Goal: Task Accomplishment & Management: Use online tool/utility

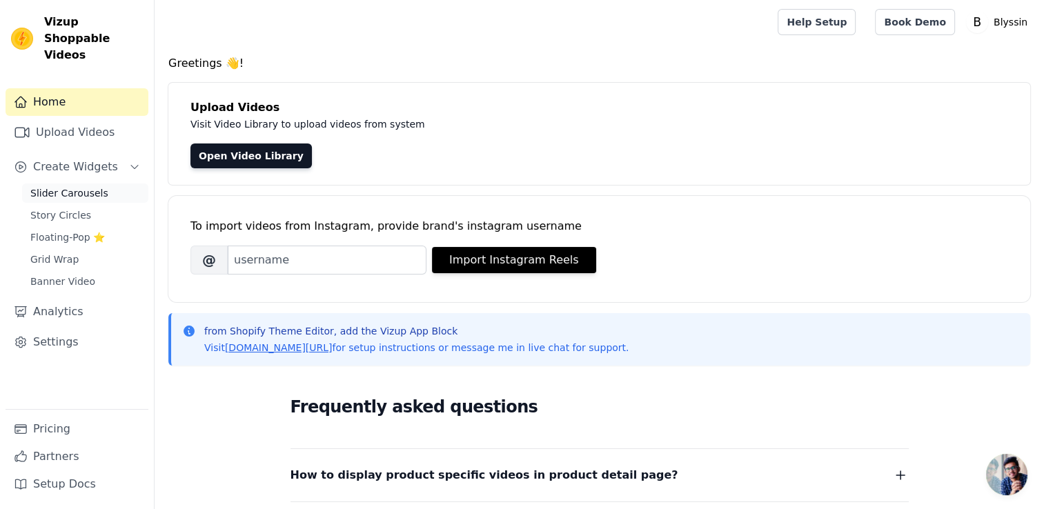
click at [79, 186] on span "Slider Carousels" at bounding box center [69, 193] width 78 height 14
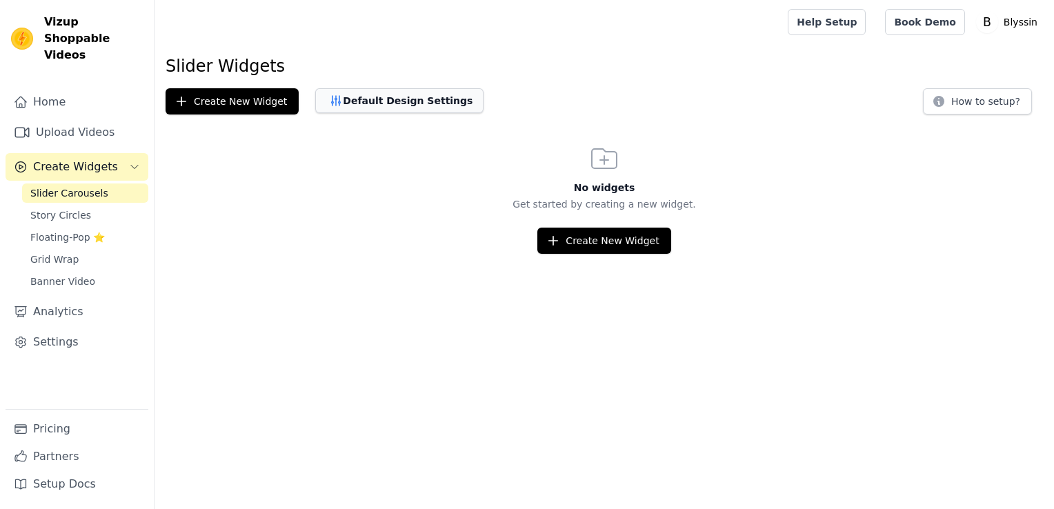
click at [386, 99] on button "Default Design Settings" at bounding box center [399, 100] width 168 height 25
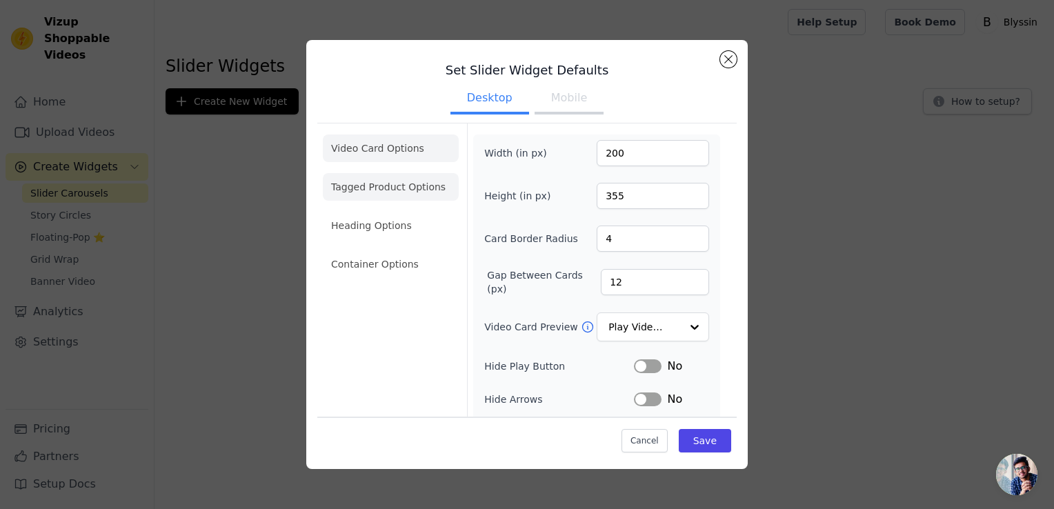
click at [395, 250] on li "Tagged Product Options" at bounding box center [391, 264] width 136 height 28
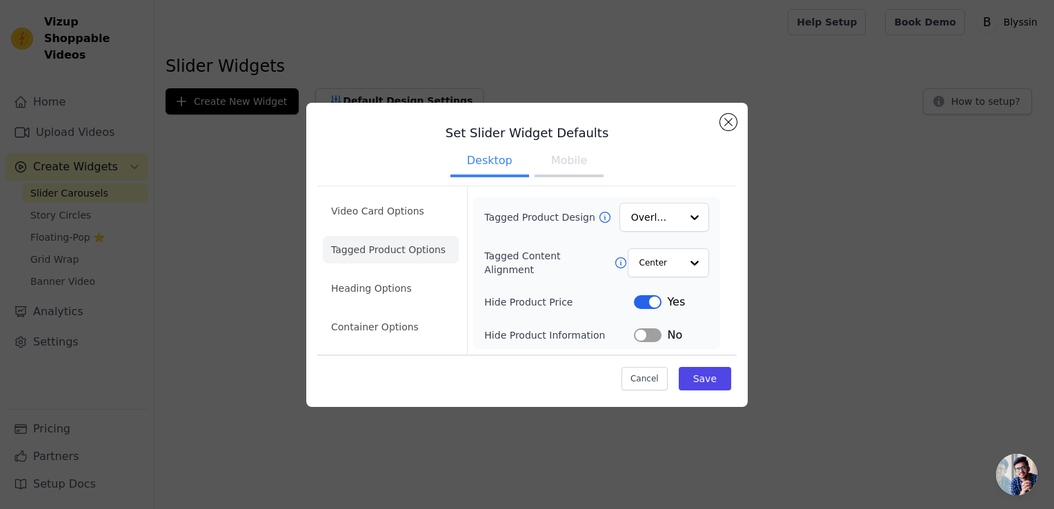
click at [644, 302] on button "Label" at bounding box center [648, 302] width 28 height 14
click at [392, 236] on li "Video Card Options" at bounding box center [391, 250] width 136 height 28
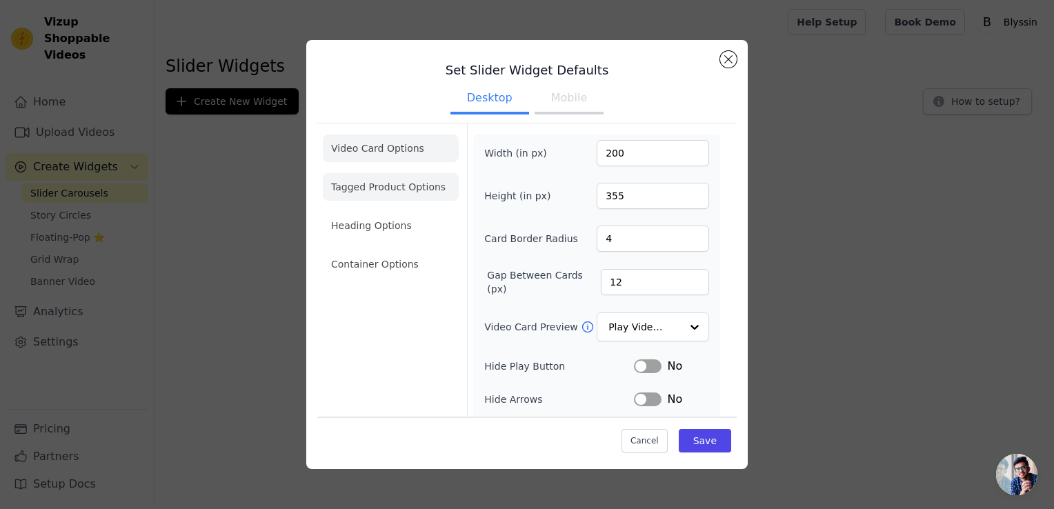
click at [399, 250] on li "Tagged Product Options" at bounding box center [391, 264] width 136 height 28
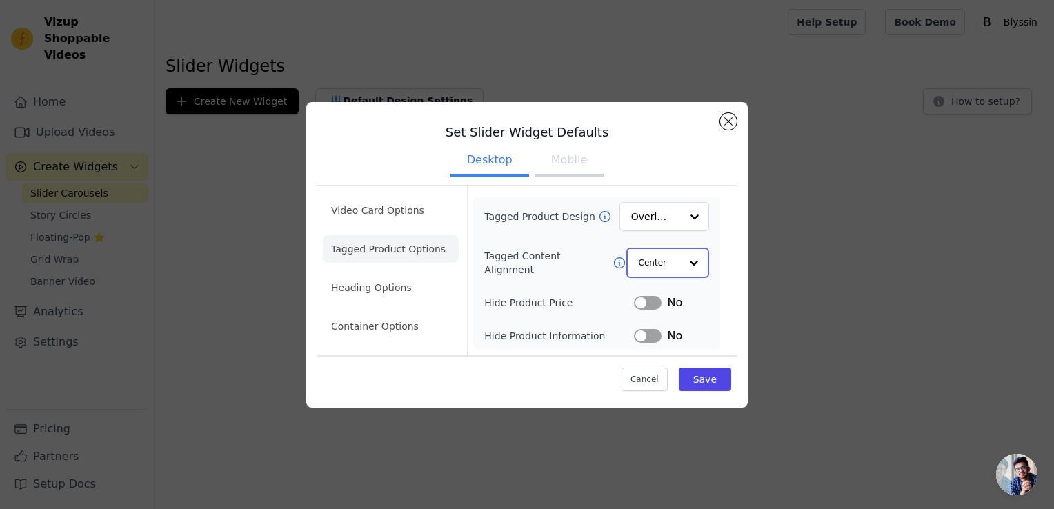
click at [681, 263] on div at bounding box center [694, 263] width 28 height 28
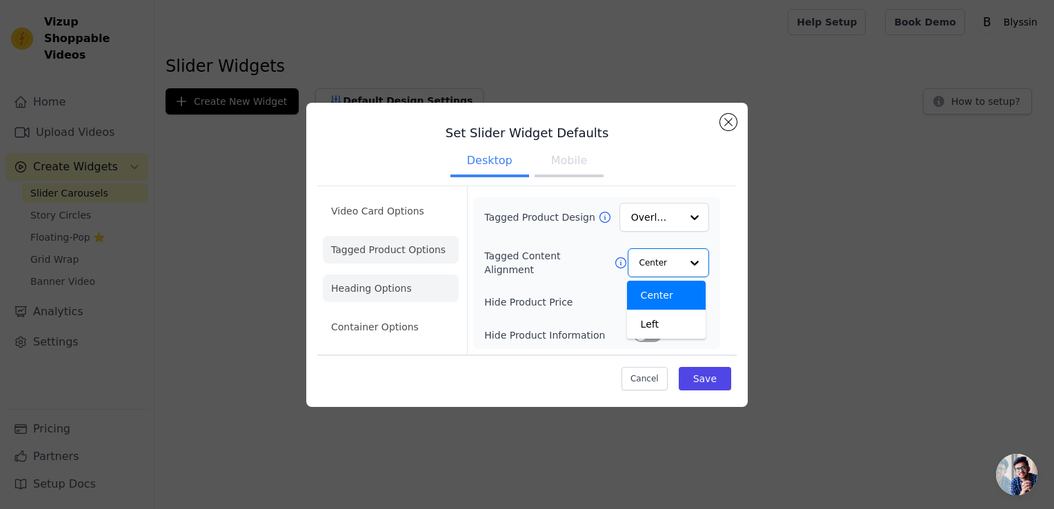
click at [361, 286] on li "Heading Options" at bounding box center [391, 289] width 136 height 28
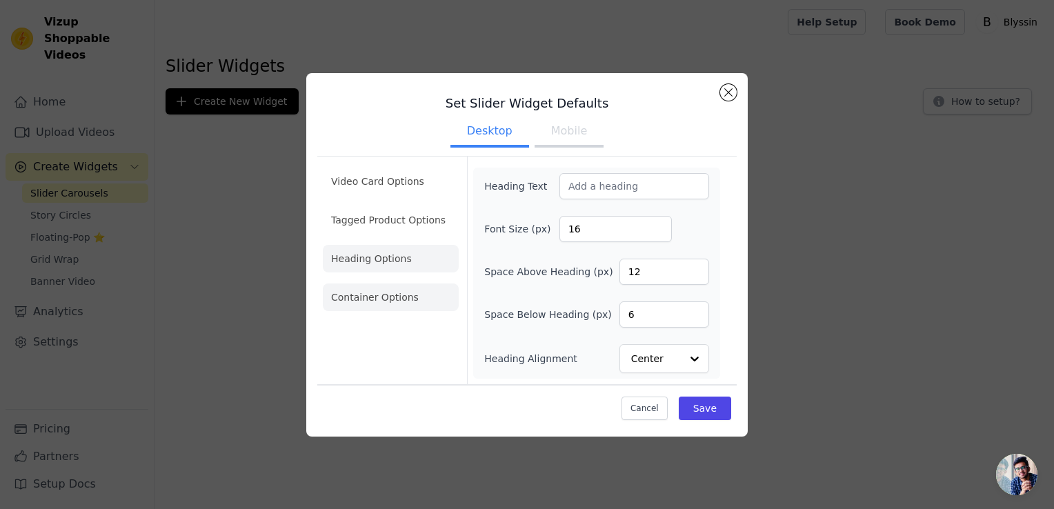
click at [377, 296] on li "Container Options" at bounding box center [391, 297] width 136 height 28
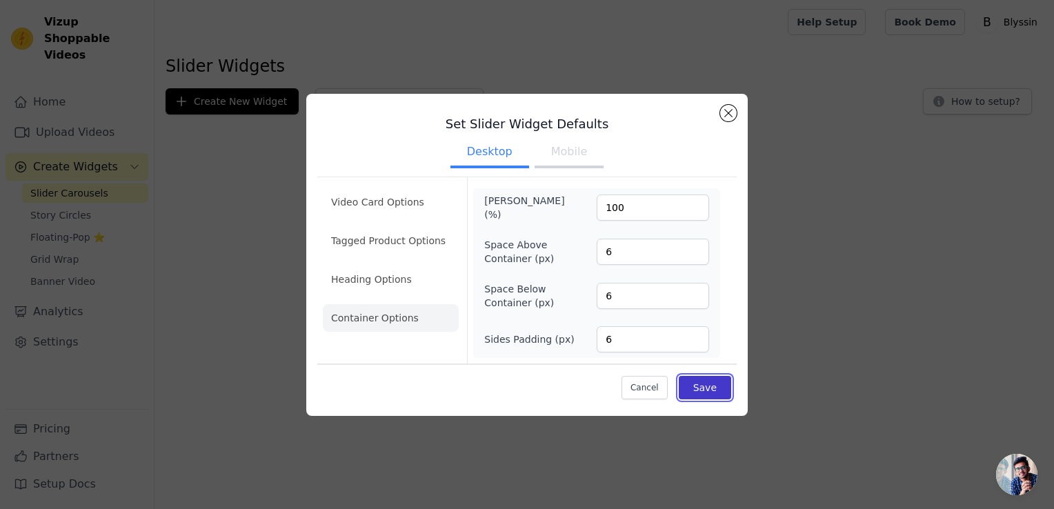
click at [704, 384] on button "Save" at bounding box center [705, 387] width 52 height 23
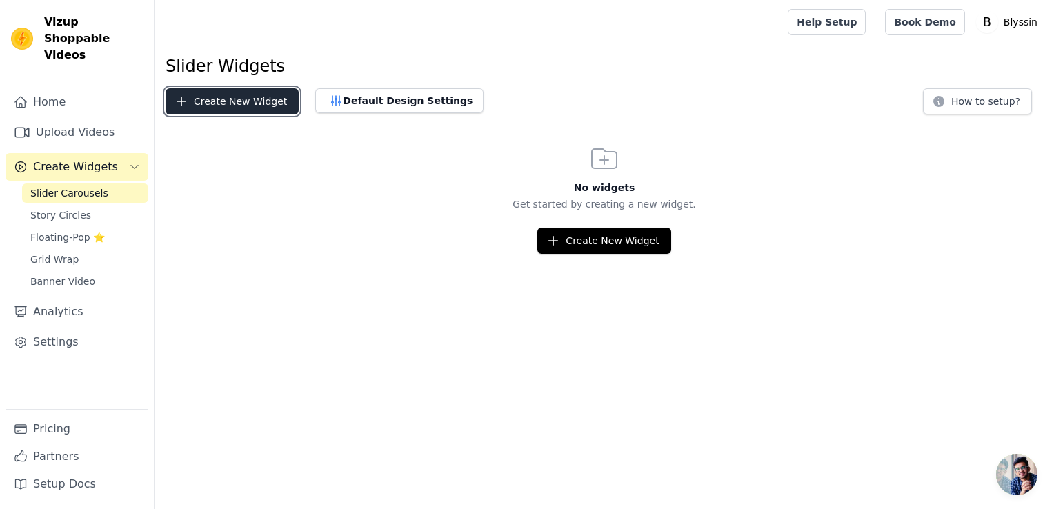
click at [244, 92] on button "Create New Widget" at bounding box center [232, 101] width 133 height 26
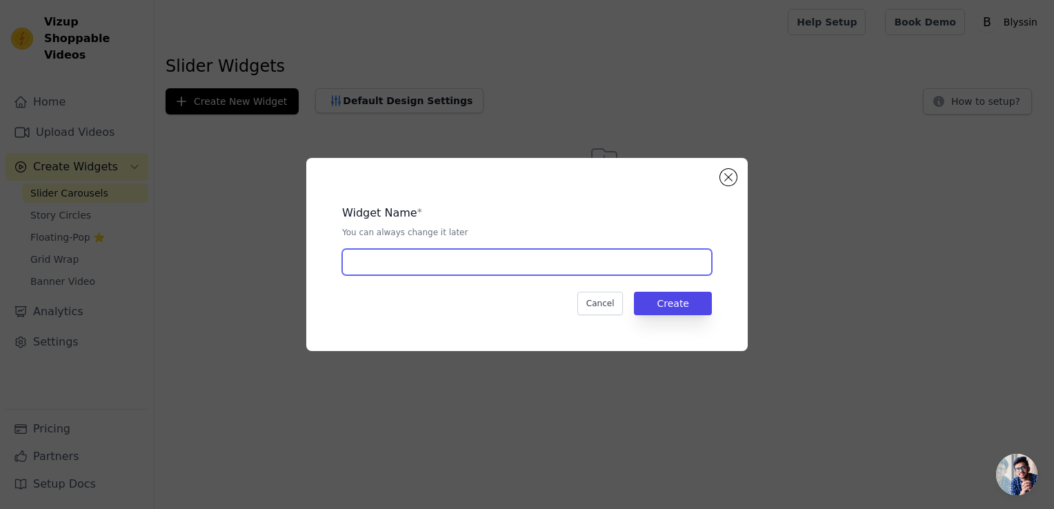
click at [436, 255] on input "text" at bounding box center [527, 262] width 370 height 26
type input "UGC"
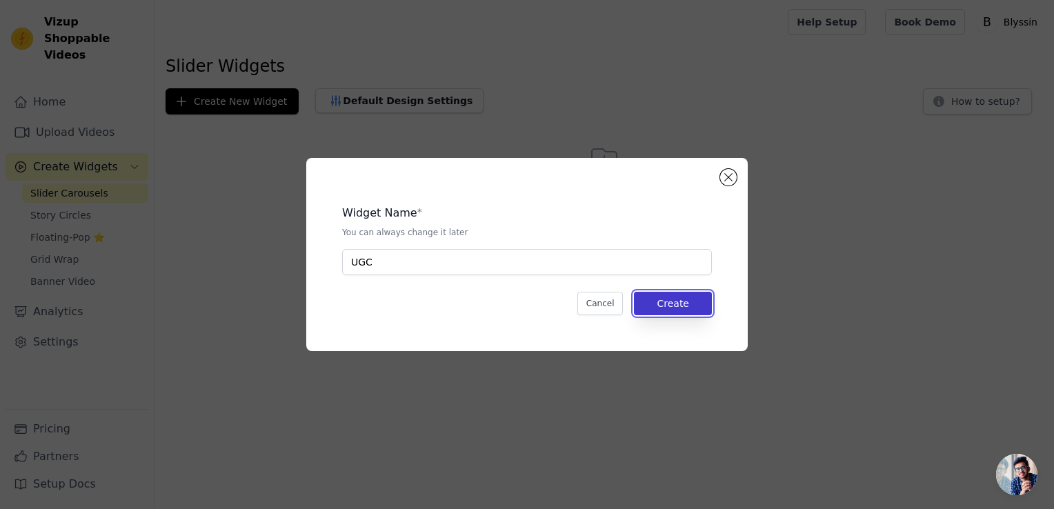
click at [665, 297] on button "Create" at bounding box center [673, 303] width 78 height 23
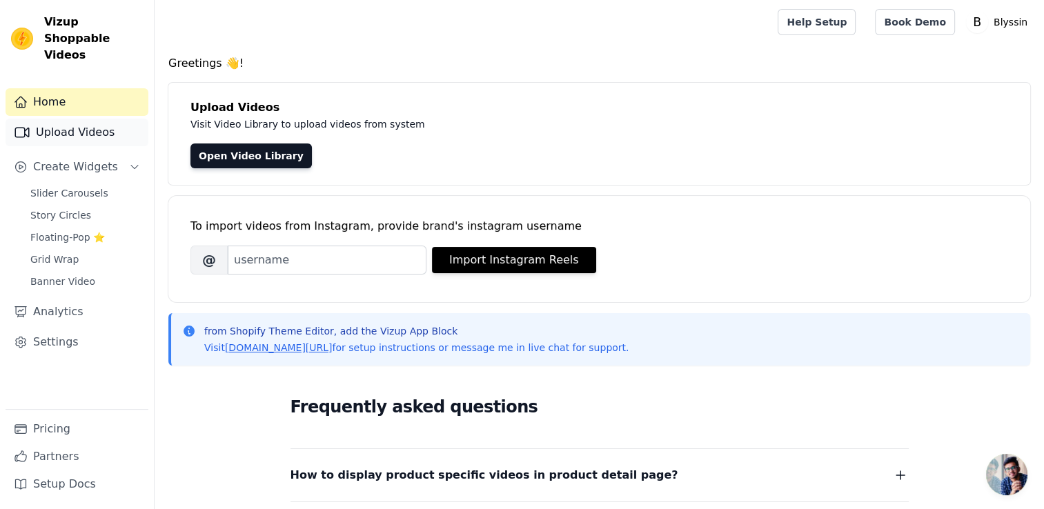
click at [77, 119] on link "Upload Videos" at bounding box center [77, 133] width 143 height 28
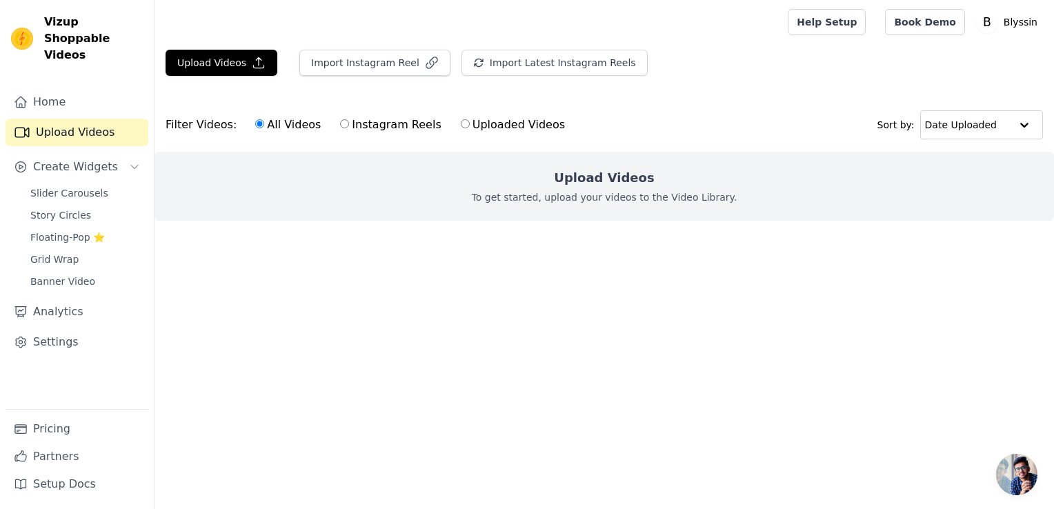
click at [526, 175] on div "Upload Videos To get started, upload your videos to the Video Library." at bounding box center [603, 186] width 899 height 69
click at [596, 173] on h2 "Upload Videos" at bounding box center [604, 177] width 100 height 19
click at [214, 68] on button "Upload Videos" at bounding box center [222, 63] width 112 height 26
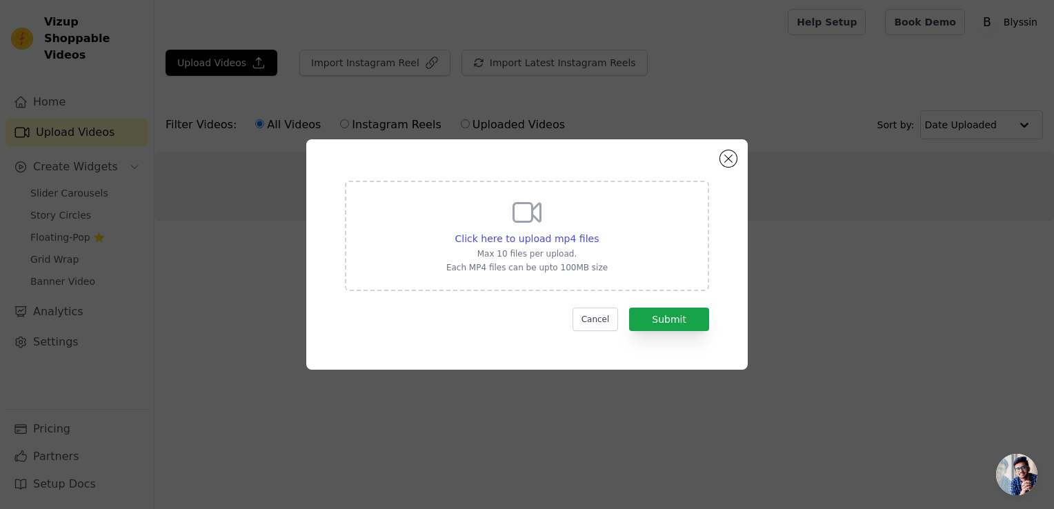
click at [532, 223] on icon at bounding box center [526, 212] width 33 height 33
click at [598, 231] on input "Click here to upload mp4 files Max 10 files per upload. Each MP4 files can be u…" at bounding box center [598, 231] width 1 height 1
type input "C:\fakepath\Blyssin-with text_ (1).mp4"
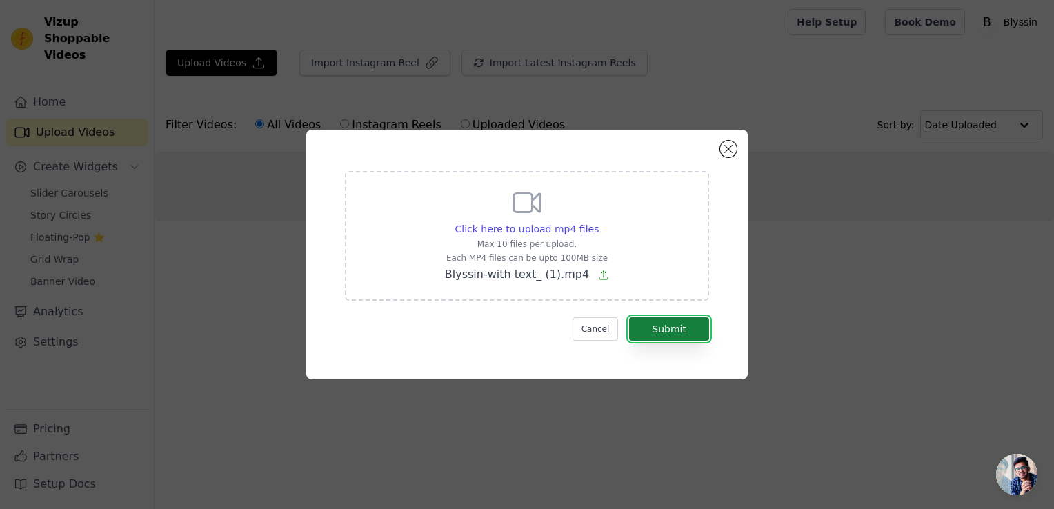
click at [655, 327] on button "Submit" at bounding box center [669, 328] width 80 height 23
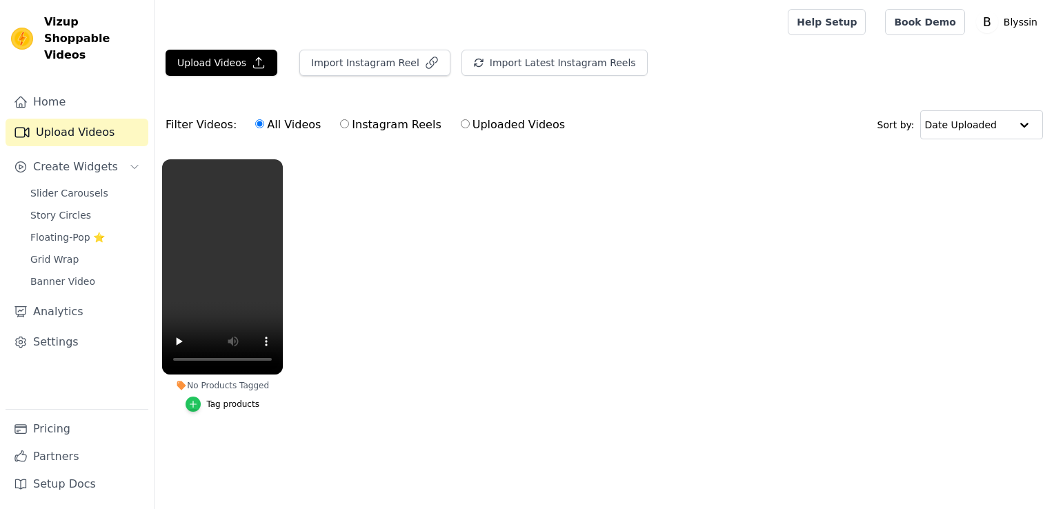
click at [192, 406] on icon "button" at bounding box center [193, 404] width 10 height 10
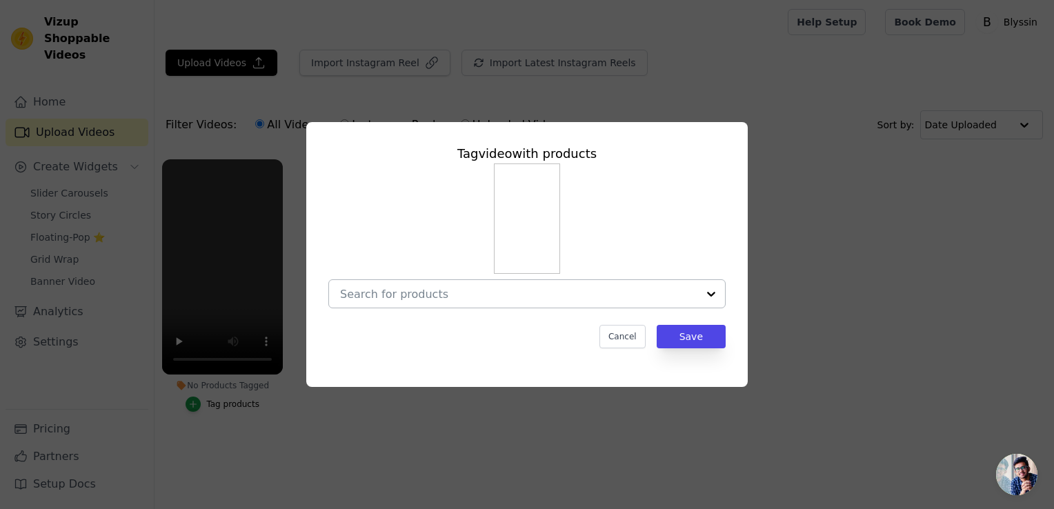
click at [686, 296] on input "No Products Tagged Tag video with products Cancel Save Tag products" at bounding box center [518, 294] width 357 height 13
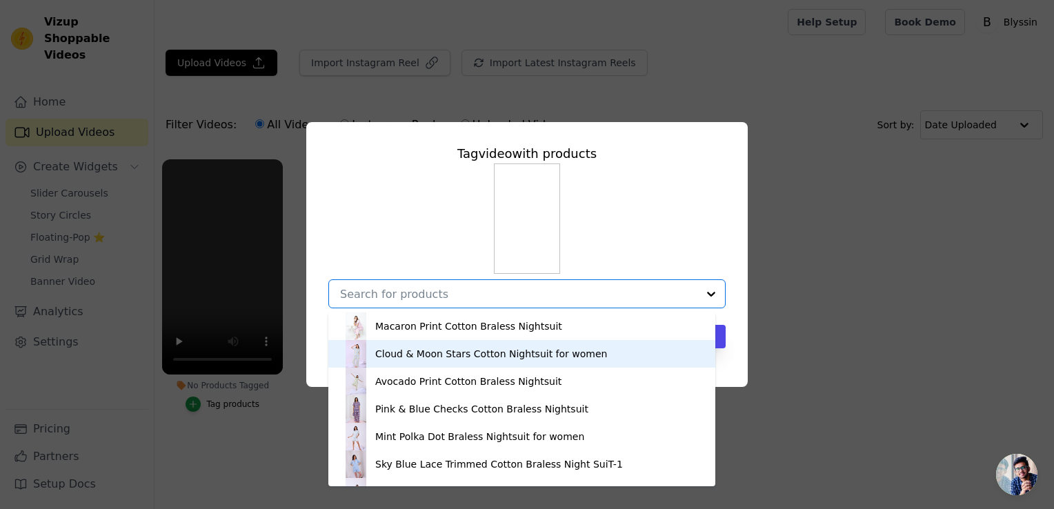
click at [446, 349] on div "Cloud & Moon Stars Cotton Nightsuit for women" at bounding box center [491, 354] width 232 height 14
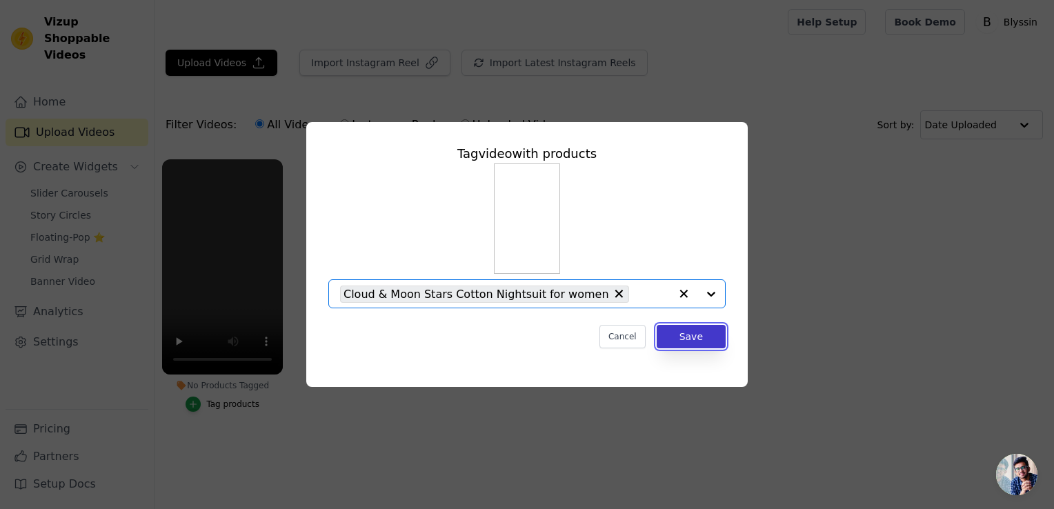
click at [684, 343] on button "Save" at bounding box center [691, 336] width 69 height 23
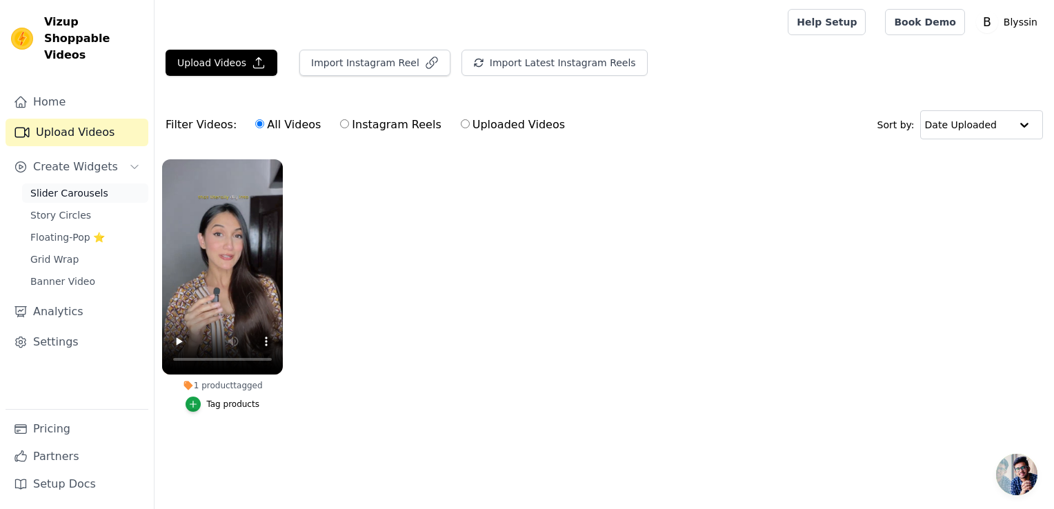
click at [44, 186] on span "Slider Carousels" at bounding box center [69, 193] width 78 height 14
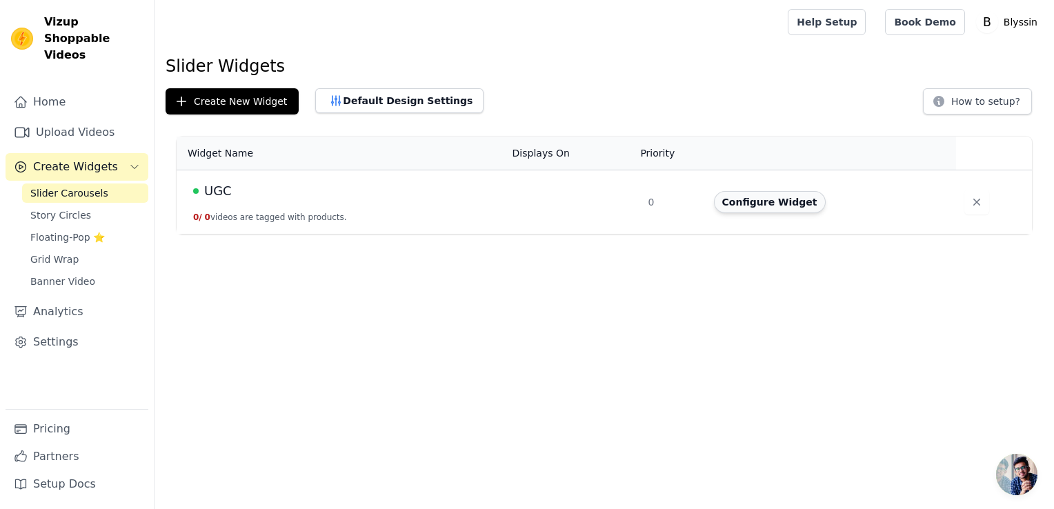
click at [758, 208] on button "Configure Widget" at bounding box center [770, 202] width 112 height 22
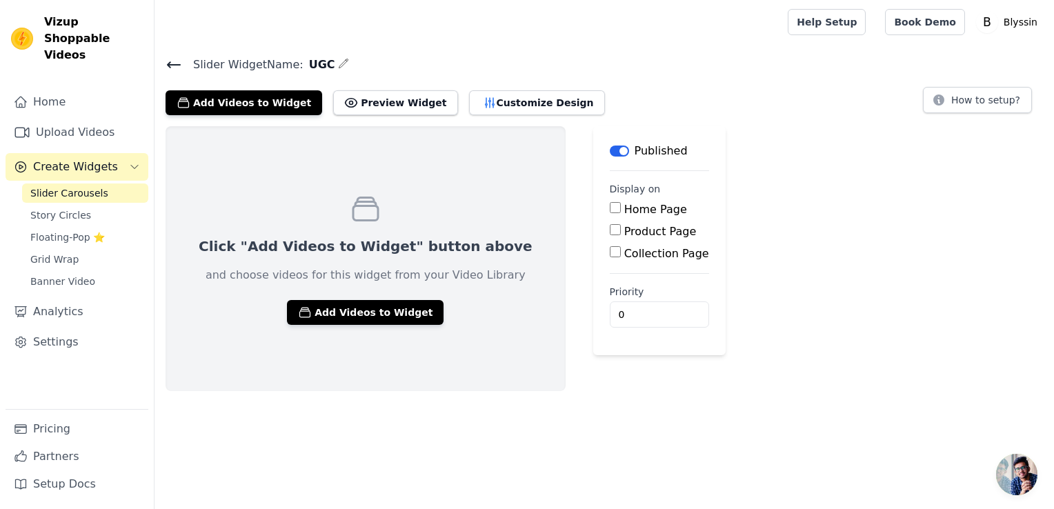
click at [624, 208] on label "Home Page" at bounding box center [655, 209] width 63 height 13
click at [610, 208] on input "Home Page" at bounding box center [615, 207] width 11 height 11
checkbox input "true"
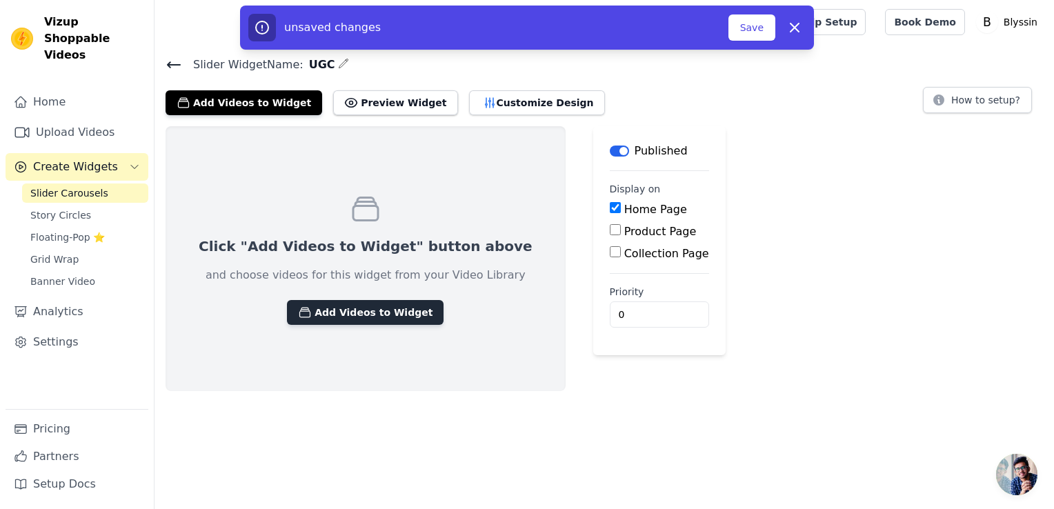
click at [363, 308] on button "Add Videos to Widget" at bounding box center [365, 312] width 157 height 25
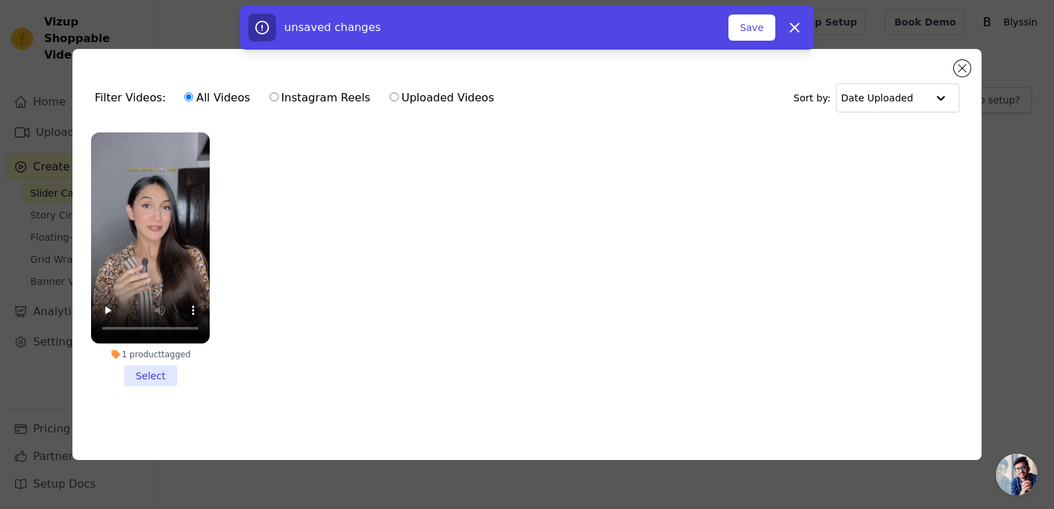
click at [157, 375] on li "1 product tagged Select" at bounding box center [150, 259] width 119 height 254
click at [0, 0] on input "1 product tagged Select" at bounding box center [0, 0] width 0 height 0
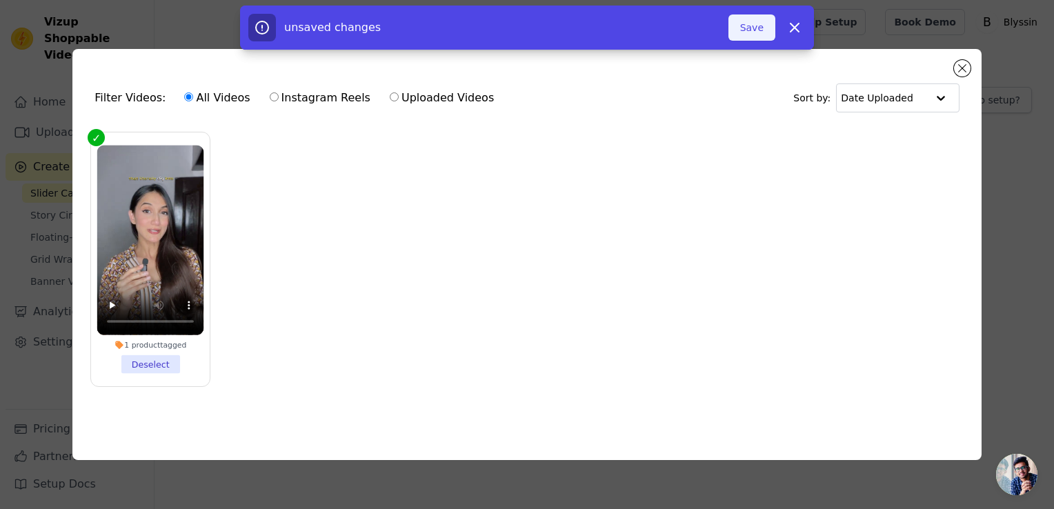
click at [756, 28] on button "Save" at bounding box center [751, 27] width 47 height 26
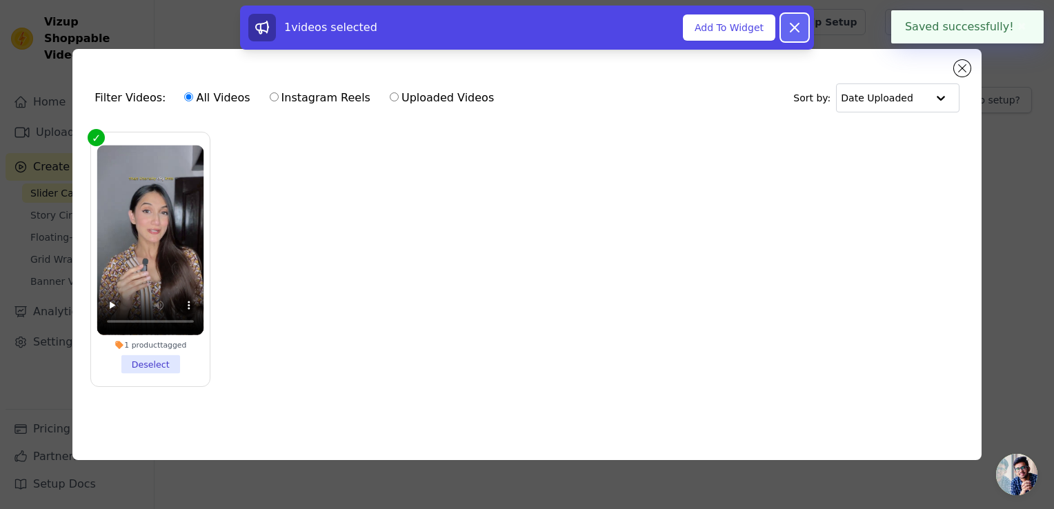
click at [797, 26] on icon at bounding box center [794, 27] width 8 height 8
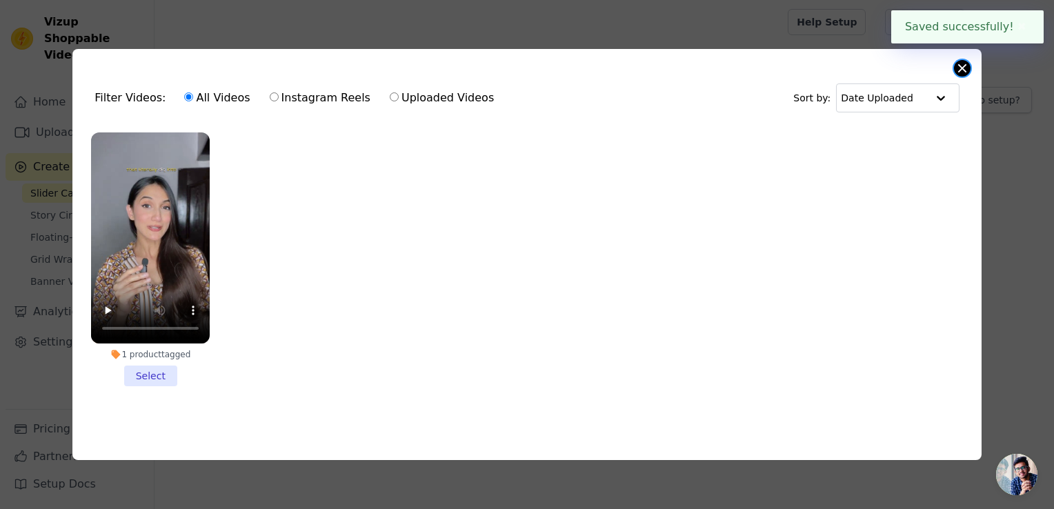
click at [963, 65] on button "Close modal" at bounding box center [962, 68] width 17 height 17
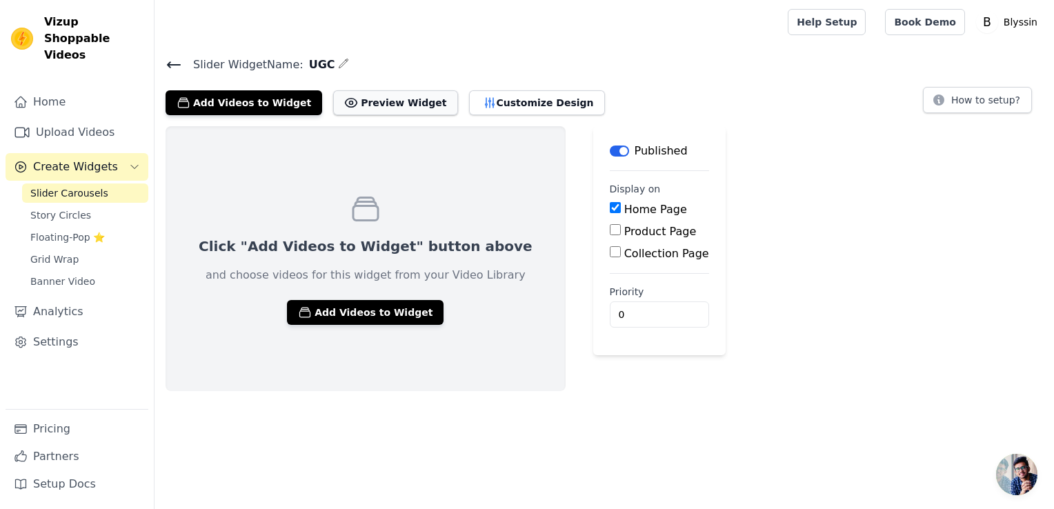
click at [392, 101] on button "Preview Widget" at bounding box center [395, 102] width 124 height 25
click at [298, 312] on icon "button" at bounding box center [305, 313] width 14 height 14
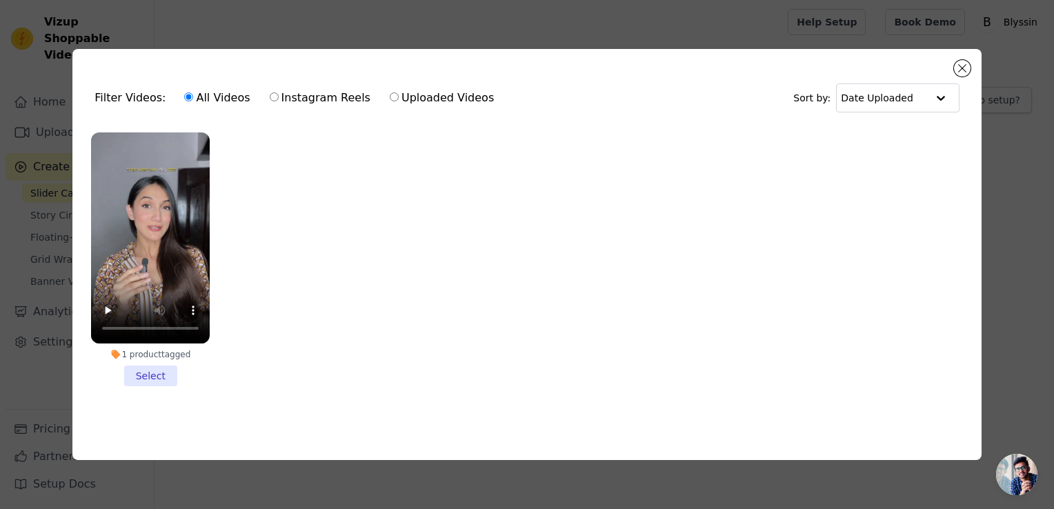
click at [152, 372] on li "1 product tagged Select" at bounding box center [150, 259] width 119 height 254
click at [0, 0] on input "1 product tagged Select" at bounding box center [0, 0] width 0 height 0
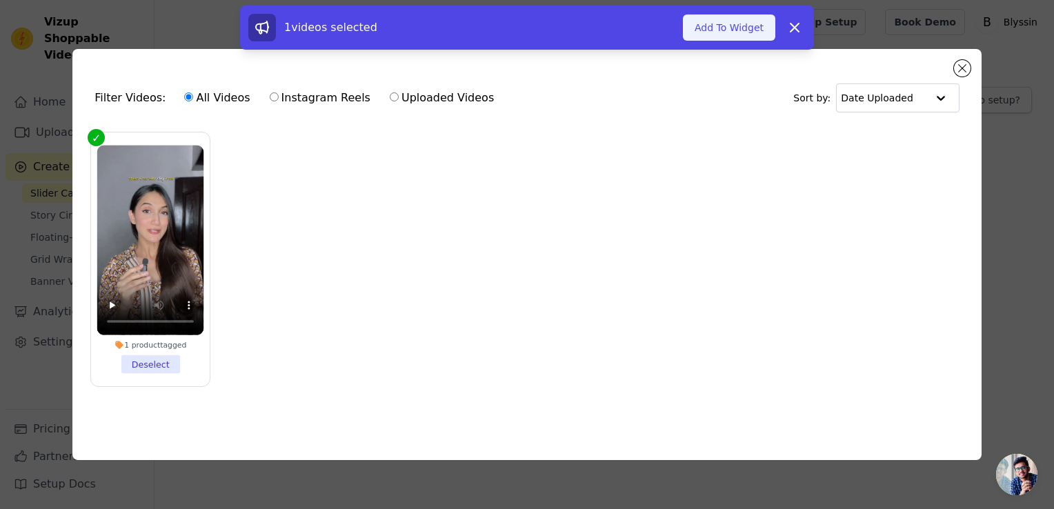
click at [717, 19] on button "Add To Widget" at bounding box center [729, 27] width 92 height 26
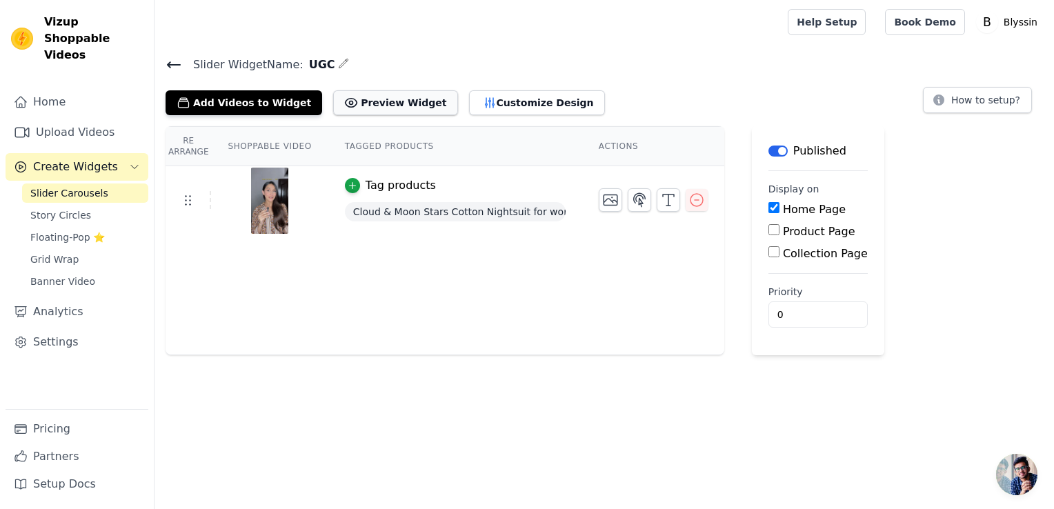
click at [350, 111] on button "Preview Widget" at bounding box center [395, 102] width 124 height 25
click at [469, 103] on button "Customize Design" at bounding box center [537, 102] width 136 height 25
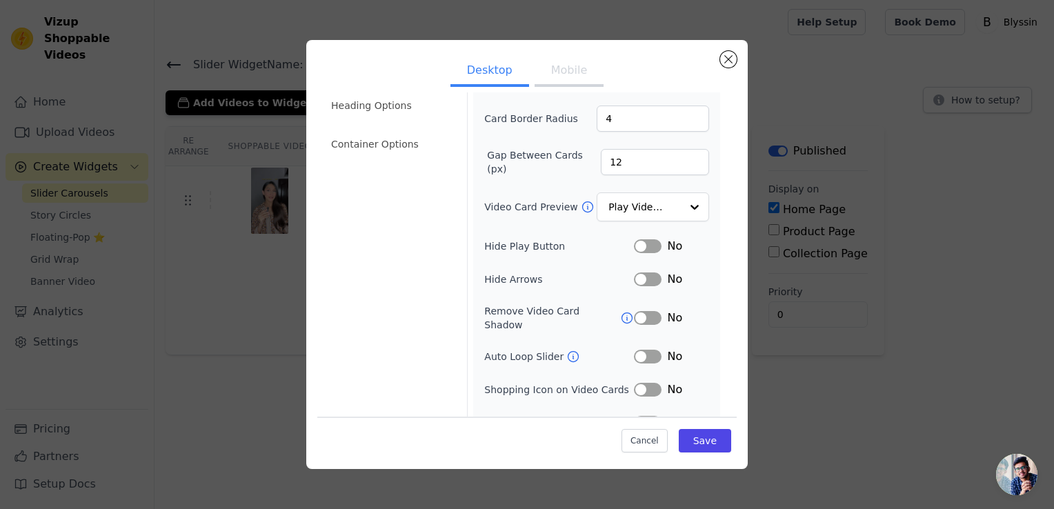
scroll to position [103, 0]
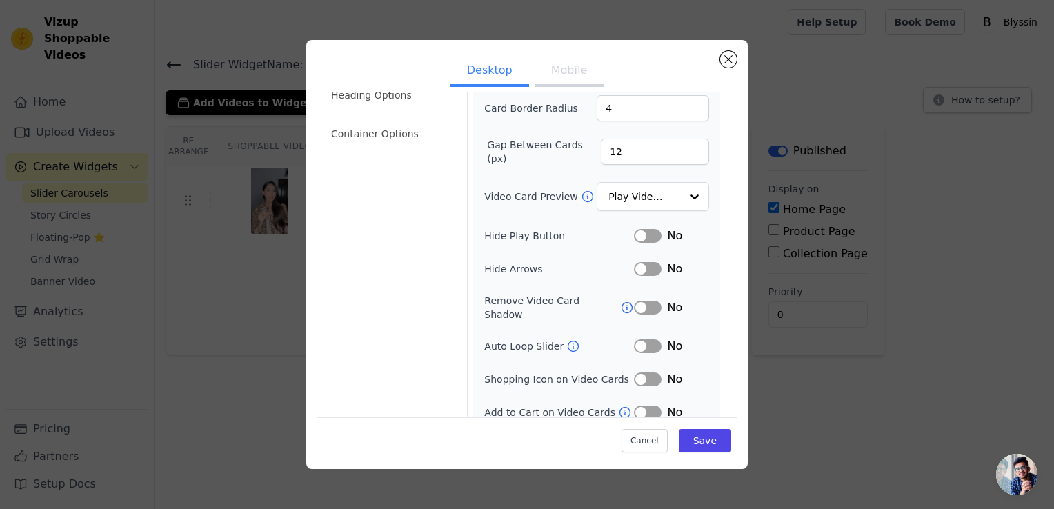
click at [640, 406] on button "Label" at bounding box center [648, 413] width 28 height 14
click at [698, 446] on button "Save" at bounding box center [705, 440] width 52 height 23
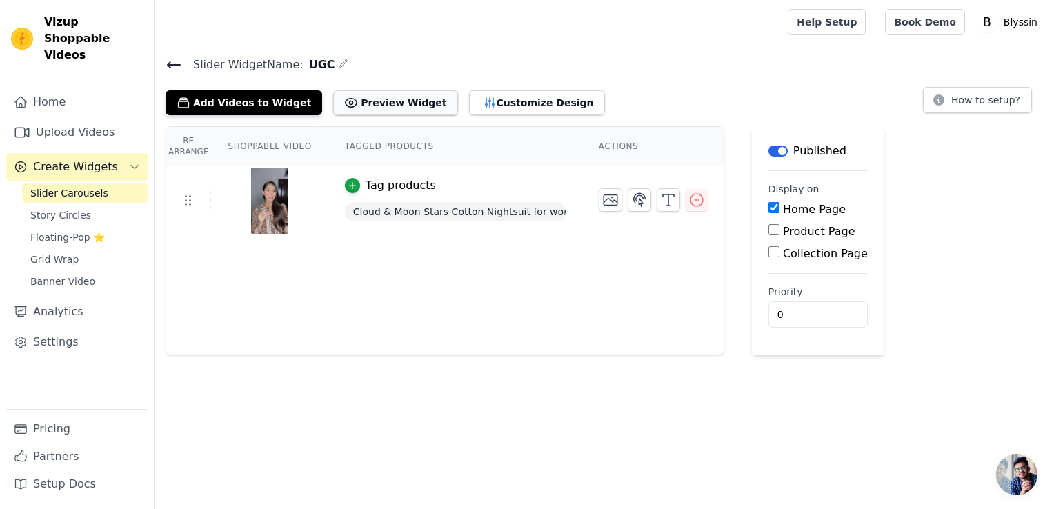
click at [395, 109] on button "Preview Widget" at bounding box center [395, 102] width 124 height 25
click at [252, 103] on button "Add Videos to Widget" at bounding box center [244, 102] width 157 height 25
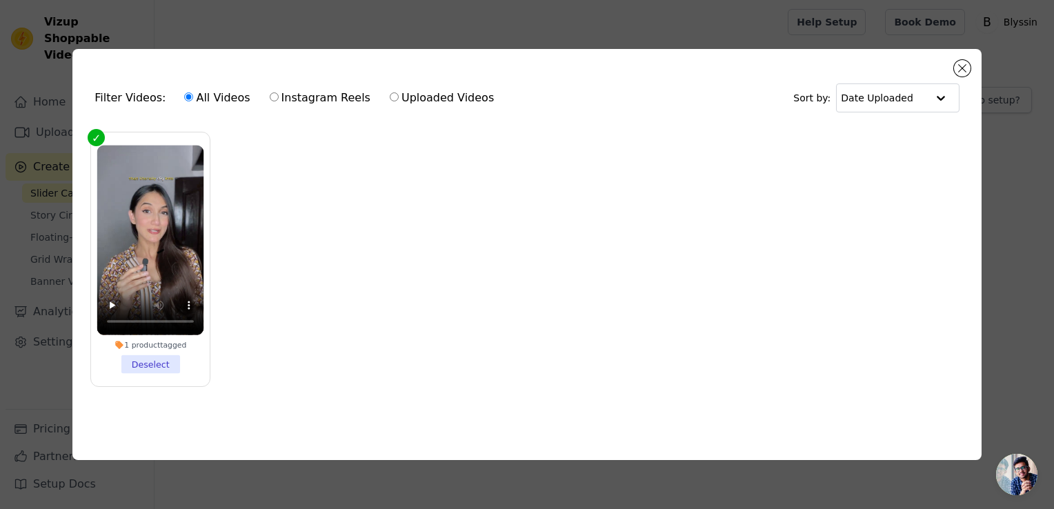
click at [426, 208] on ul "1 product tagged Deselect" at bounding box center [526, 270] width 887 height 291
click at [412, 95] on label "Uploaded Videos" at bounding box center [442, 98] width 106 height 18
click at [399, 95] on input "Uploaded Videos" at bounding box center [394, 96] width 9 height 9
radio input "true"
click at [955, 66] on button "Close modal" at bounding box center [962, 68] width 17 height 17
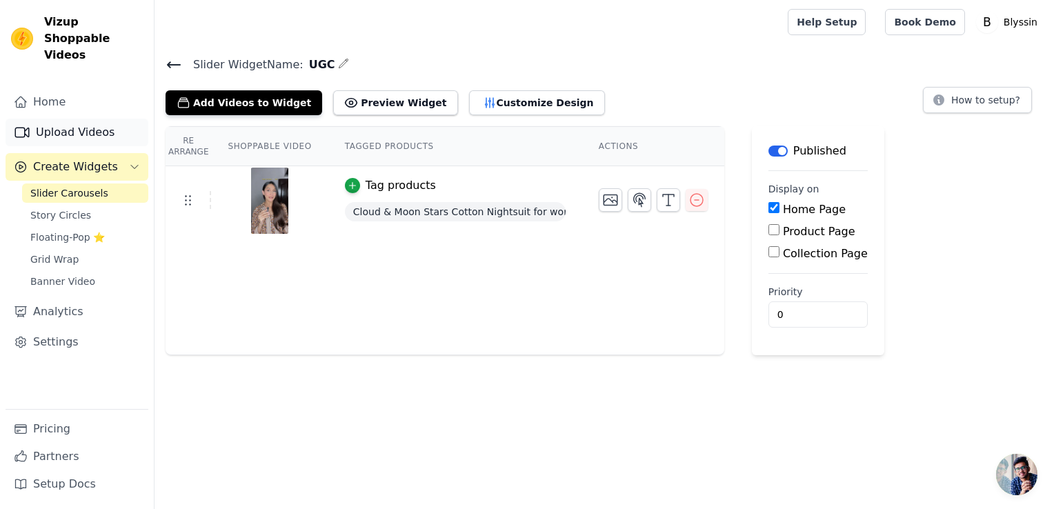
click at [72, 119] on link "Upload Videos" at bounding box center [77, 133] width 143 height 28
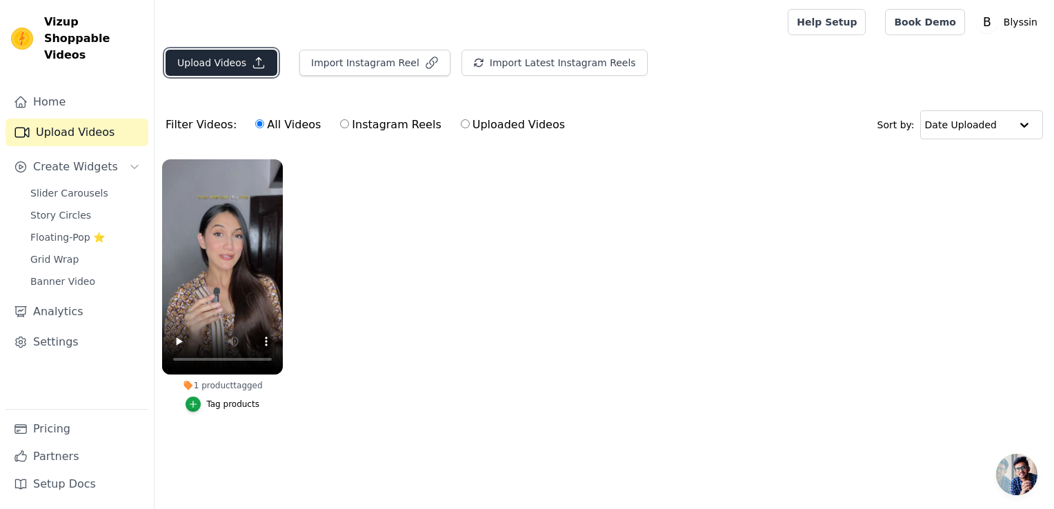
click at [190, 57] on button "Upload Videos" at bounding box center [222, 63] width 112 height 26
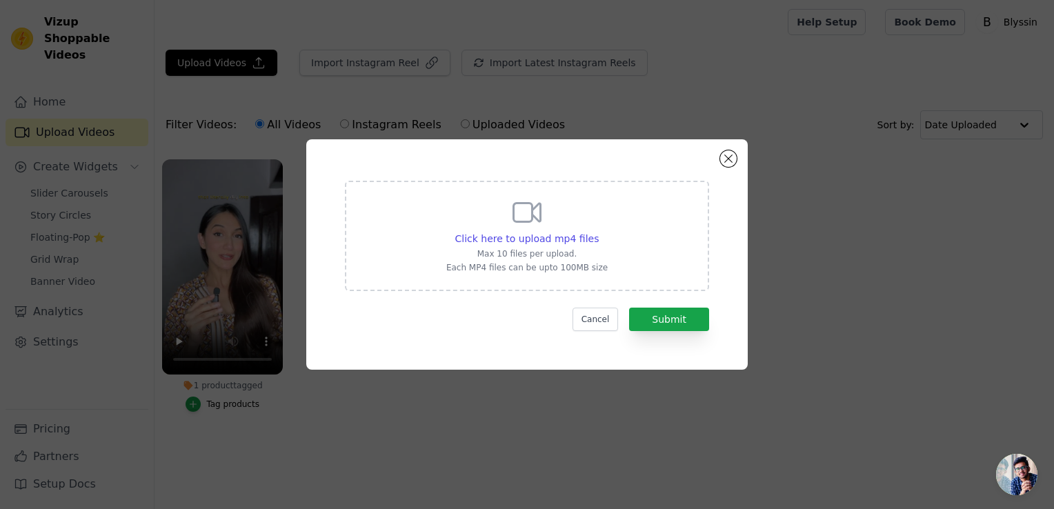
click at [532, 250] on p "Max 10 files per upload." at bounding box center [526, 253] width 161 height 11
click at [598, 232] on input "Click here to upload mp4 files Max 10 files per upload. Each MP4 files can be u…" at bounding box center [598, 231] width 1 height 1
type input "C:\fakepath\IMG_3553.MP4"
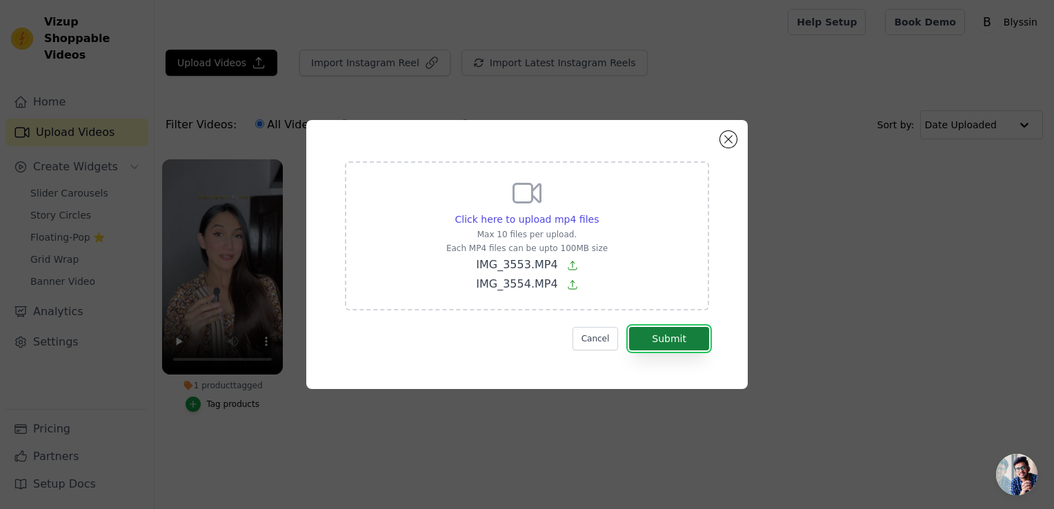
click at [658, 329] on button "Submit" at bounding box center [669, 338] width 80 height 23
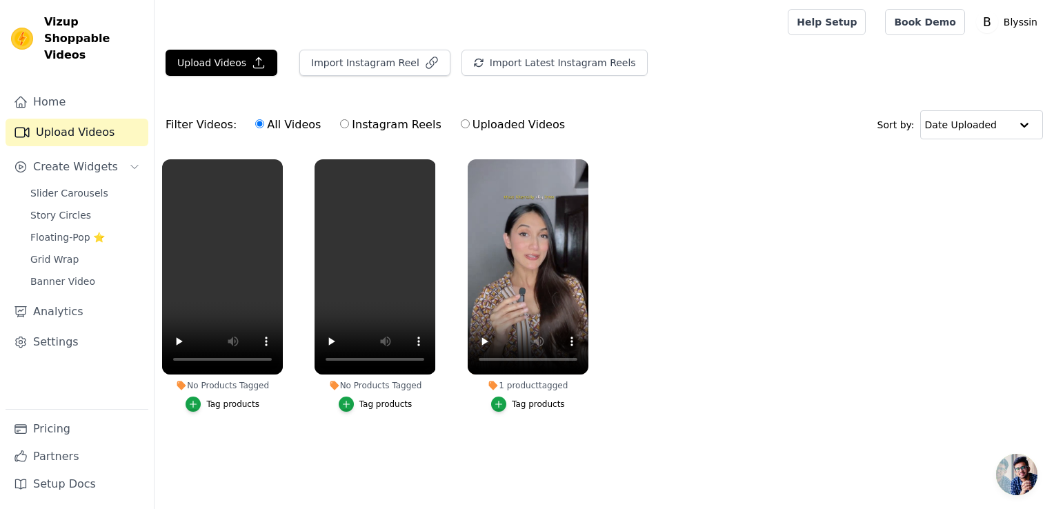
click at [532, 401] on div "Tag products" at bounding box center [538, 404] width 53 height 11
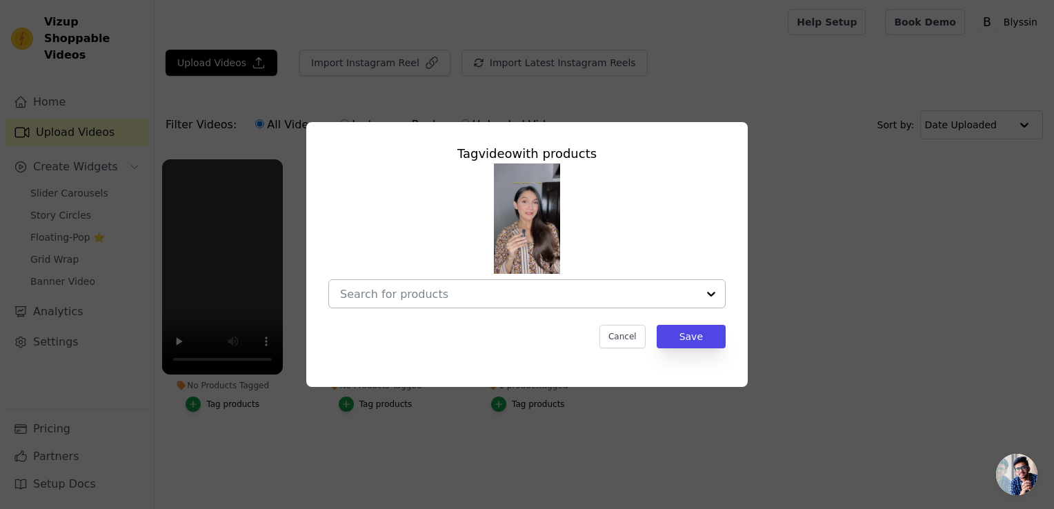
click at [621, 292] on input "1 product tagged Tag video with products Cancel Save Tag products" at bounding box center [518, 294] width 357 height 13
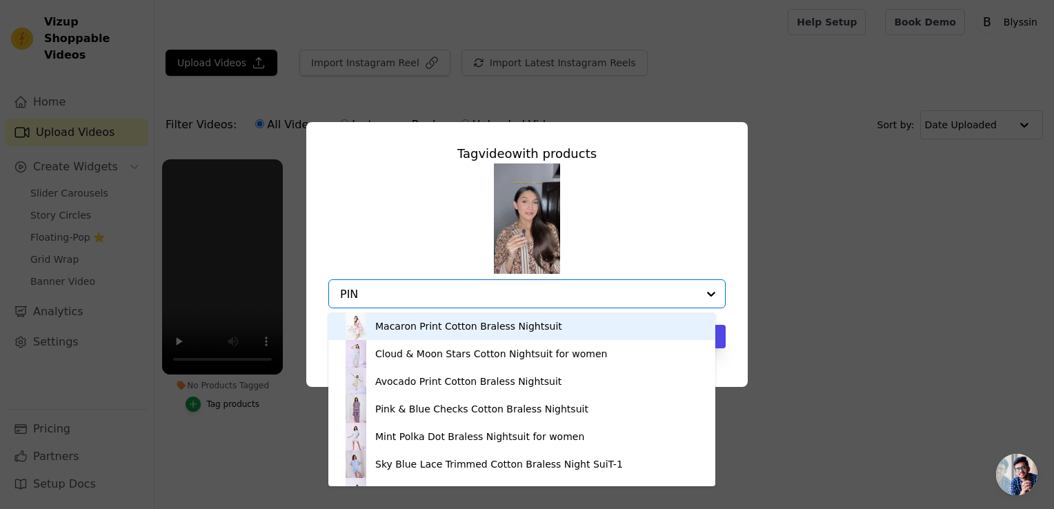
type input "PINE"
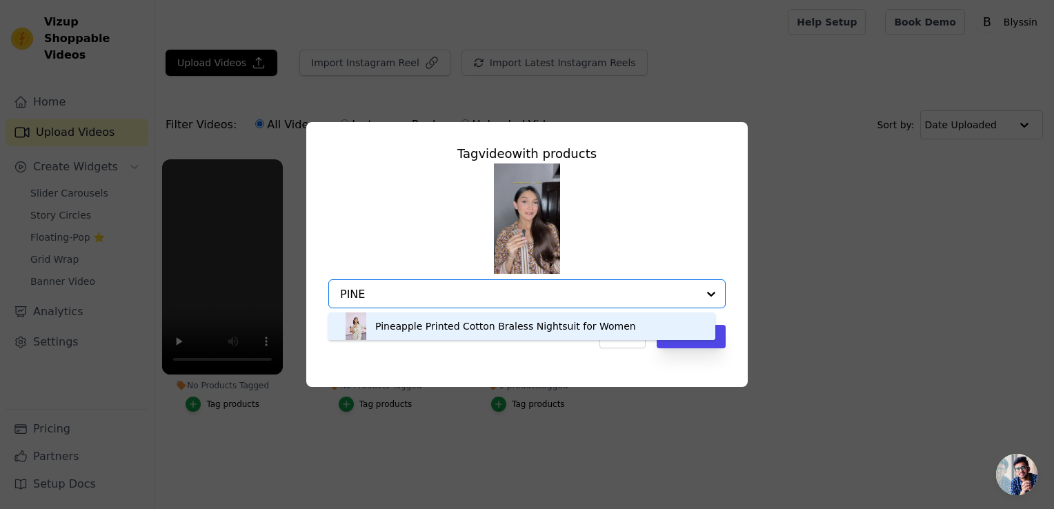
click at [489, 326] on div "Pineapple Printed Cotton Braless Nightsuit for Women" at bounding box center [505, 326] width 261 height 14
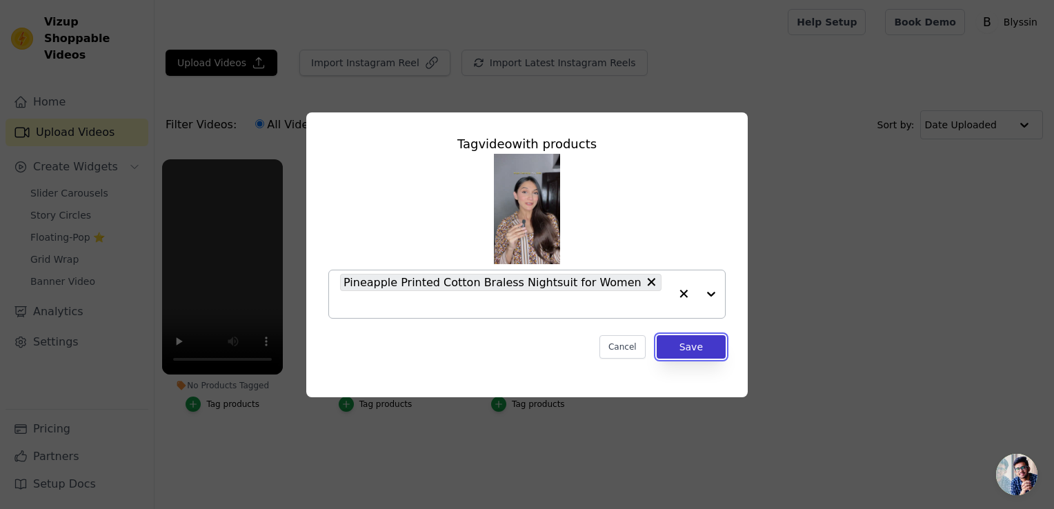
click at [695, 341] on button "Save" at bounding box center [691, 346] width 69 height 23
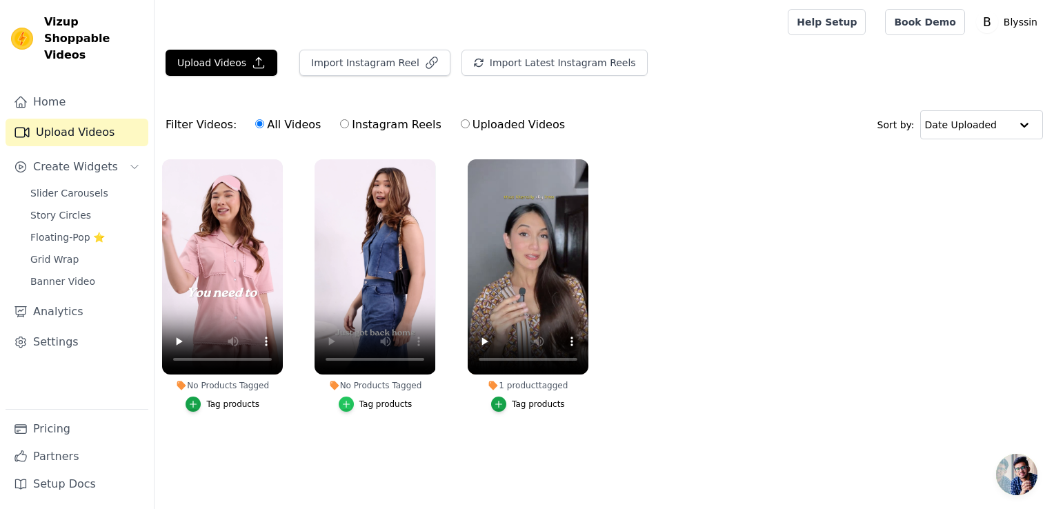
click at [346, 402] on icon "button" at bounding box center [346, 404] width 10 height 10
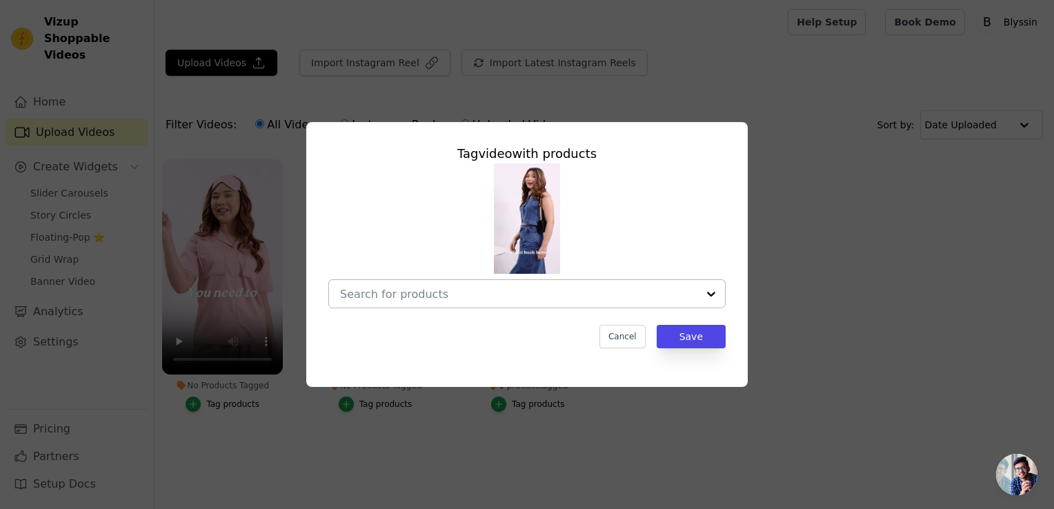
click at [640, 302] on div at bounding box center [518, 294] width 357 height 28
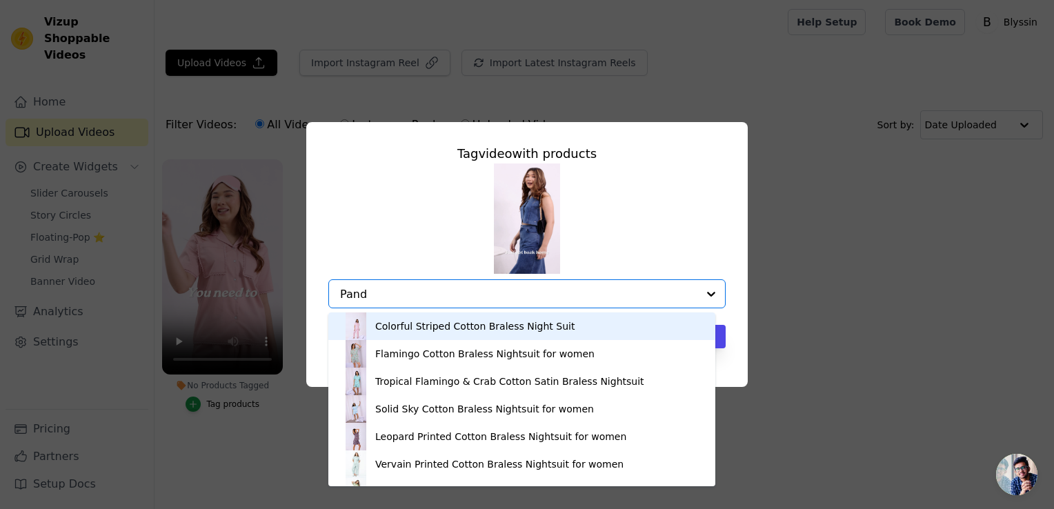
type input "Panda"
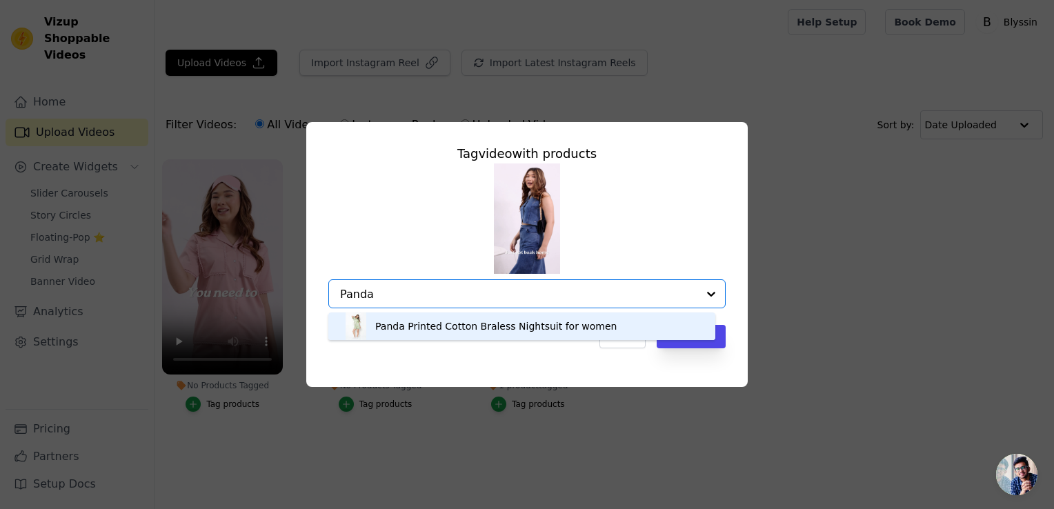
click at [557, 330] on div "Panda Printed Cotton Braless Nightsuit for women" at bounding box center [495, 326] width 241 height 14
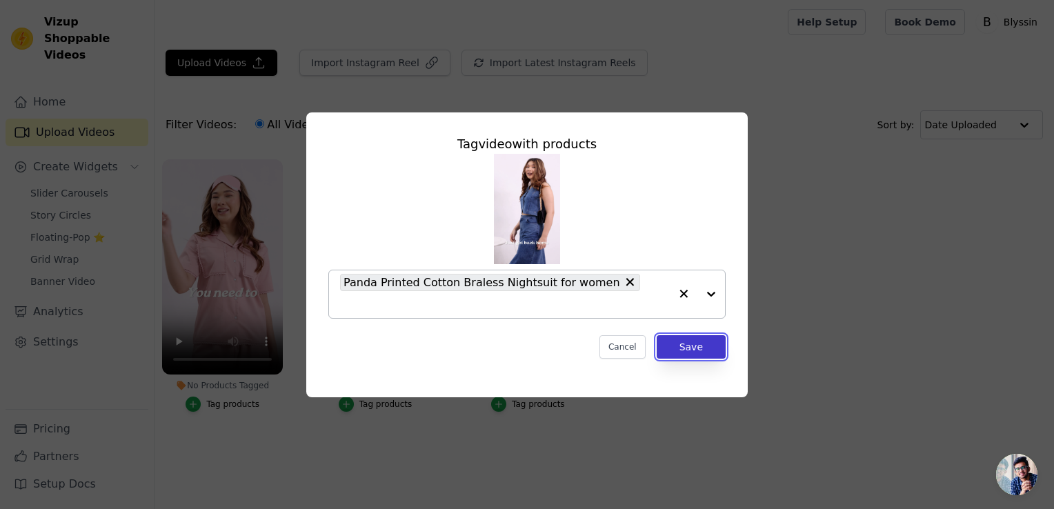
click at [682, 341] on button "Save" at bounding box center [691, 346] width 69 height 23
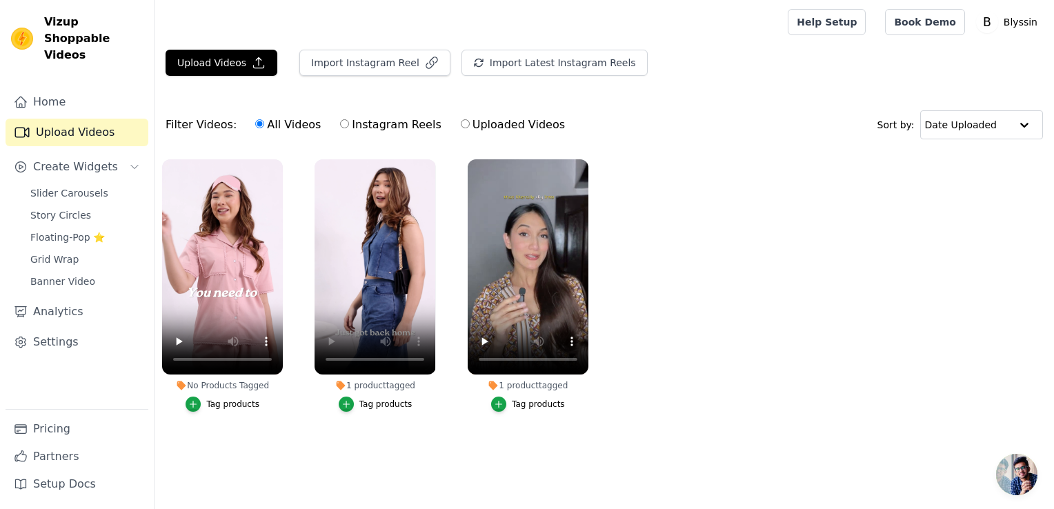
click at [228, 401] on div "Tag products" at bounding box center [232, 404] width 53 height 11
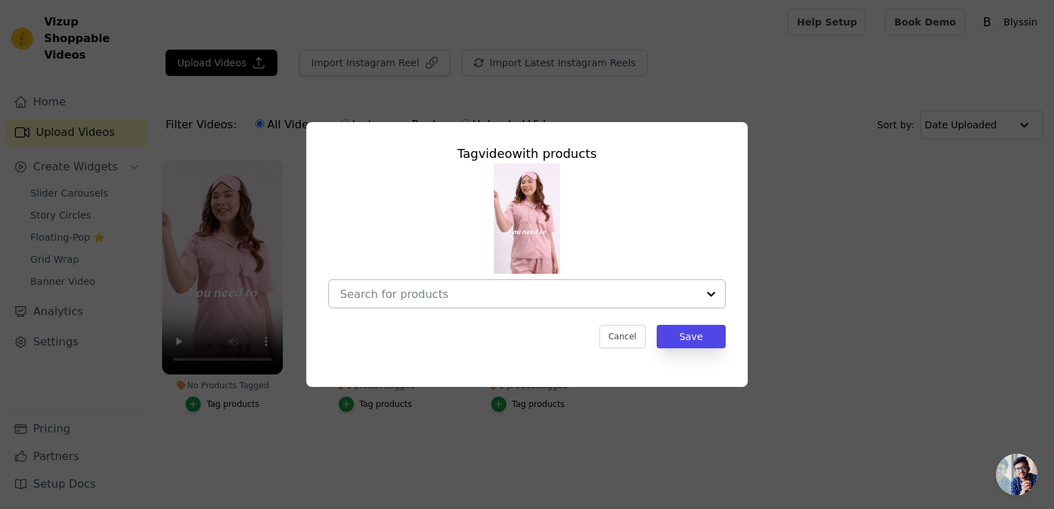
click at [710, 293] on div at bounding box center [711, 294] width 28 height 28
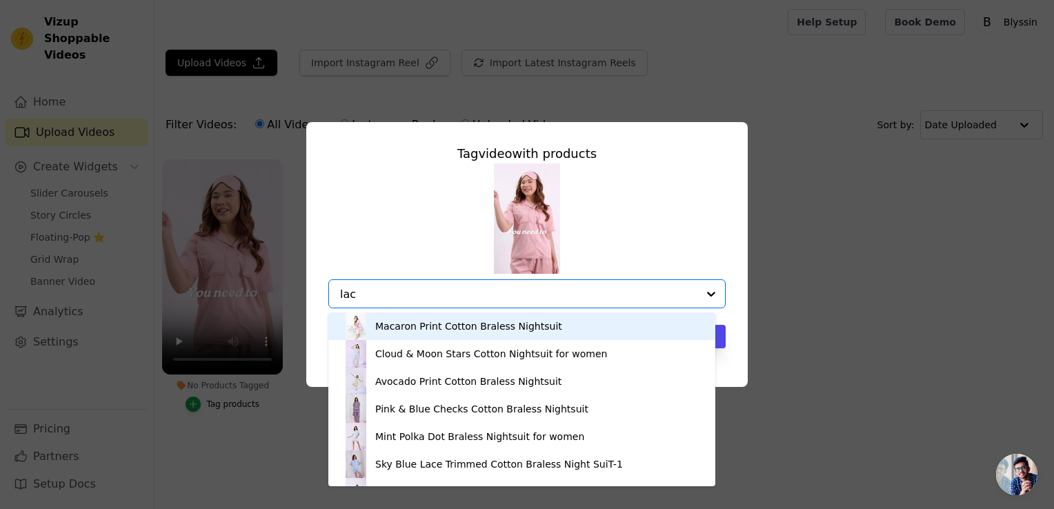
type input "lace"
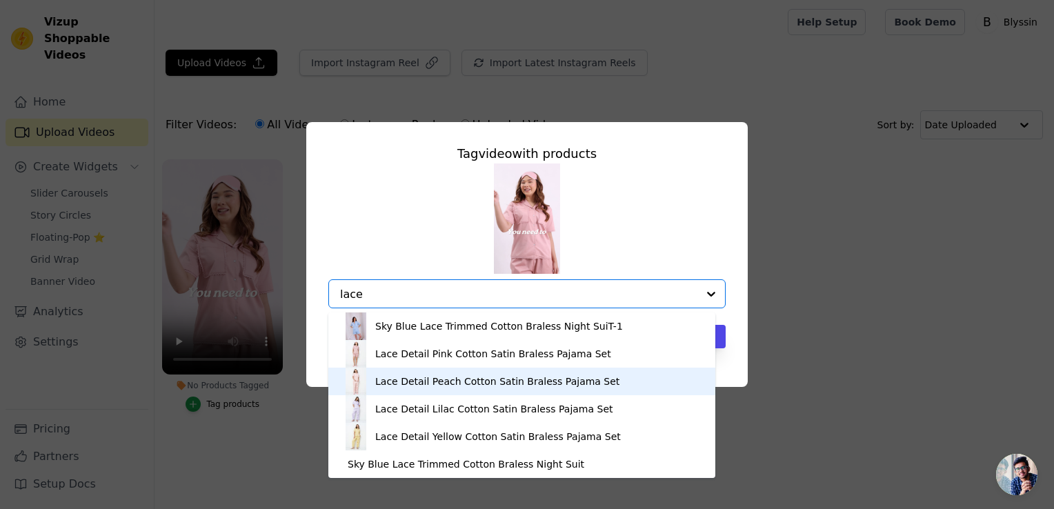
click at [479, 383] on div "Lace Detail Peach Cotton Satin Braless Pajama Set" at bounding box center [497, 382] width 244 height 14
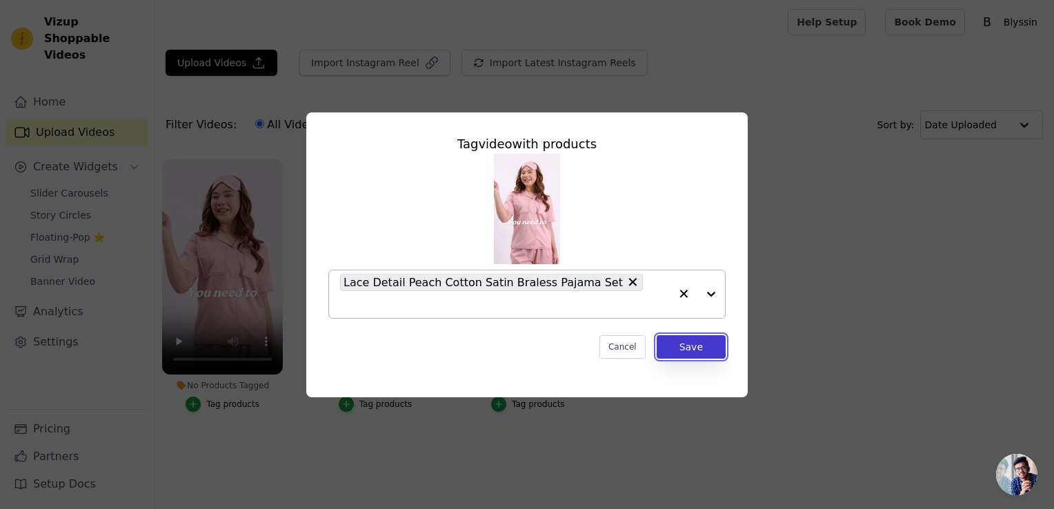
click at [699, 341] on button "Save" at bounding box center [691, 346] width 69 height 23
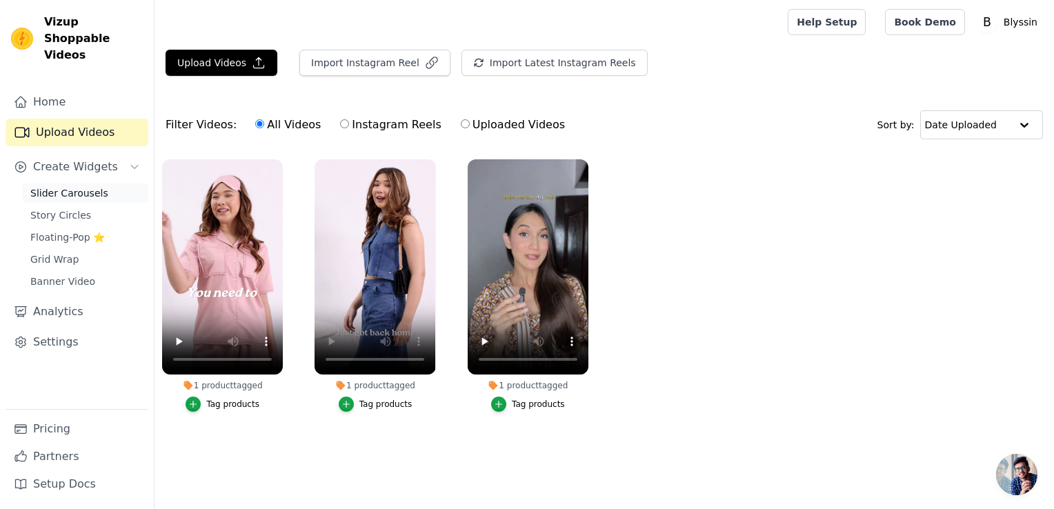
click at [56, 186] on span "Slider Carousels" at bounding box center [69, 193] width 78 height 14
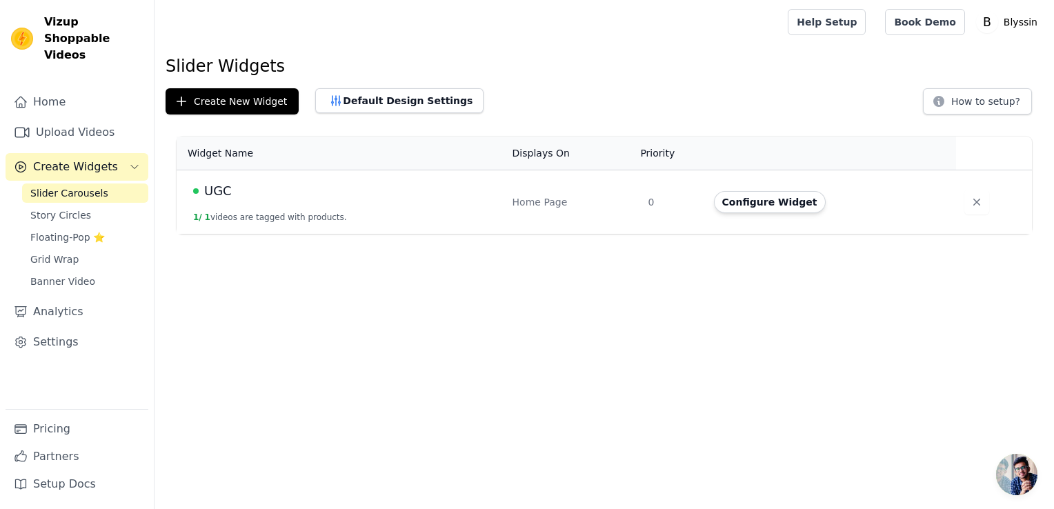
click at [210, 188] on span "UGC" at bounding box center [218, 190] width 28 height 19
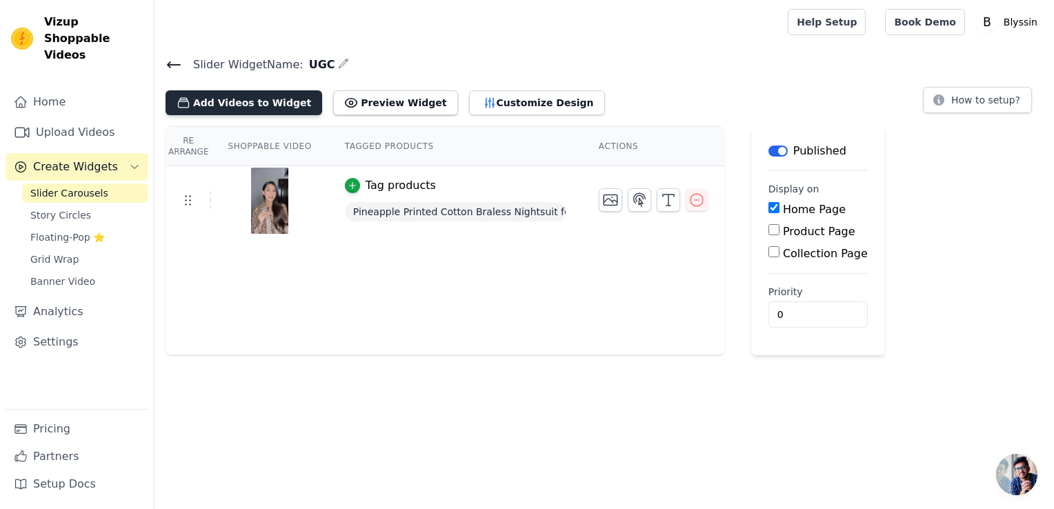
click at [273, 102] on button "Add Videos to Widget" at bounding box center [244, 102] width 157 height 25
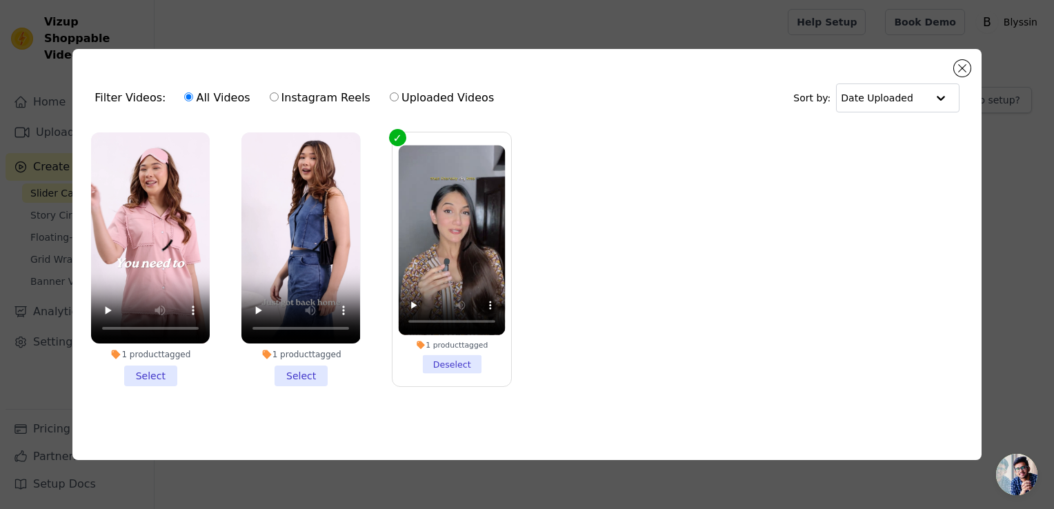
click at [309, 374] on li "1 product tagged Select" at bounding box center [300, 259] width 119 height 254
click at [0, 0] on input "1 product tagged Select" at bounding box center [0, 0] width 0 height 0
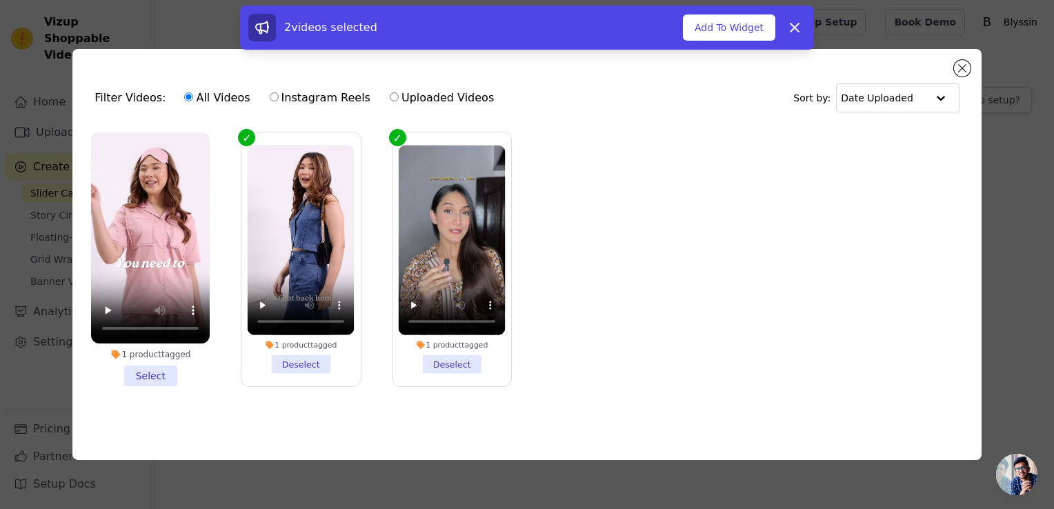
click at [163, 368] on li "1 product tagged Select" at bounding box center [150, 259] width 119 height 254
click at [0, 0] on input "1 product tagged Select" at bounding box center [0, 0] width 0 height 0
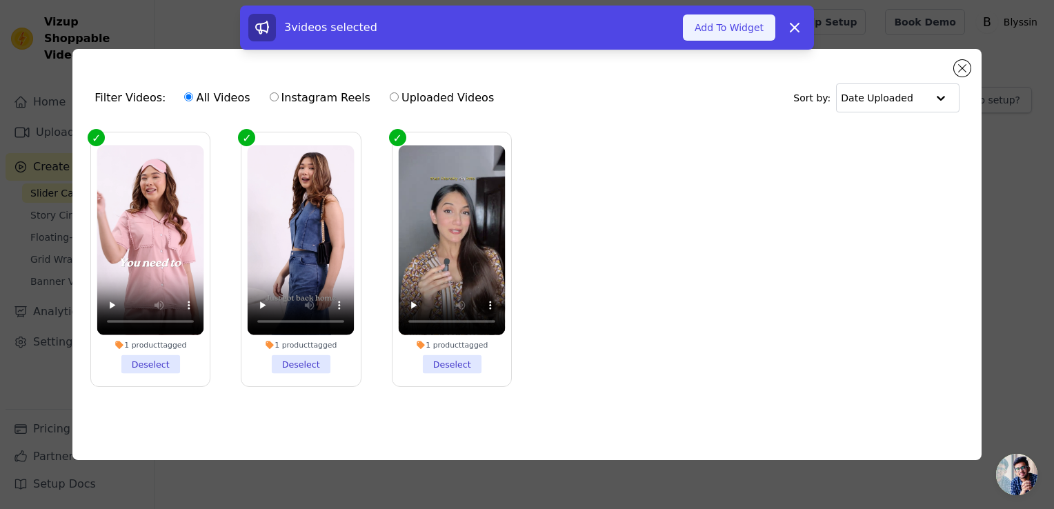
click at [719, 32] on button "Add To Widget" at bounding box center [729, 27] width 92 height 26
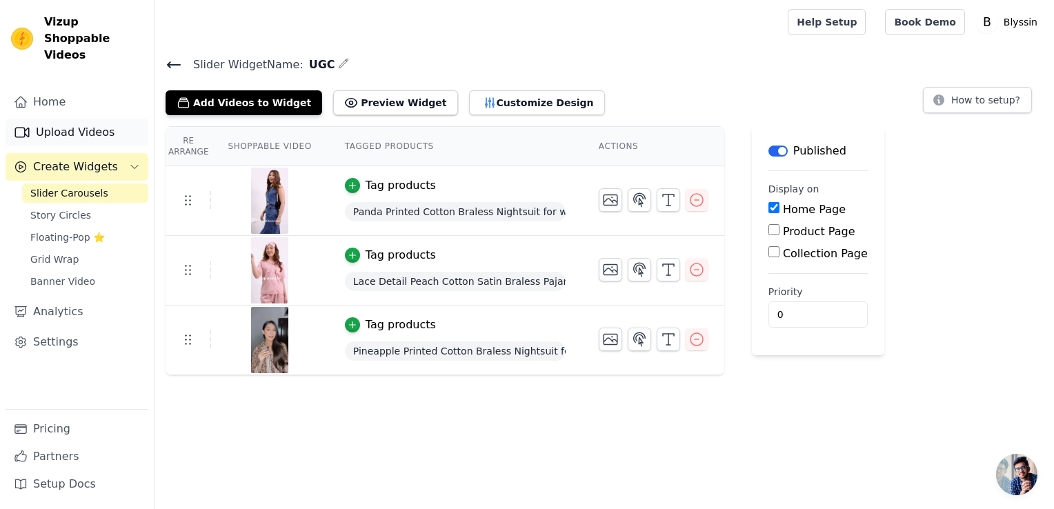
click at [76, 119] on link "Upload Videos" at bounding box center [77, 133] width 143 height 28
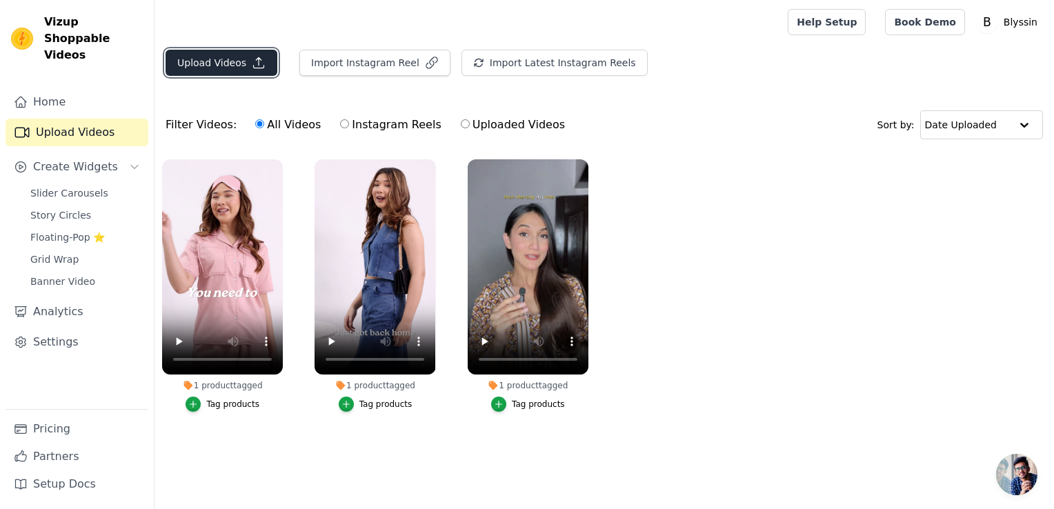
click at [191, 62] on button "Upload Videos" at bounding box center [222, 63] width 112 height 26
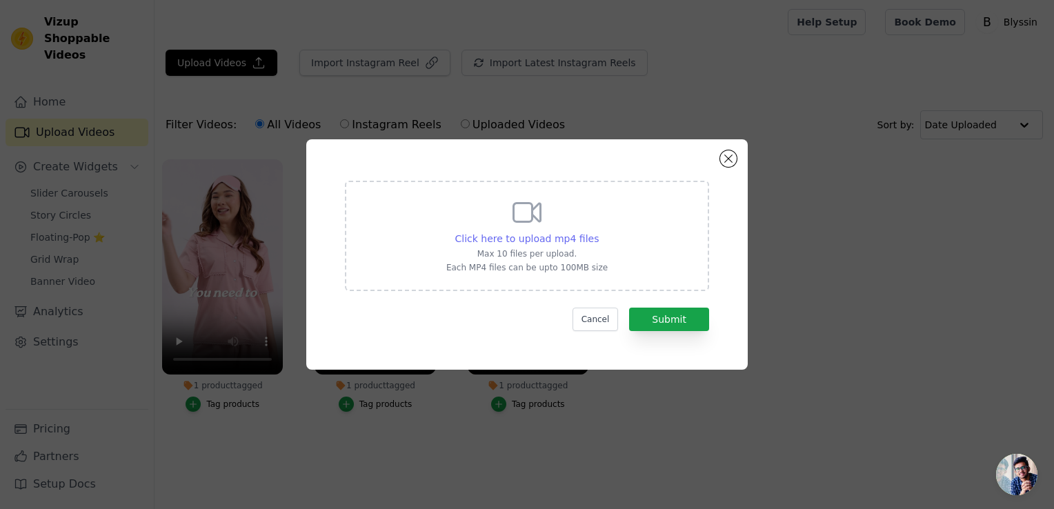
click at [484, 239] on span "Click here to upload mp4 files" at bounding box center [527, 238] width 144 height 11
click at [598, 232] on input "Click here to upload mp4 files Max 10 files per upload. Each MP4 files can be u…" at bounding box center [598, 231] width 1 height 1
type input "C:\fakepath\IMG_3553.MP4"
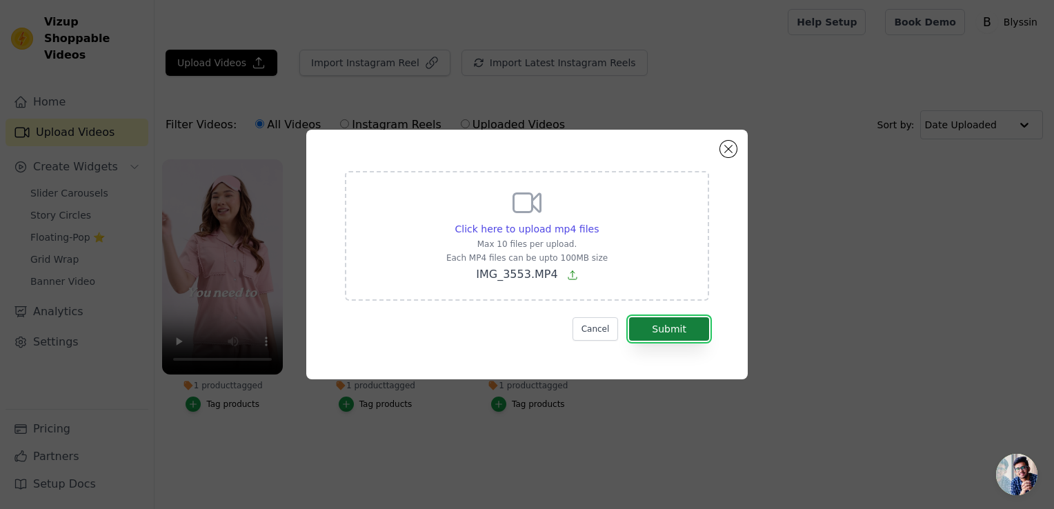
click at [681, 323] on button "Submit" at bounding box center [669, 328] width 80 height 23
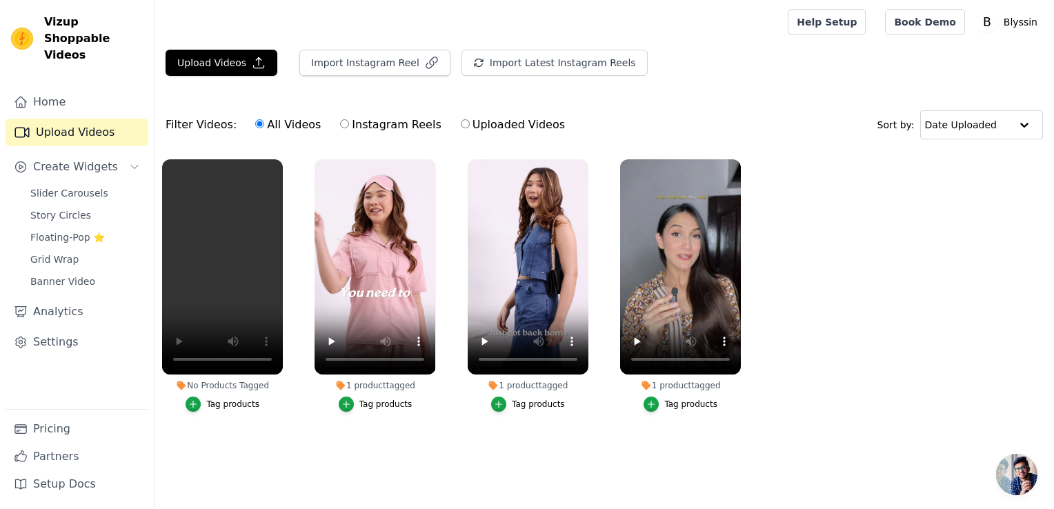
click at [219, 406] on div "Tag products" at bounding box center [232, 404] width 53 height 11
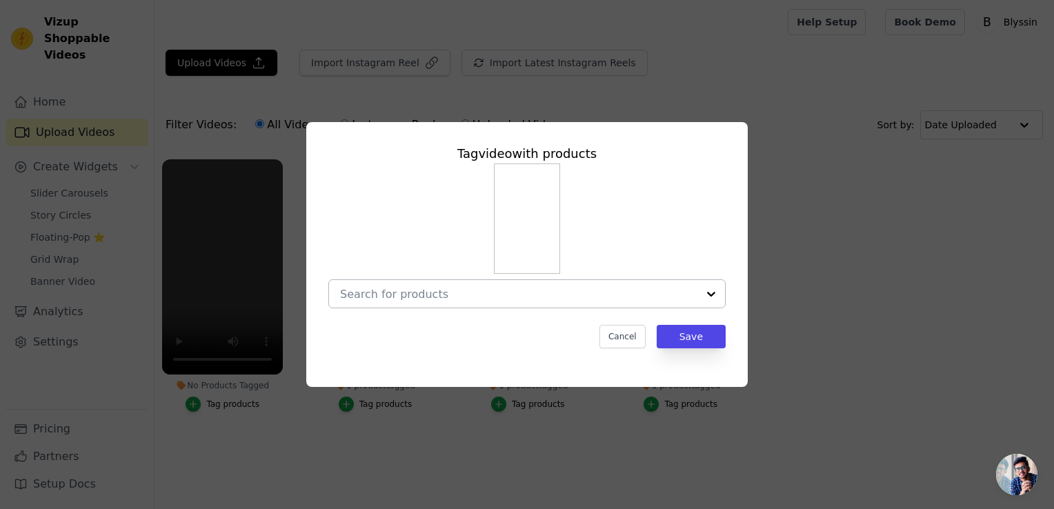
click at [696, 299] on input "No Products Tagged Tag video with products Cancel Save Tag products" at bounding box center [518, 294] width 357 height 13
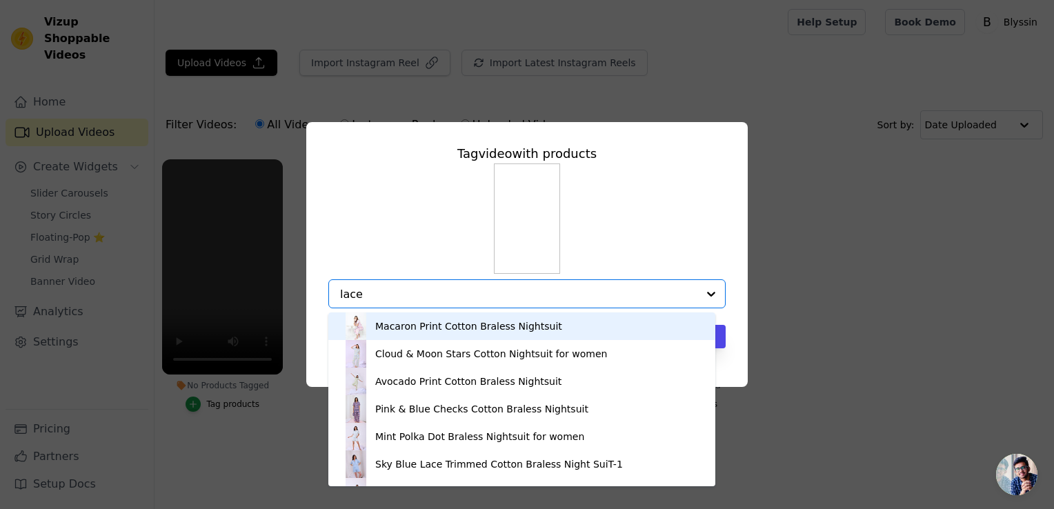
type input "lace"
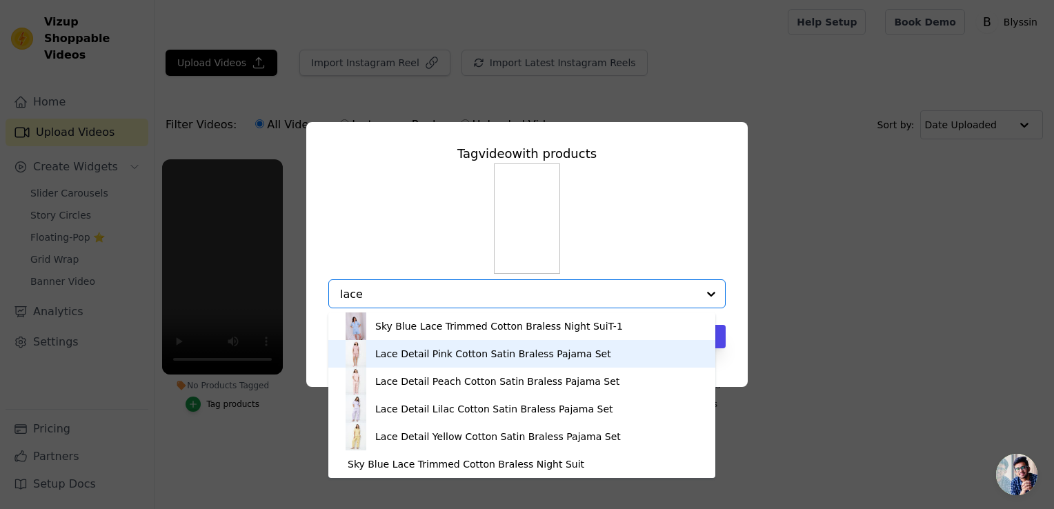
click at [415, 361] on div "Lace Detail Pink Cotton Satin Braless Pajama Set" at bounding box center [521, 354] width 359 height 28
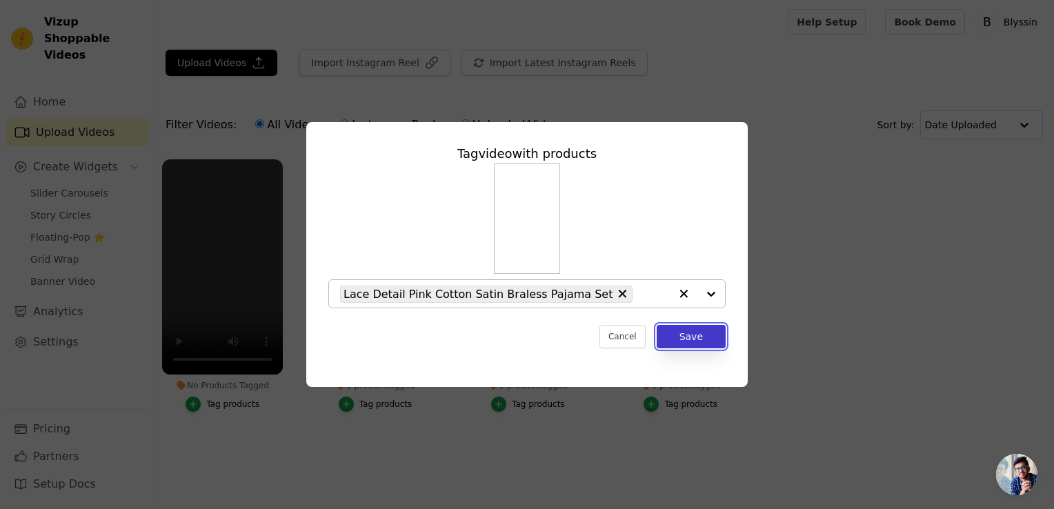
click at [698, 337] on button "Save" at bounding box center [691, 336] width 69 height 23
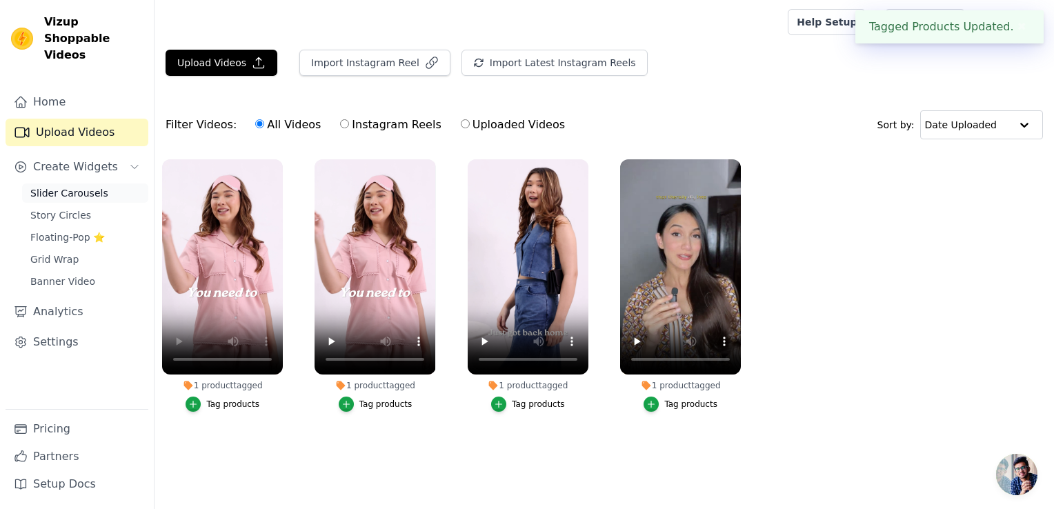
click at [59, 186] on span "Slider Carousels" at bounding box center [69, 193] width 78 height 14
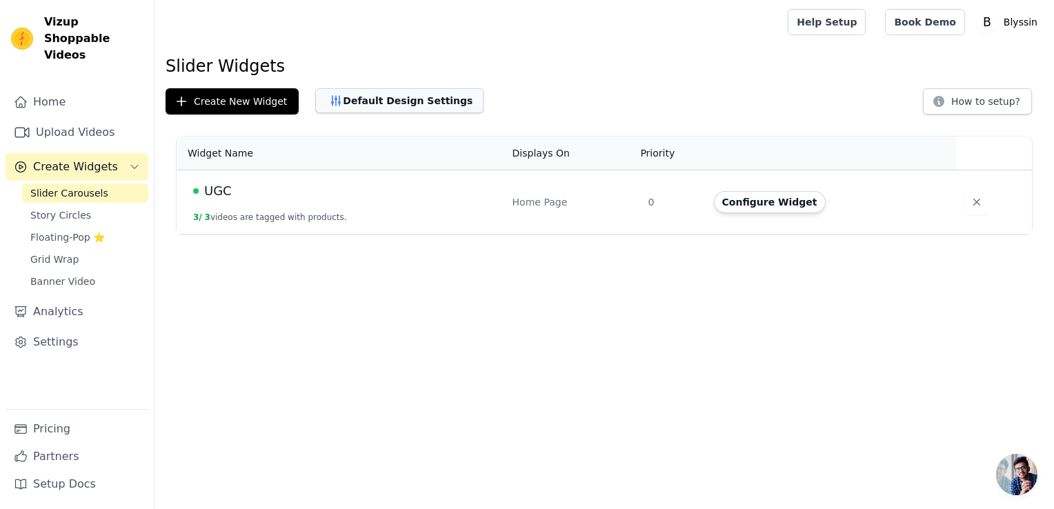
click at [350, 101] on button "Default Design Settings" at bounding box center [399, 100] width 168 height 25
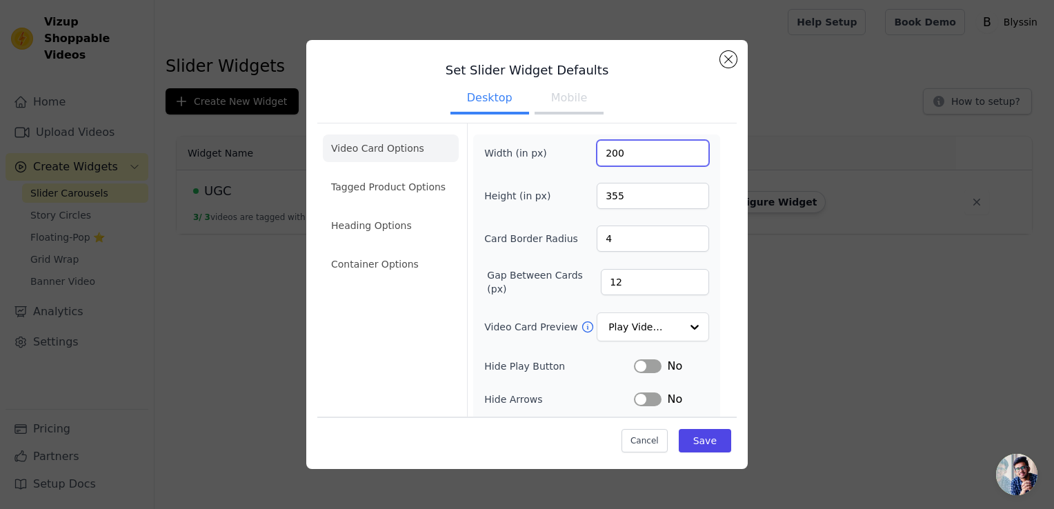
click at [608, 153] on input "200" at bounding box center [653, 153] width 112 height 26
type input "250"
click at [683, 277] on input "13" at bounding box center [655, 282] width 108 height 26
click at [683, 277] on input "14" at bounding box center [655, 282] width 108 height 26
click at [683, 277] on input "15" at bounding box center [655, 282] width 108 height 26
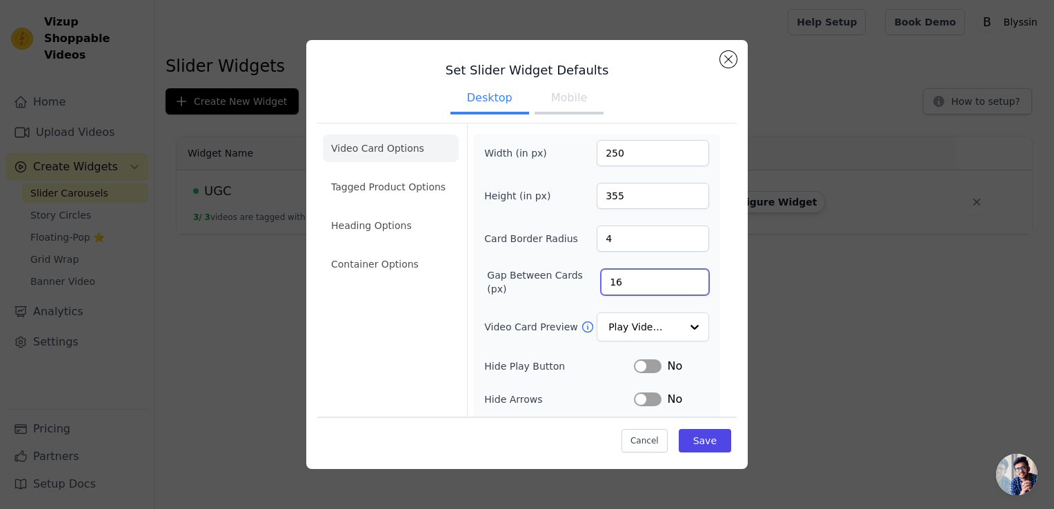
click at [683, 277] on input "16" at bounding box center [655, 282] width 108 height 26
click at [683, 277] on input "17" at bounding box center [655, 282] width 108 height 26
click at [683, 277] on input "18" at bounding box center [655, 282] width 108 height 26
type input "19"
click at [683, 277] on input "19" at bounding box center [655, 282] width 108 height 26
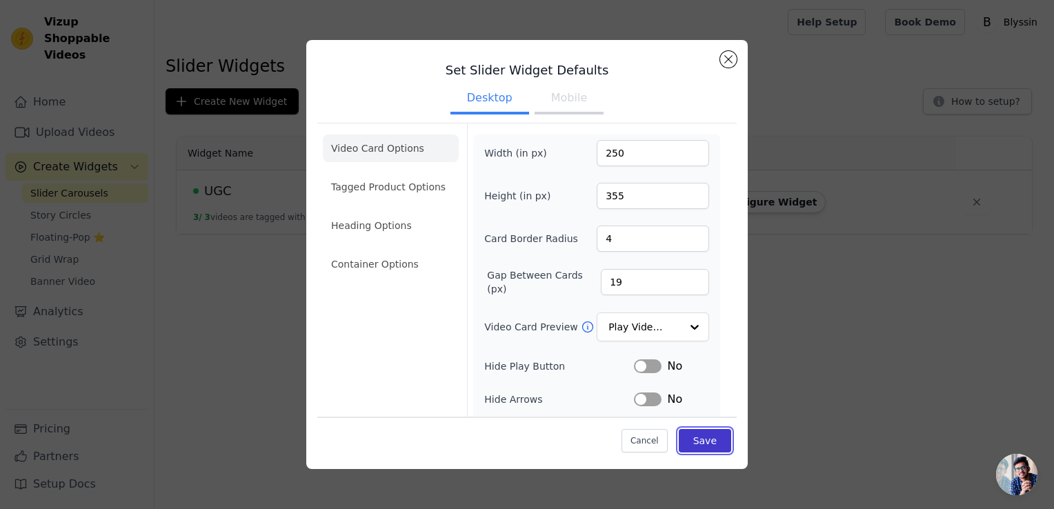
click at [701, 440] on button "Save" at bounding box center [705, 440] width 52 height 23
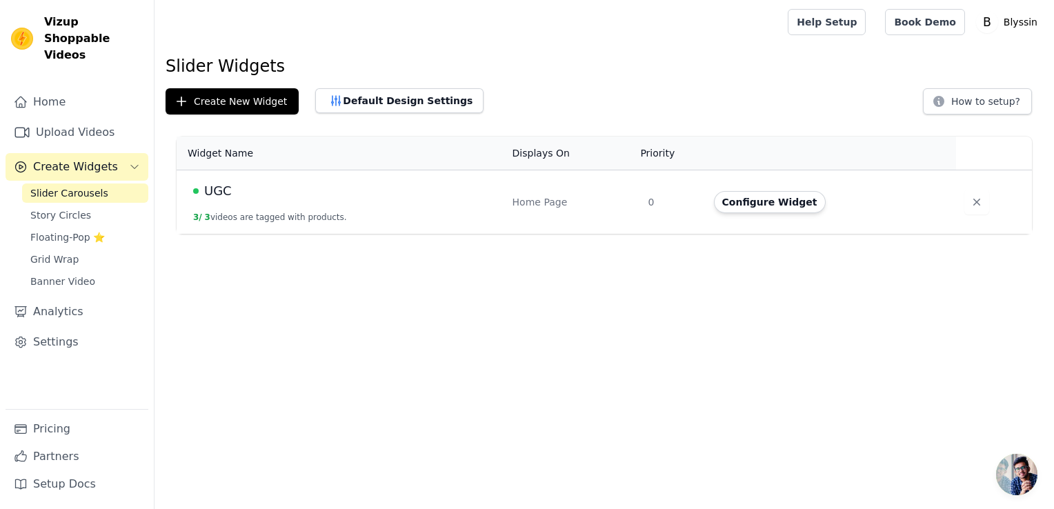
click at [221, 188] on span "UGC" at bounding box center [218, 190] width 28 height 19
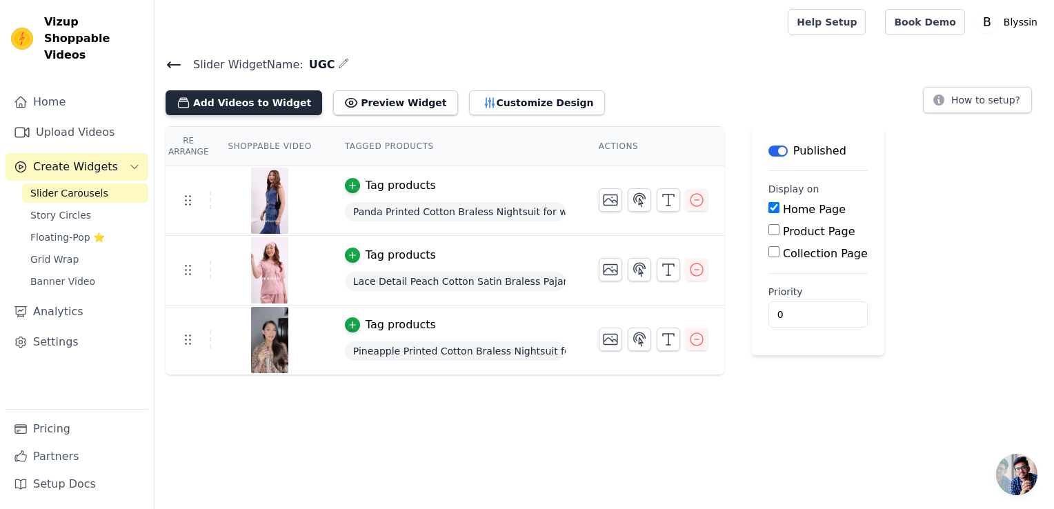
click at [254, 105] on button "Add Videos to Widget" at bounding box center [244, 102] width 157 height 25
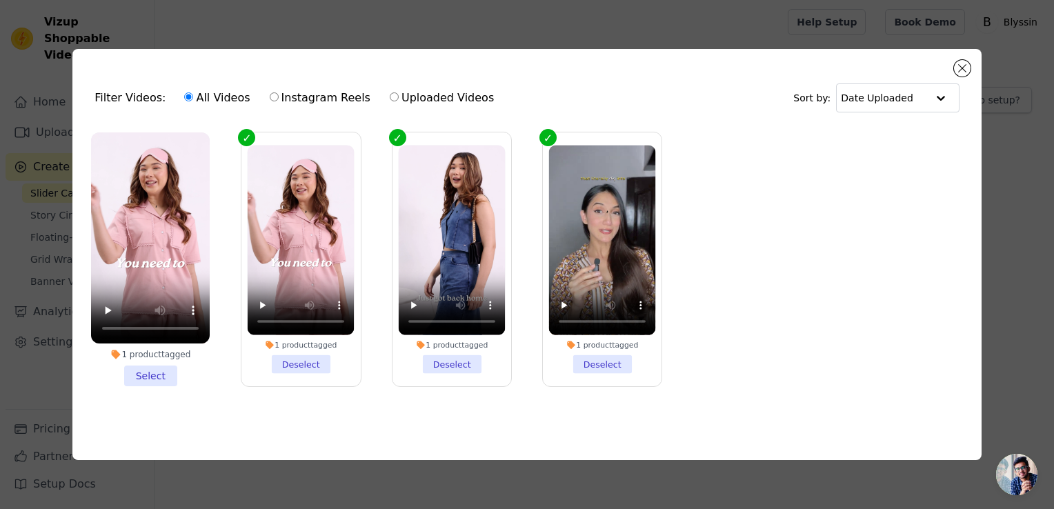
click at [152, 371] on li "1 product tagged Select" at bounding box center [150, 259] width 119 height 254
click at [0, 0] on input "1 product tagged Select" at bounding box center [0, 0] width 0 height 0
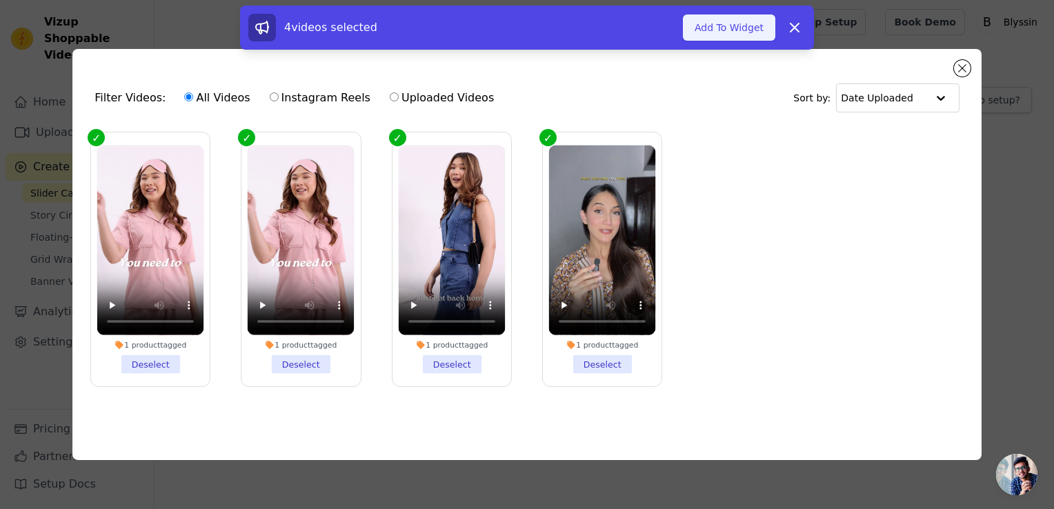
click at [728, 15] on button "Add To Widget" at bounding box center [729, 27] width 92 height 26
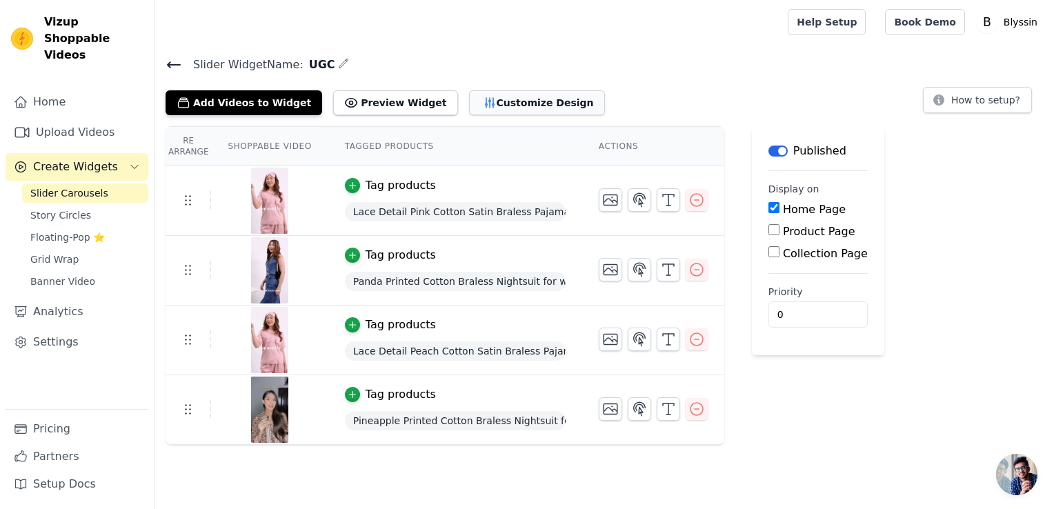
click at [485, 95] on button "Customize Design" at bounding box center [537, 102] width 136 height 25
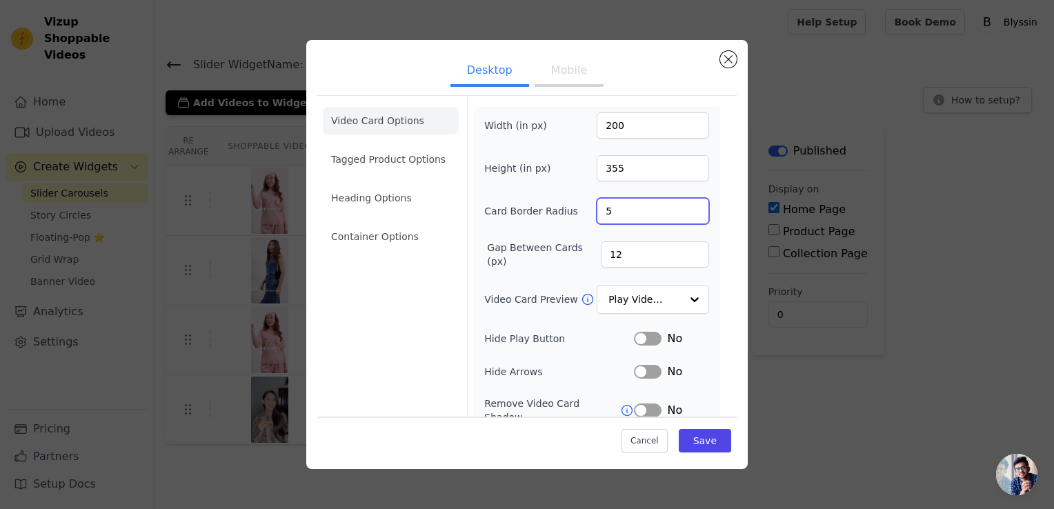
type input "5"
click at [685, 207] on input "5" at bounding box center [653, 211] width 112 height 26
drag, startPoint x: 612, startPoint y: 255, endPoint x: 593, endPoint y: 263, distance: 21.0
click at [601, 263] on input "12" at bounding box center [655, 254] width 108 height 26
type input "25"
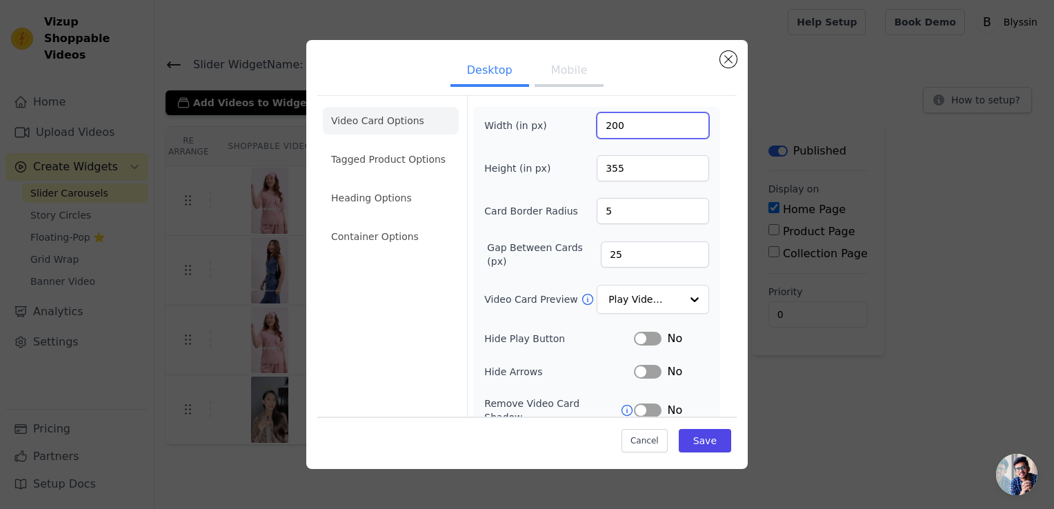
click at [607, 128] on input "200" at bounding box center [653, 125] width 112 height 26
type input "250"
click at [699, 446] on button "Save" at bounding box center [705, 440] width 52 height 23
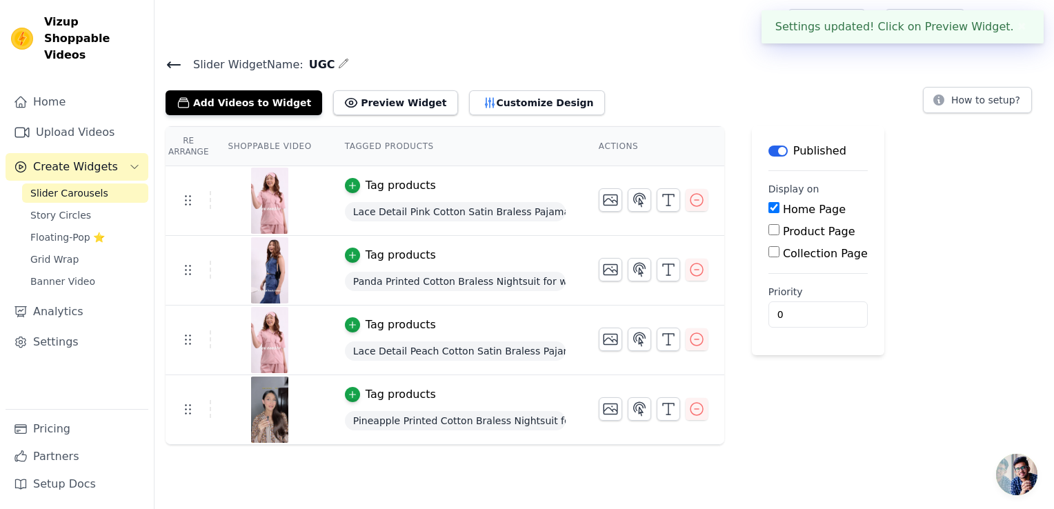
click at [668, 73] on div "Slider Widget Name: UGC Add Videos to Widget Preview Widget Customize Design Ho…" at bounding box center [603, 85] width 899 height 60
click at [1018, 27] on button "✖" at bounding box center [1022, 27] width 16 height 17
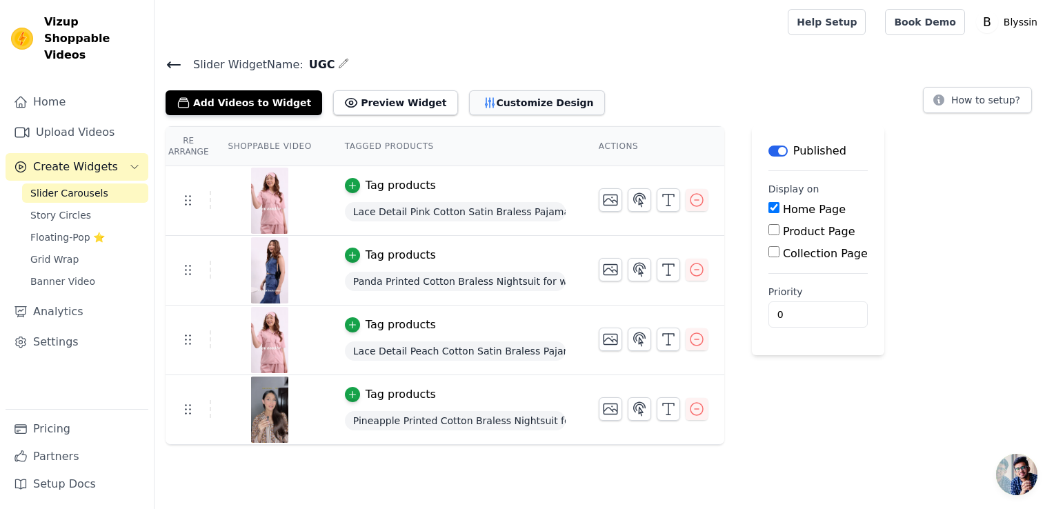
click at [495, 106] on button "Customize Design" at bounding box center [537, 102] width 136 height 25
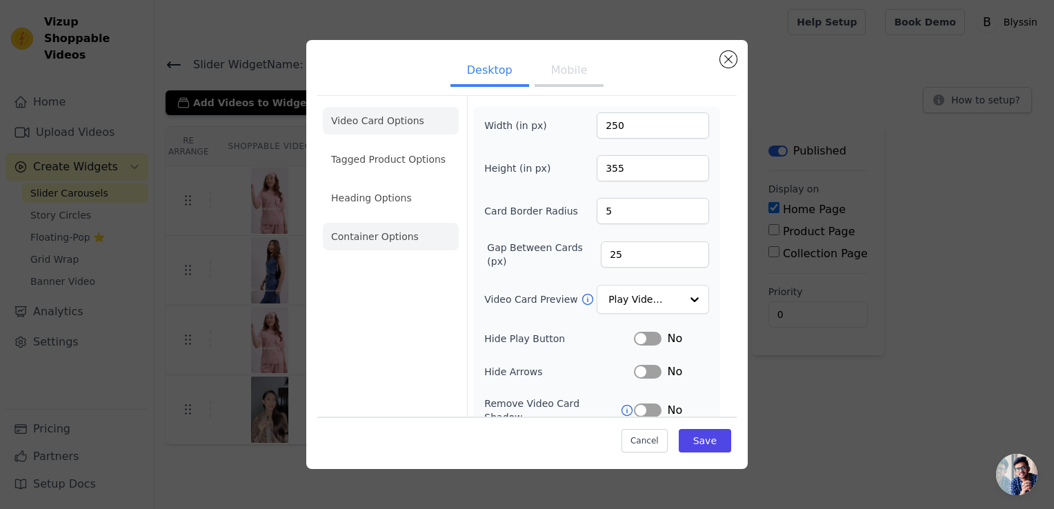
click at [372, 247] on li "Container Options" at bounding box center [391, 237] width 136 height 28
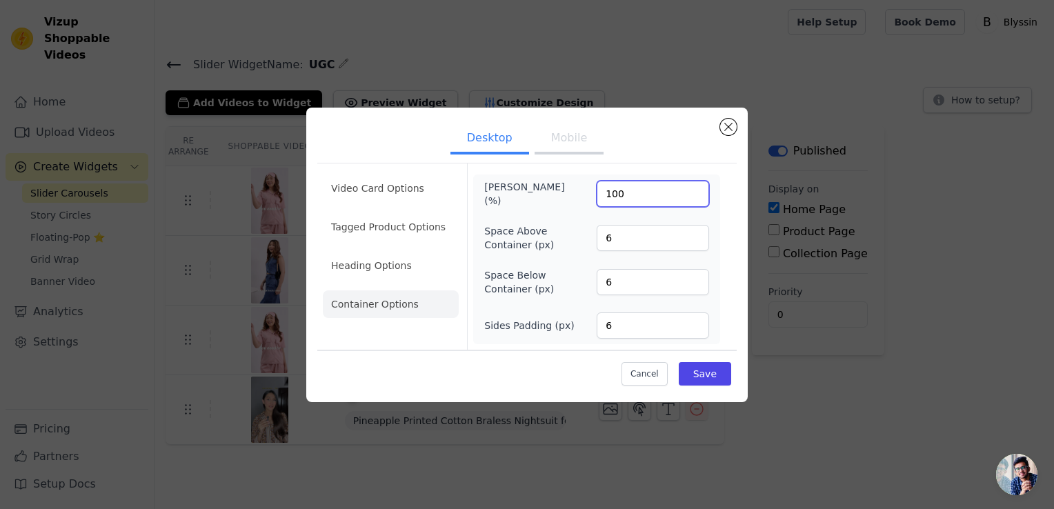
click at [635, 200] on input "100" at bounding box center [653, 194] width 112 height 26
click at [692, 319] on input "7" at bounding box center [653, 325] width 112 height 26
click at [692, 319] on input "8" at bounding box center [653, 325] width 112 height 26
click at [692, 319] on input "9" at bounding box center [653, 325] width 112 height 26
click at [692, 319] on input "10" at bounding box center [653, 325] width 112 height 26
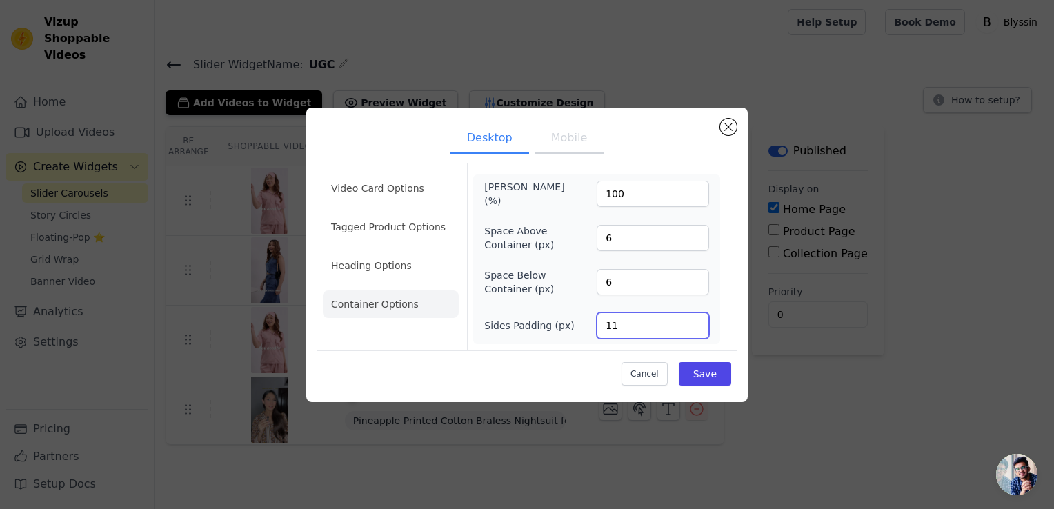
click at [692, 319] on input "11" at bounding box center [653, 325] width 112 height 26
click at [692, 319] on input "12" at bounding box center [653, 325] width 112 height 26
click at [692, 319] on input "13" at bounding box center [653, 325] width 112 height 26
click at [692, 319] on input "14" at bounding box center [653, 325] width 112 height 26
type input "15"
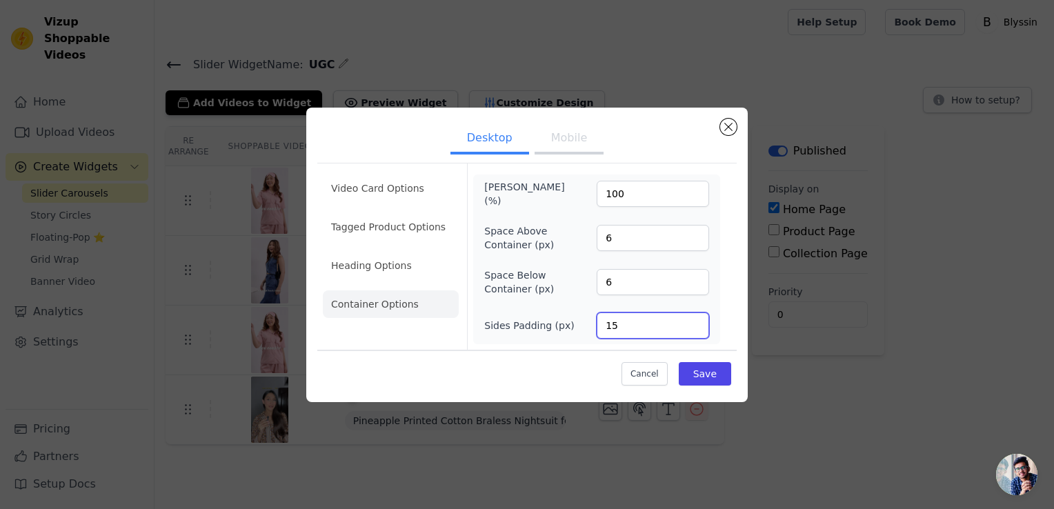
click at [692, 319] on input "15" at bounding box center [653, 325] width 112 height 26
click at [695, 233] on input "7" at bounding box center [653, 238] width 112 height 26
type input "8"
click at [695, 233] on input "8" at bounding box center [653, 238] width 112 height 26
drag, startPoint x: 651, startPoint y: 315, endPoint x: 563, endPoint y: 308, distance: 88.6
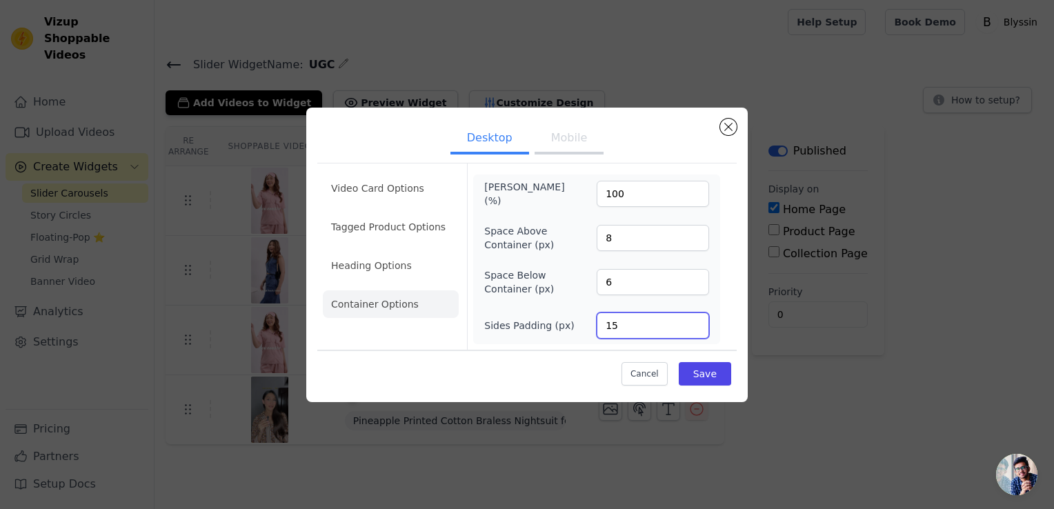
click at [563, 308] on div "[PERSON_NAME] (%) 100 Space Above Container (px) 8 Space Below Container (px) 6…" at bounding box center [596, 259] width 225 height 159
type input "0"
click at [695, 279] on input "7" at bounding box center [653, 282] width 112 height 26
click at [695, 279] on input "8" at bounding box center [653, 282] width 112 height 26
click at [695, 279] on input "9" at bounding box center [653, 282] width 112 height 26
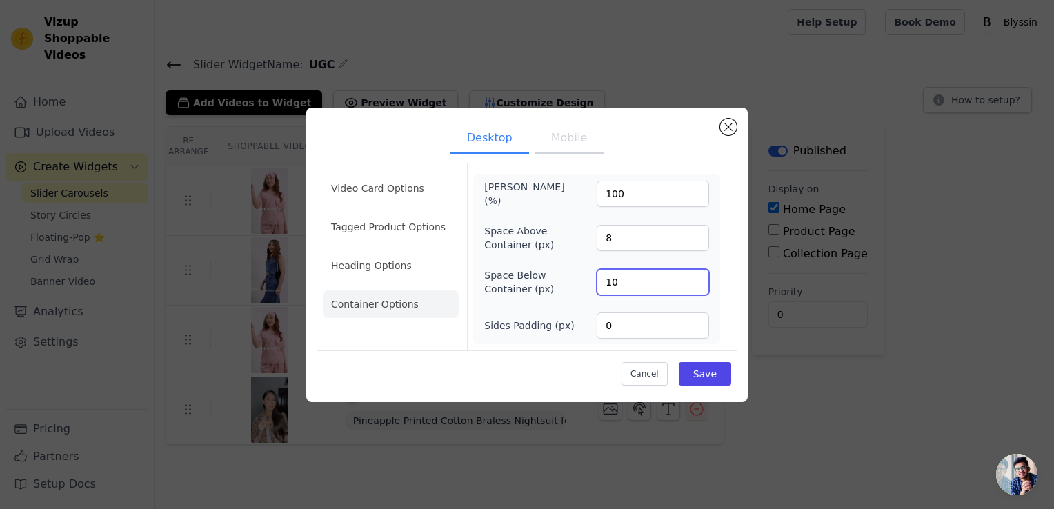
click at [695, 279] on input "10" at bounding box center [653, 282] width 112 height 26
click at [695, 279] on input "11" at bounding box center [653, 282] width 112 height 26
click at [695, 279] on input "12" at bounding box center [653, 282] width 112 height 26
click at [695, 279] on input "13" at bounding box center [653, 282] width 112 height 26
click at [695, 279] on input "14" at bounding box center [653, 282] width 112 height 26
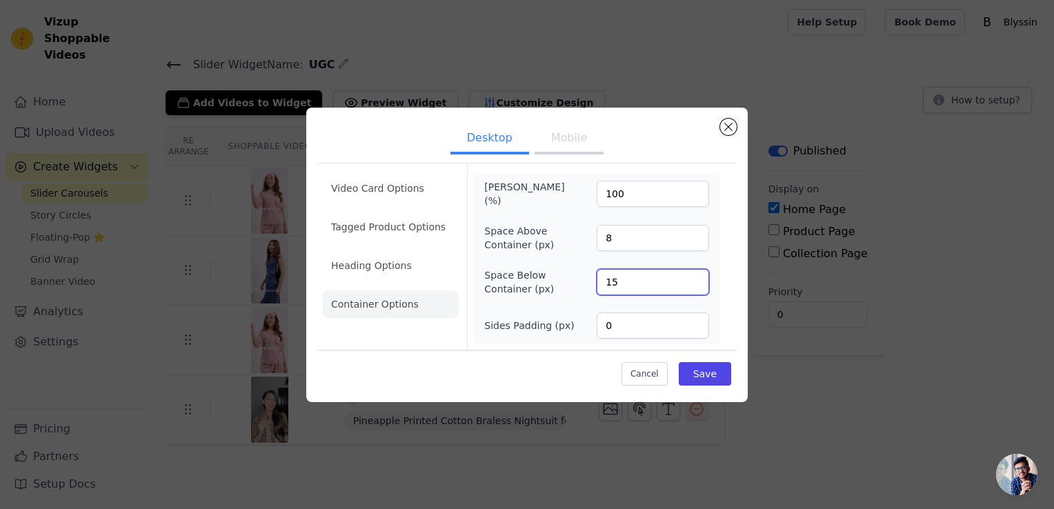
type input "15"
click at [695, 279] on input "15" at bounding box center [653, 282] width 112 height 26
click at [378, 290] on li "Tagged Product Options" at bounding box center [391, 304] width 136 height 28
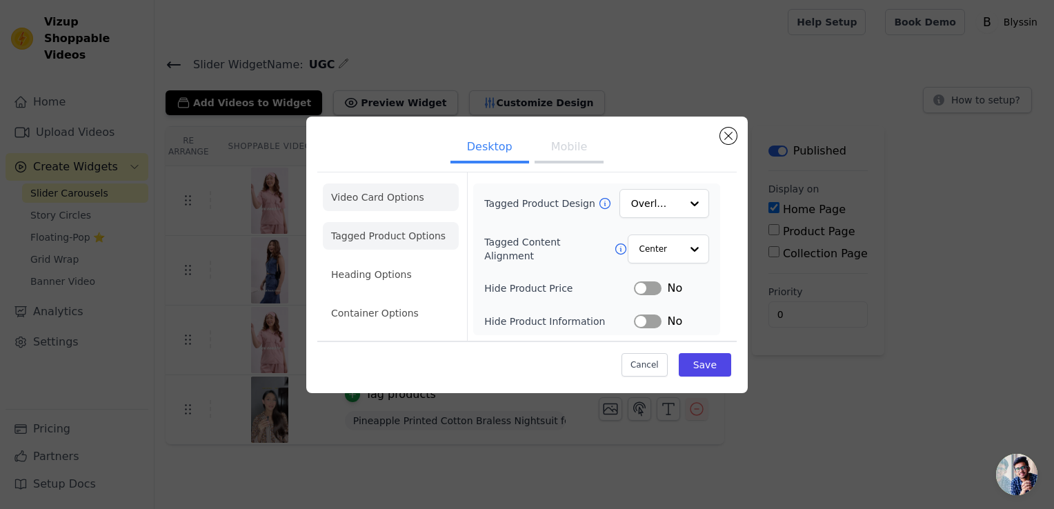
click at [372, 222] on li "Video Card Options" at bounding box center [391, 236] width 136 height 28
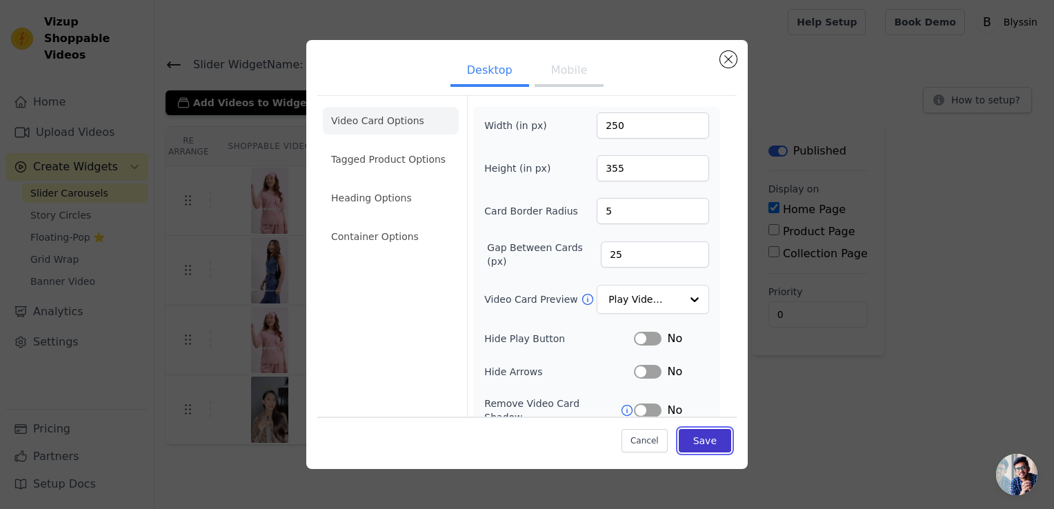
click at [698, 443] on button "Save" at bounding box center [705, 440] width 52 height 23
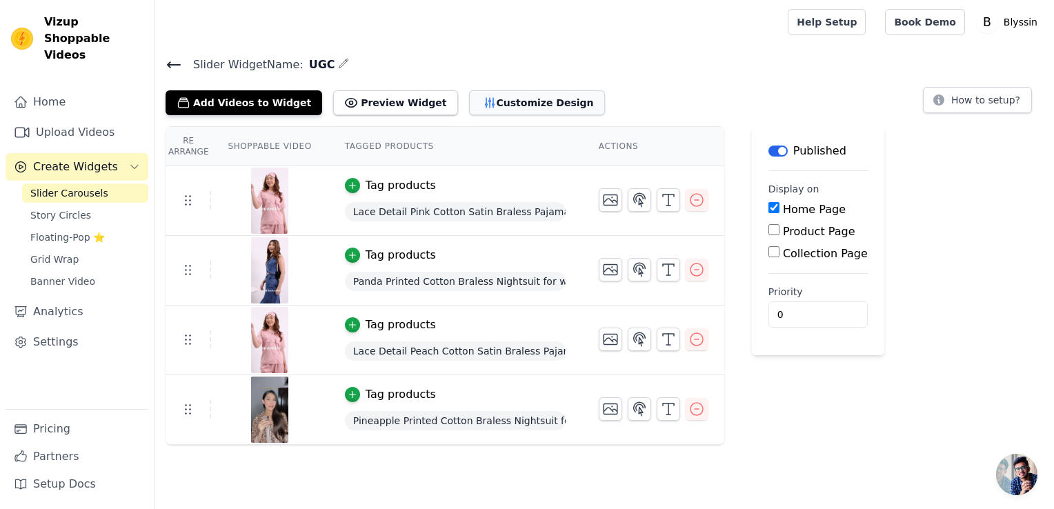
click at [508, 106] on button "Customize Design" at bounding box center [537, 102] width 136 height 25
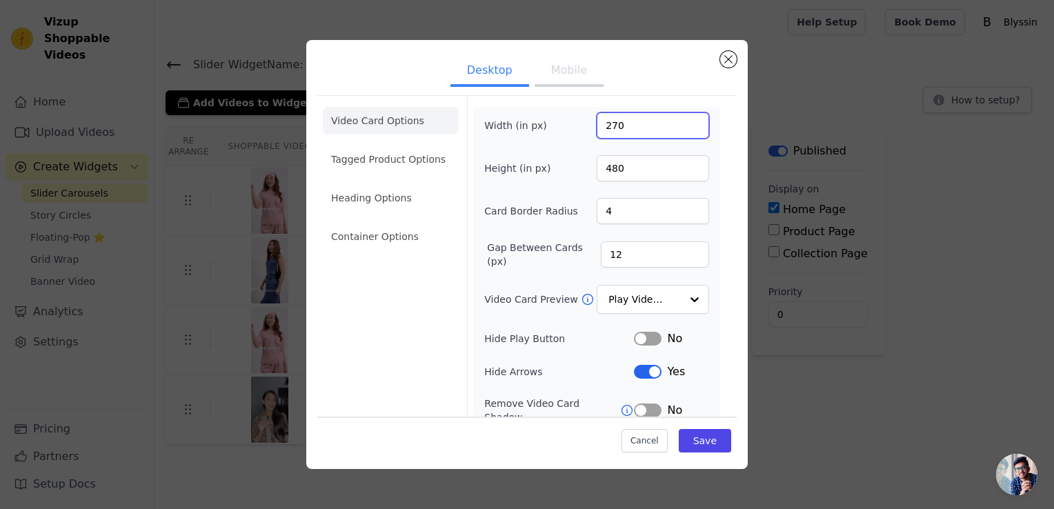
click at [608, 128] on input "270" at bounding box center [653, 125] width 112 height 26
type input "280"
click at [618, 252] on input "12" at bounding box center [655, 254] width 108 height 26
drag, startPoint x: 618, startPoint y: 252, endPoint x: 595, endPoint y: 252, distance: 22.8
click at [601, 252] on input "12" at bounding box center [655, 254] width 108 height 26
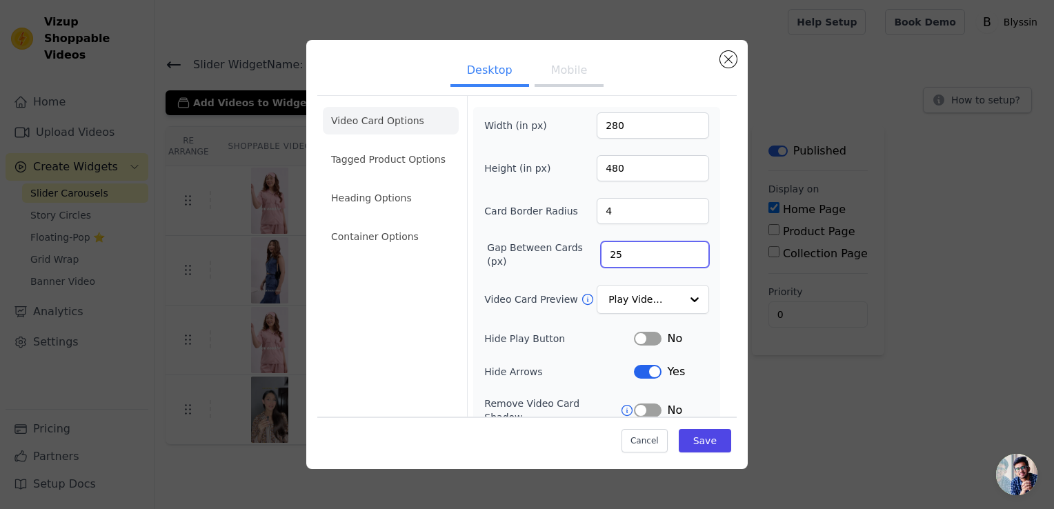
type input "25"
click at [570, 70] on button "Mobile" at bounding box center [569, 72] width 69 height 30
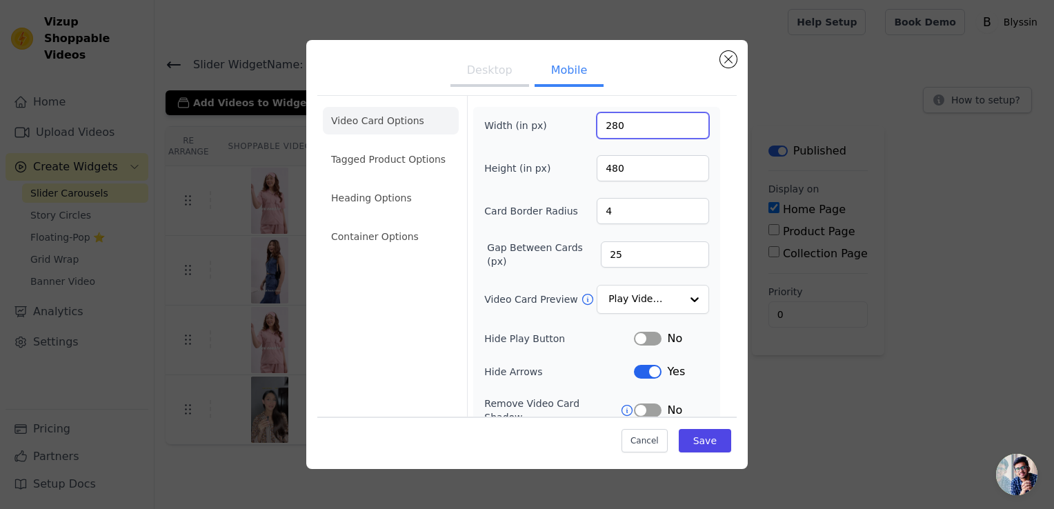
click at [607, 123] on input "280" at bounding box center [653, 125] width 112 height 26
type input "290"
click at [700, 441] on button "Save" at bounding box center [705, 440] width 52 height 23
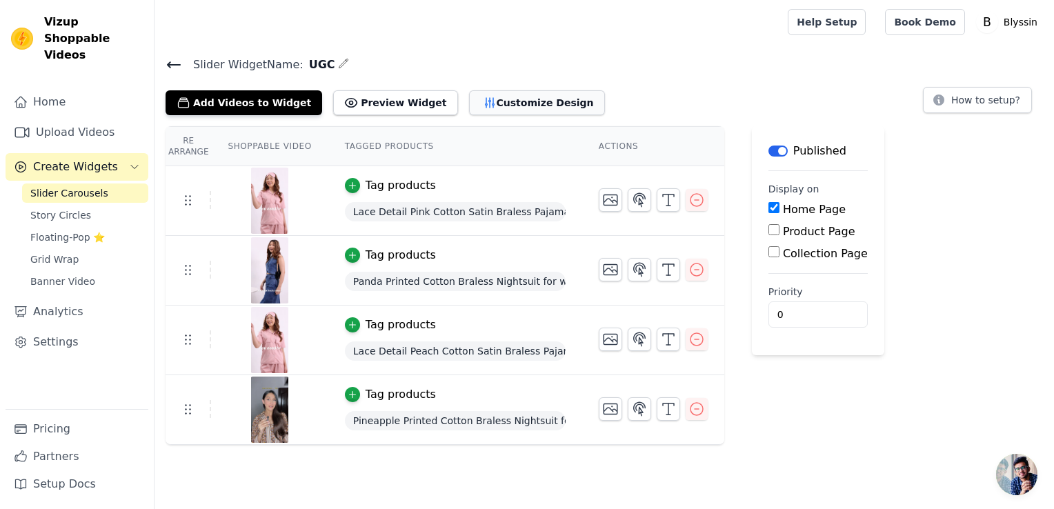
click at [502, 99] on button "Customize Design" at bounding box center [537, 102] width 136 height 25
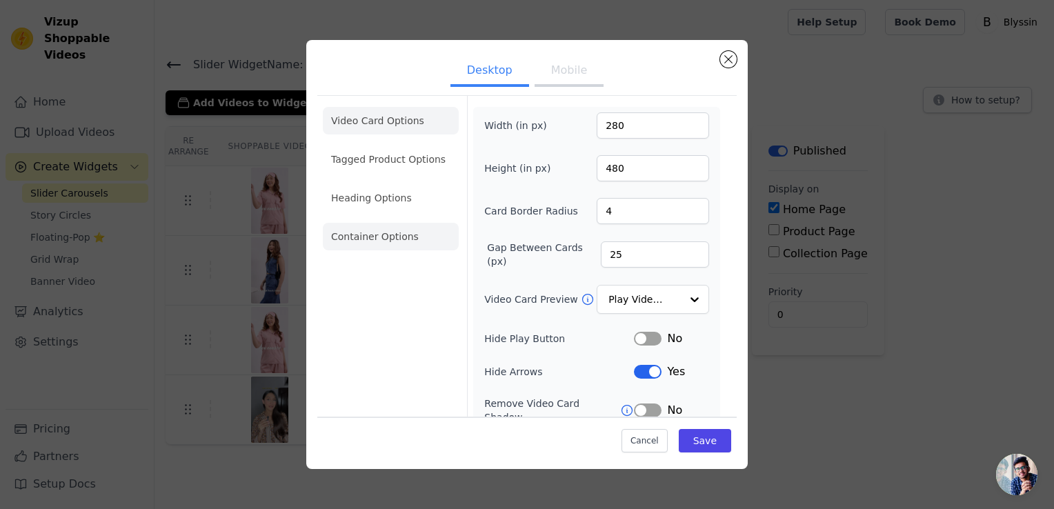
click at [419, 244] on li "Container Options" at bounding box center [391, 237] width 136 height 28
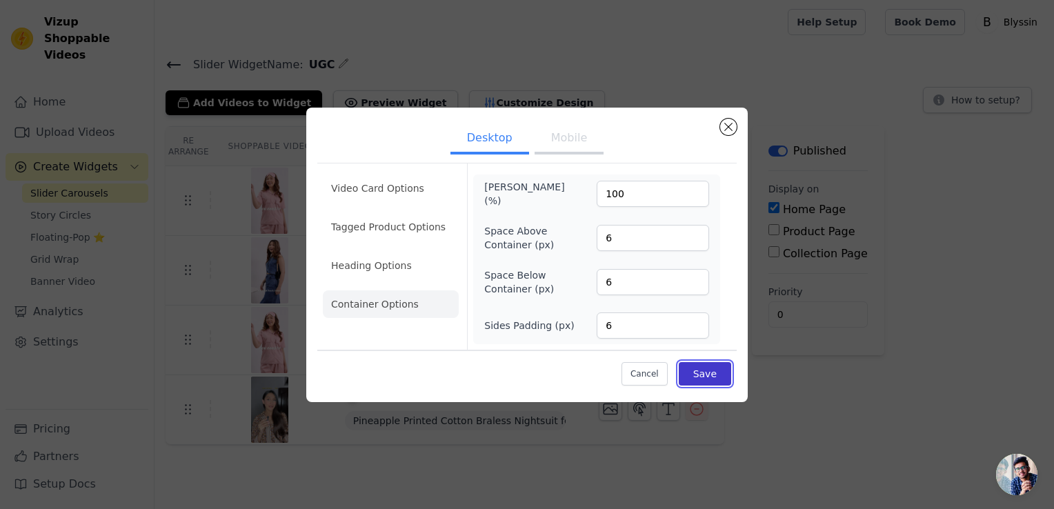
click at [695, 368] on button "Save" at bounding box center [705, 373] width 52 height 23
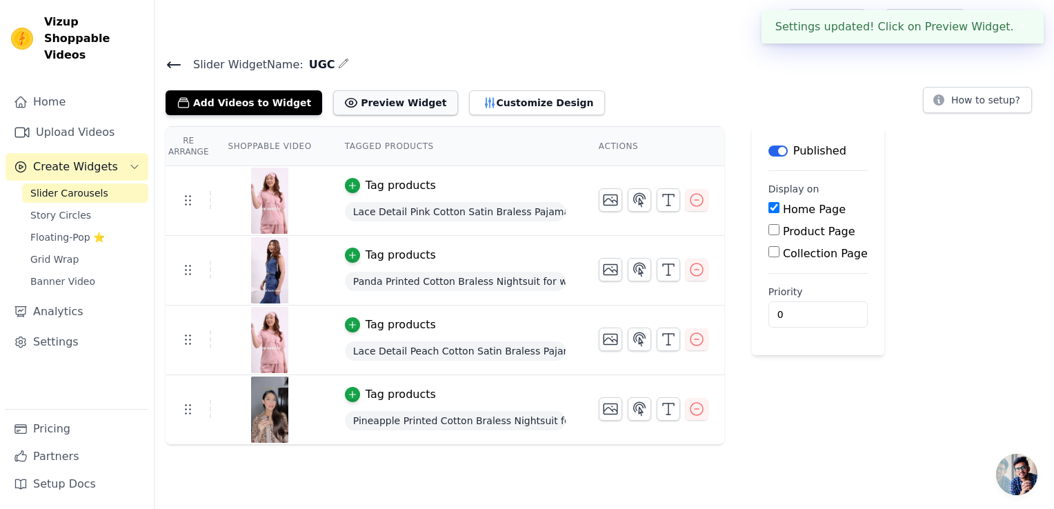
click at [378, 108] on button "Preview Widget" at bounding box center [395, 102] width 124 height 25
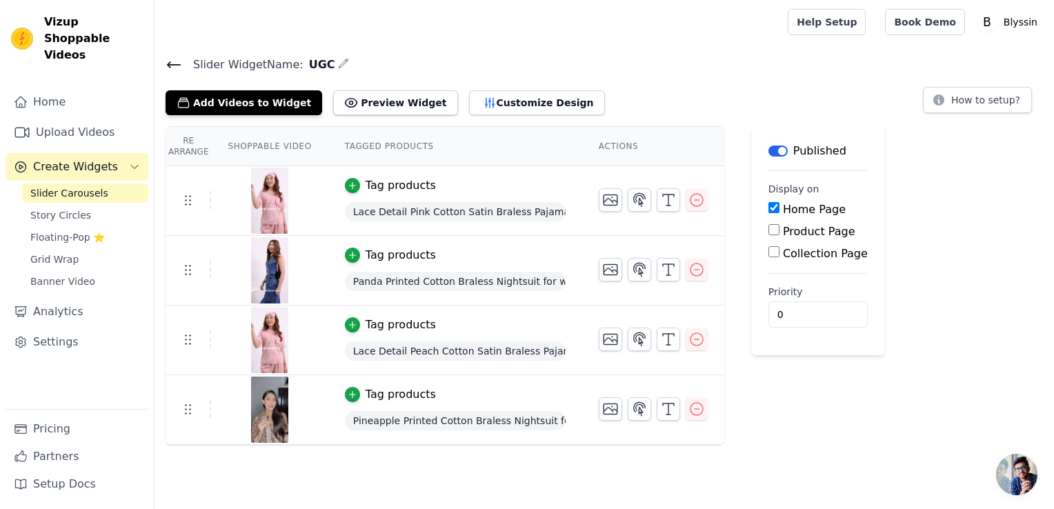
click at [70, 186] on span "Slider Carousels" at bounding box center [69, 193] width 78 height 14
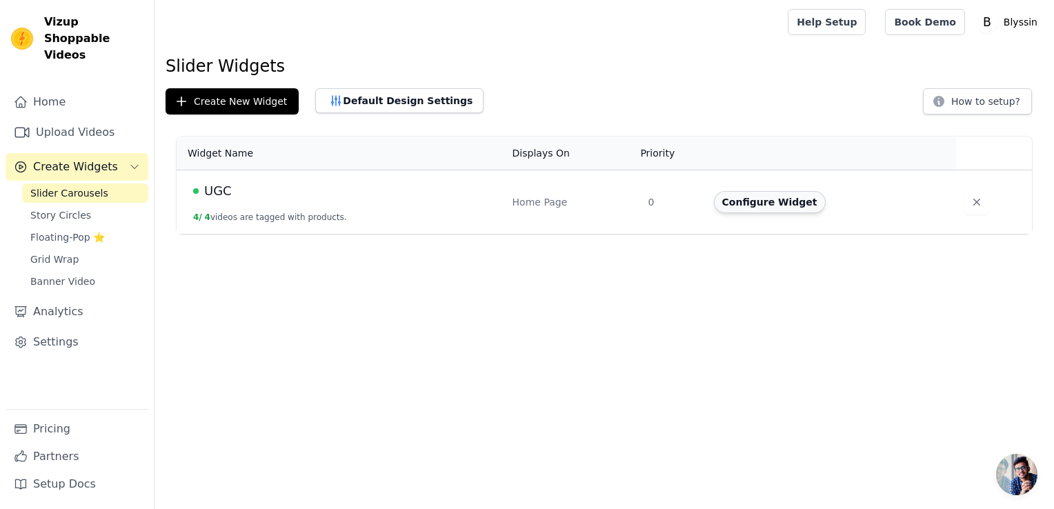
click at [766, 209] on button "Configure Widget" at bounding box center [770, 202] width 112 height 22
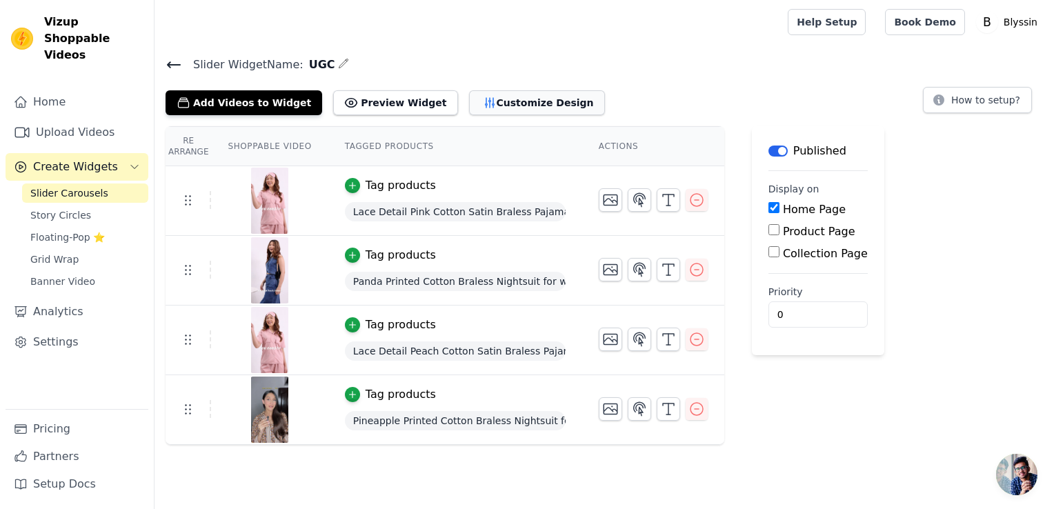
click at [485, 103] on icon "button" at bounding box center [489, 103] width 9 height 10
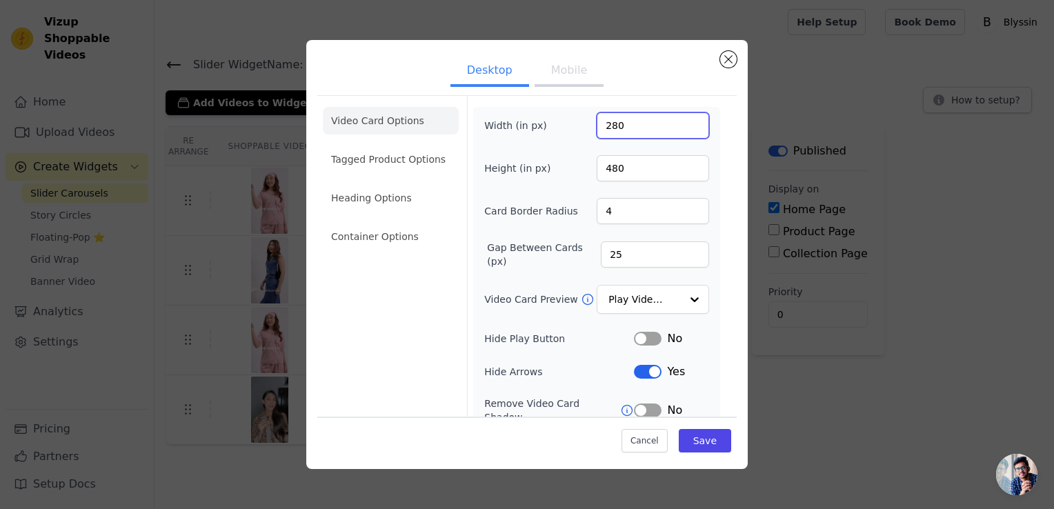
drag, startPoint x: 596, startPoint y: 128, endPoint x: 536, endPoint y: 141, distance: 61.4
click at [536, 141] on div "Width (in px) 280 Height (in px) 480 Card Border Radius 4 Gap Between Cards (px…" at bounding box center [596, 317] width 225 height 411
type input "257"
click at [686, 127] on input "257" at bounding box center [653, 125] width 112 height 26
click at [560, 72] on button "Mobile" at bounding box center [569, 72] width 69 height 30
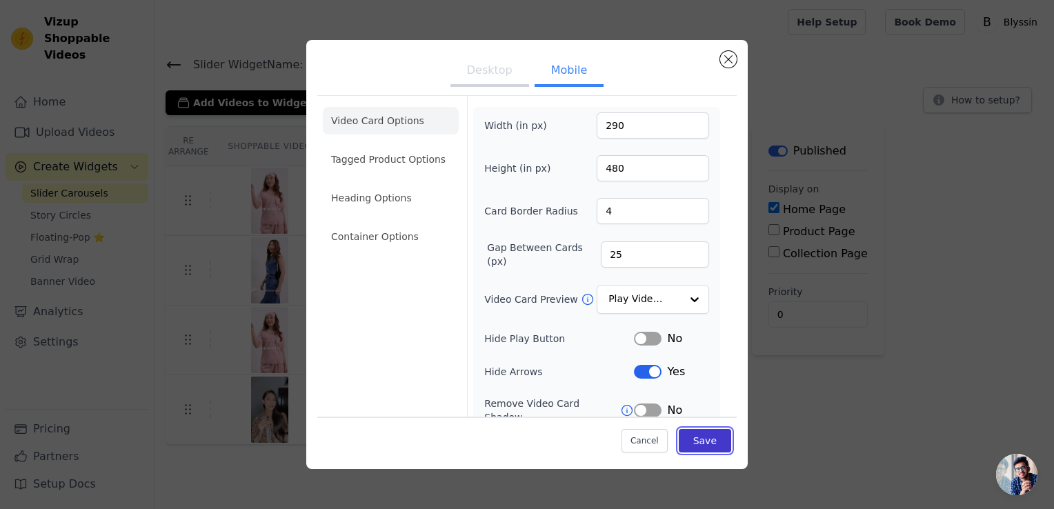
click at [688, 443] on button "Save" at bounding box center [705, 440] width 52 height 23
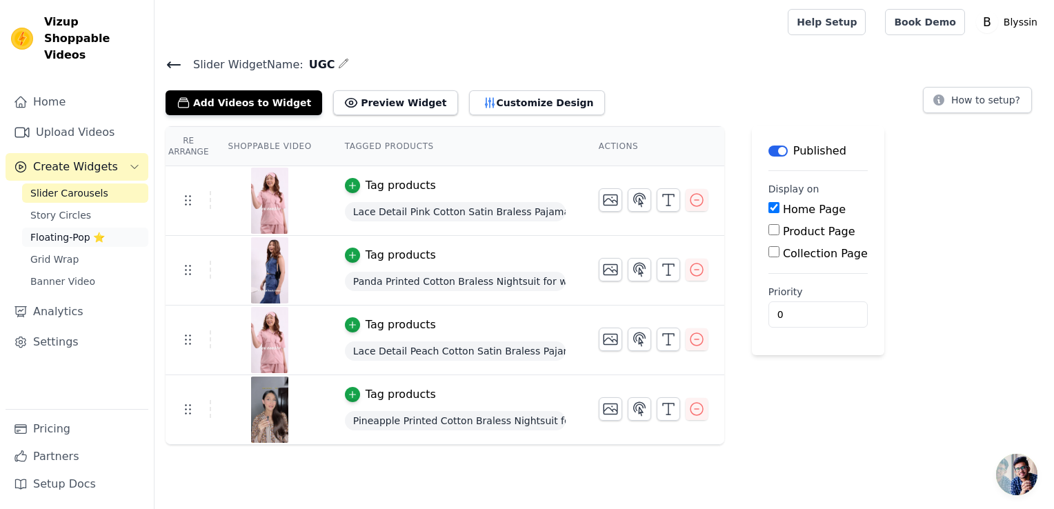
click at [63, 230] on span "Floating-Pop ⭐" at bounding box center [67, 237] width 74 height 14
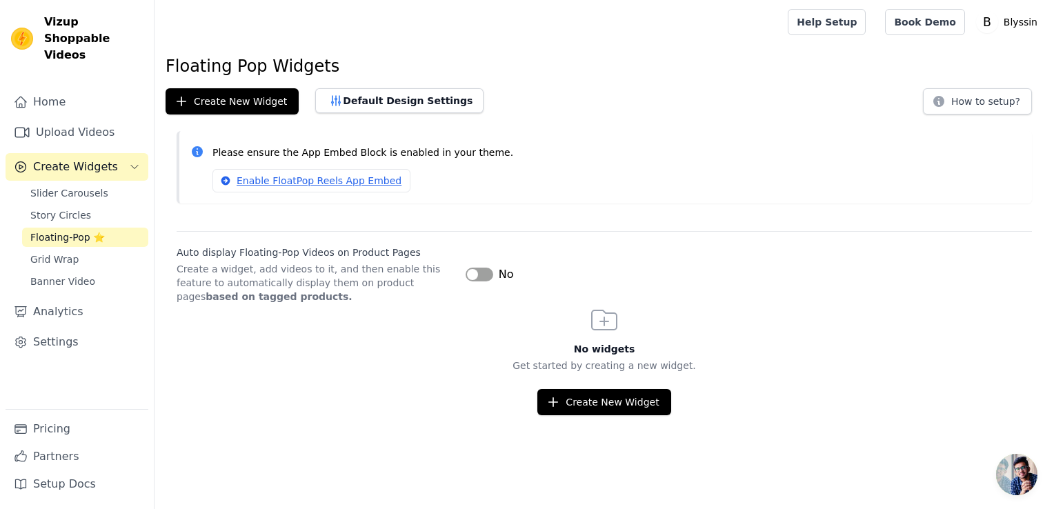
click at [82, 159] on span "Create Widgets" at bounding box center [75, 167] width 85 height 17
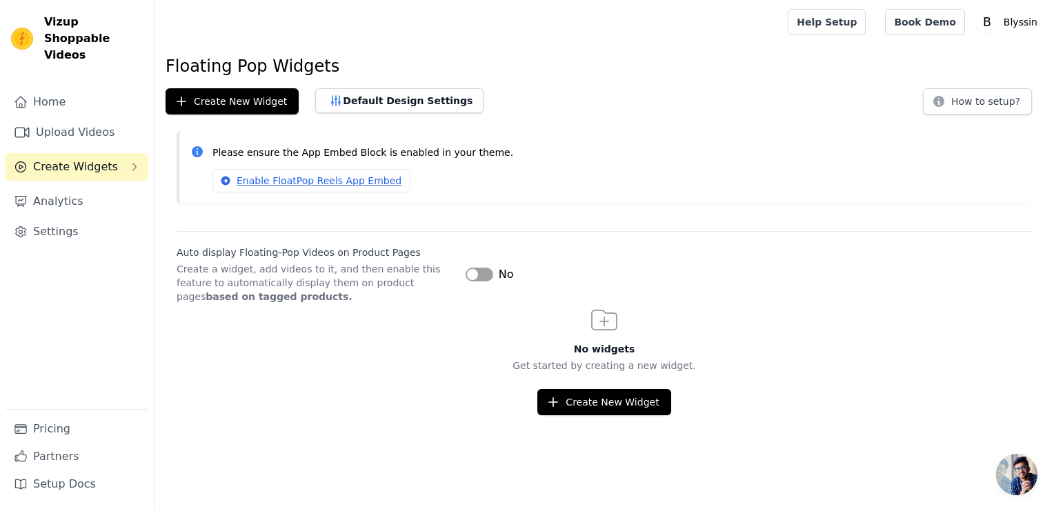
click at [82, 159] on span "Create Widgets" at bounding box center [75, 167] width 85 height 17
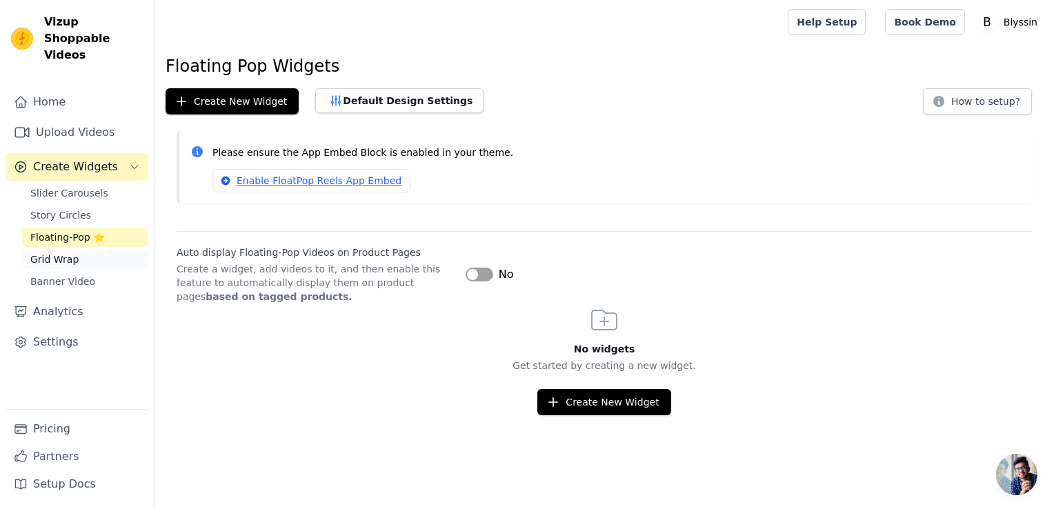
click at [54, 252] on span "Grid Wrap" at bounding box center [54, 259] width 48 height 14
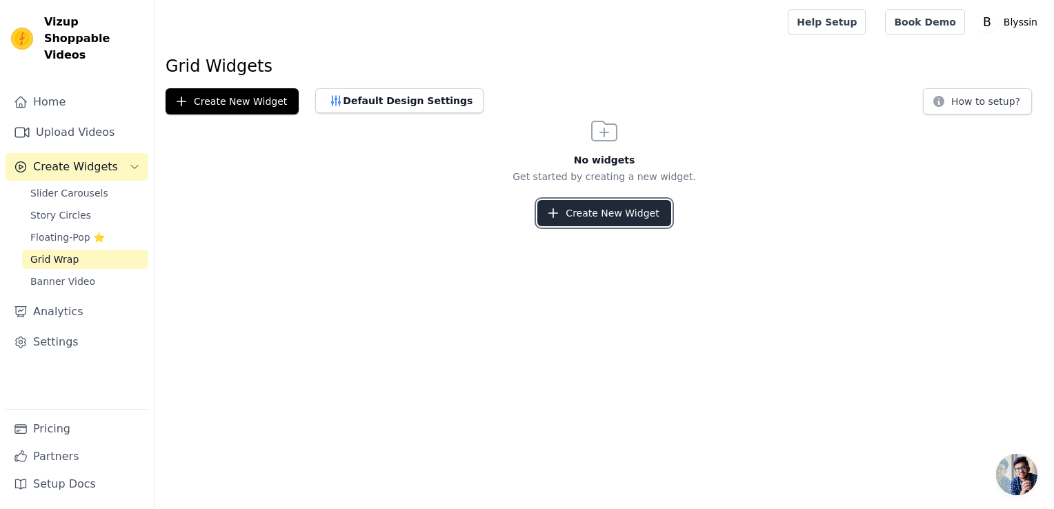
click at [648, 218] on button "Create New Widget" at bounding box center [603, 213] width 133 height 26
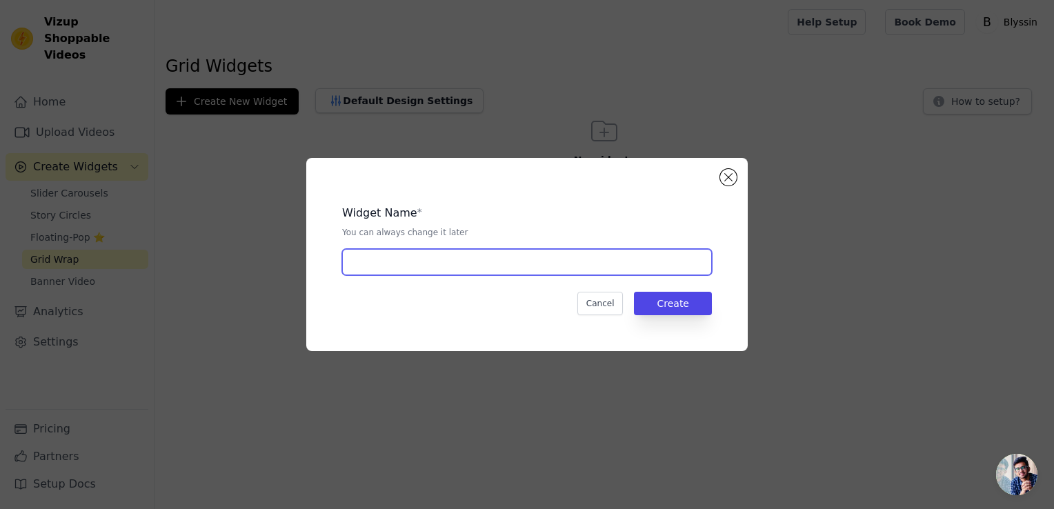
click at [569, 251] on input "text" at bounding box center [527, 262] width 370 height 26
type input "ugc"
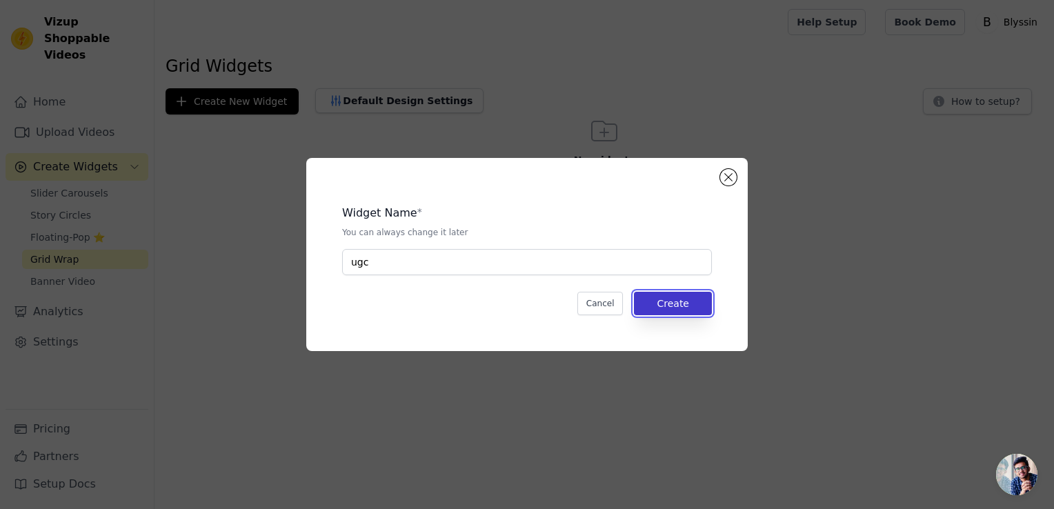
click at [672, 301] on button "Create" at bounding box center [673, 303] width 78 height 23
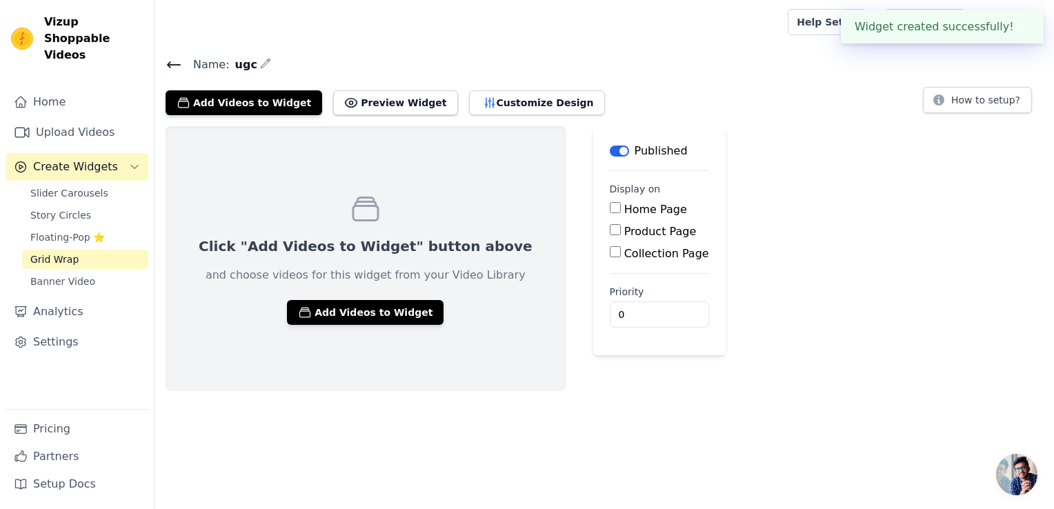
click at [610, 206] on input "Home Page" at bounding box center [615, 207] width 11 height 11
checkbox input "true"
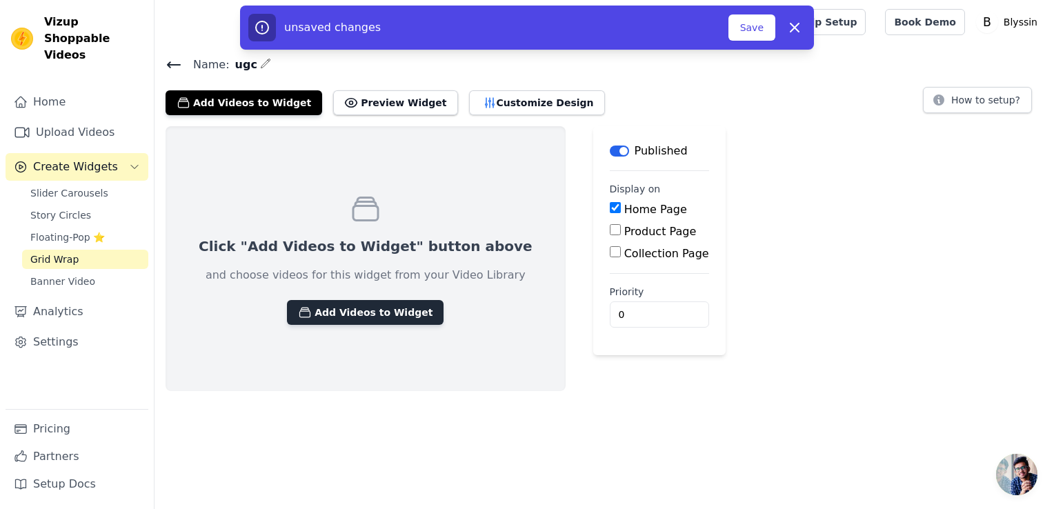
click at [358, 319] on button "Add Videos to Widget" at bounding box center [365, 312] width 157 height 25
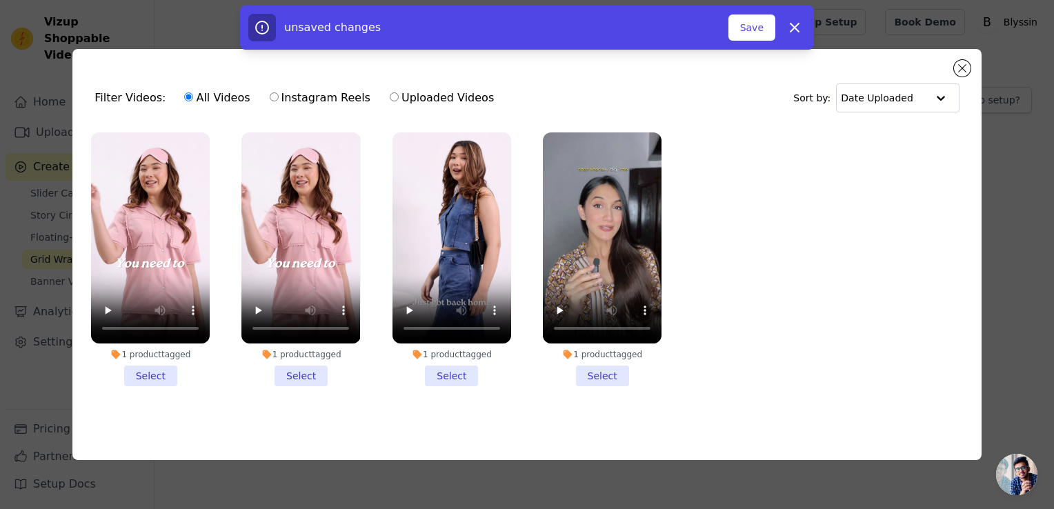
click at [609, 375] on li "1 product tagged Select" at bounding box center [602, 259] width 119 height 254
click at [0, 0] on input "1 product tagged Select" at bounding box center [0, 0] width 0 height 0
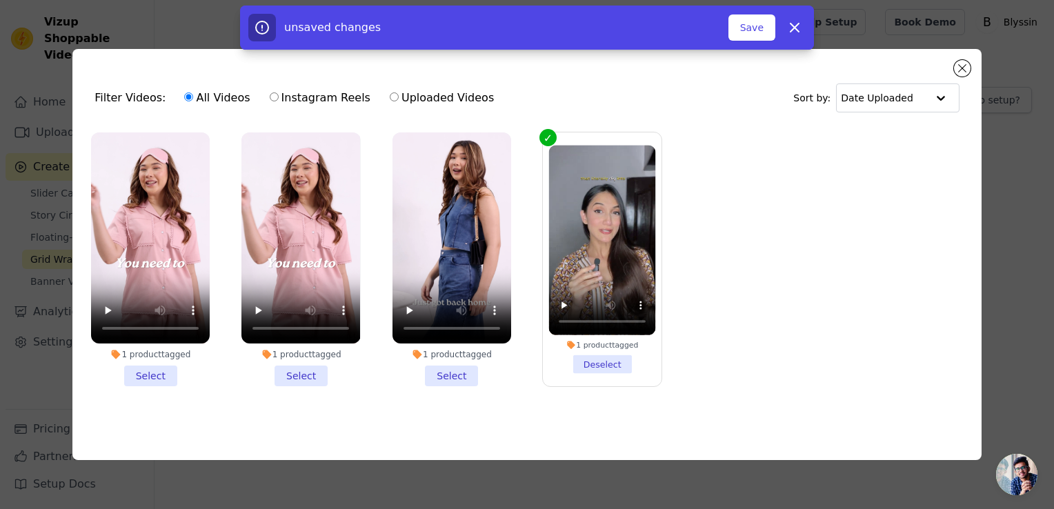
click at [469, 374] on li "1 product tagged Select" at bounding box center [451, 259] width 119 height 254
click at [0, 0] on input "1 product tagged Select" at bounding box center [0, 0] width 0 height 0
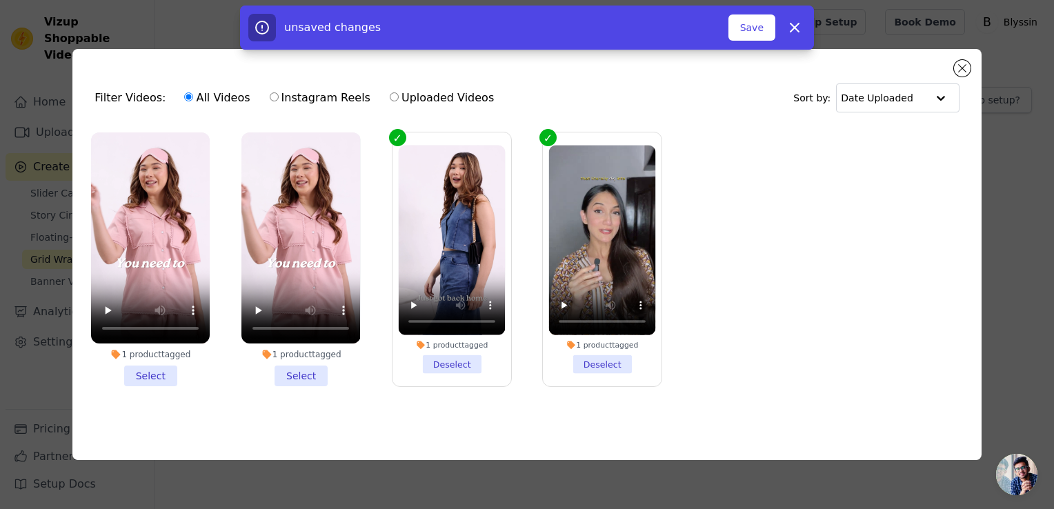
click at [310, 372] on li "1 product tagged Select" at bounding box center [300, 259] width 119 height 254
click at [0, 0] on input "1 product tagged Select" at bounding box center [0, 0] width 0 height 0
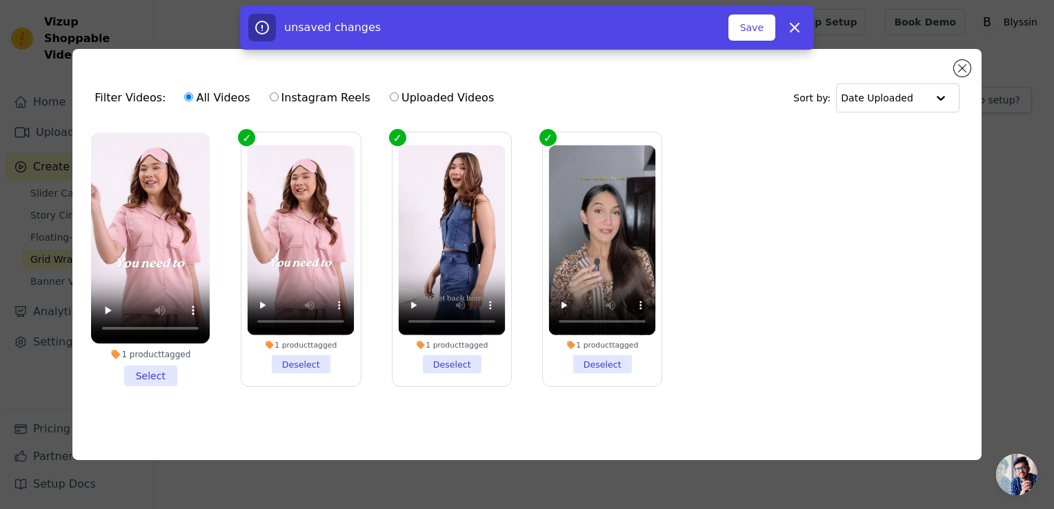
click at [139, 372] on li "1 product tagged Select" at bounding box center [150, 259] width 119 height 254
click at [0, 0] on input "1 product tagged Select" at bounding box center [0, 0] width 0 height 0
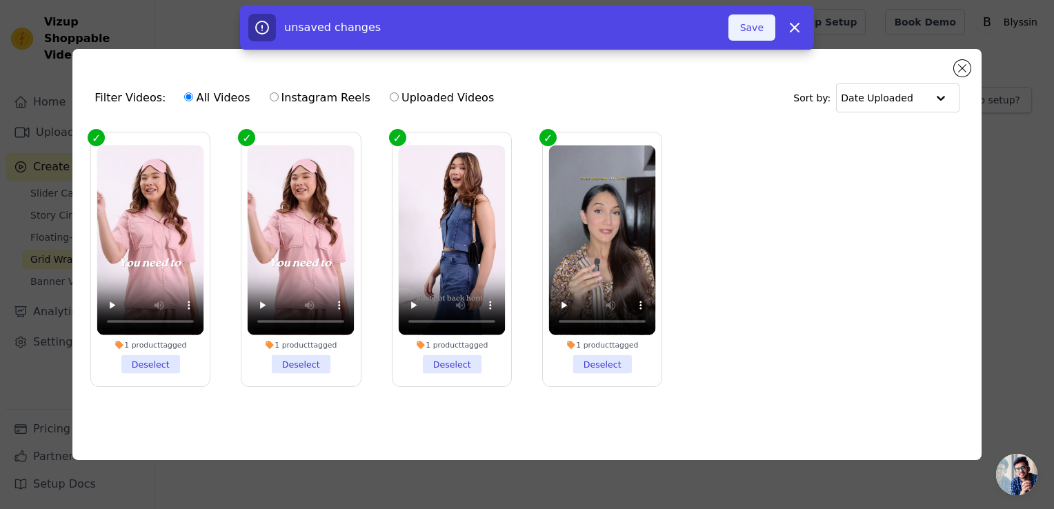
click at [748, 34] on button "Save" at bounding box center [751, 27] width 47 height 26
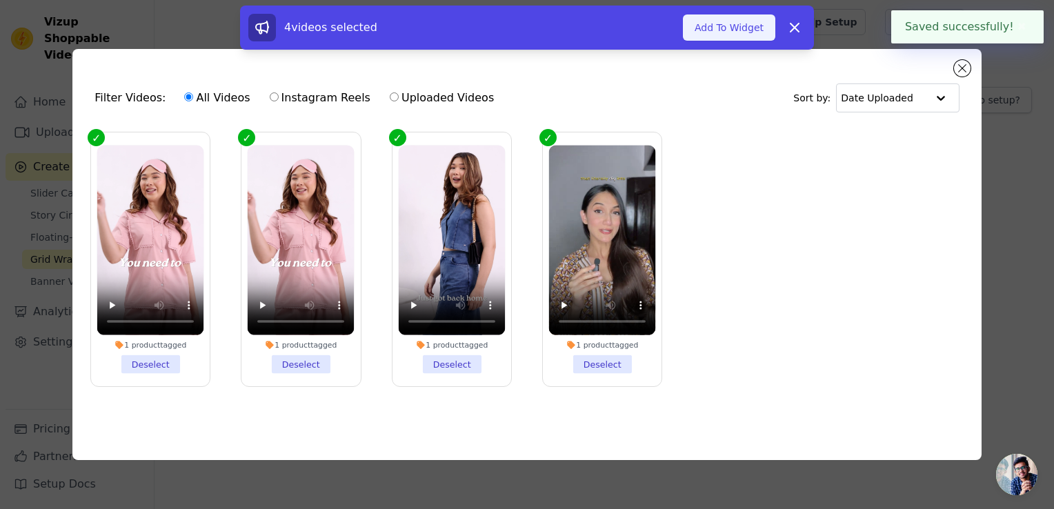
click at [746, 22] on button "Add To Widget" at bounding box center [729, 27] width 92 height 26
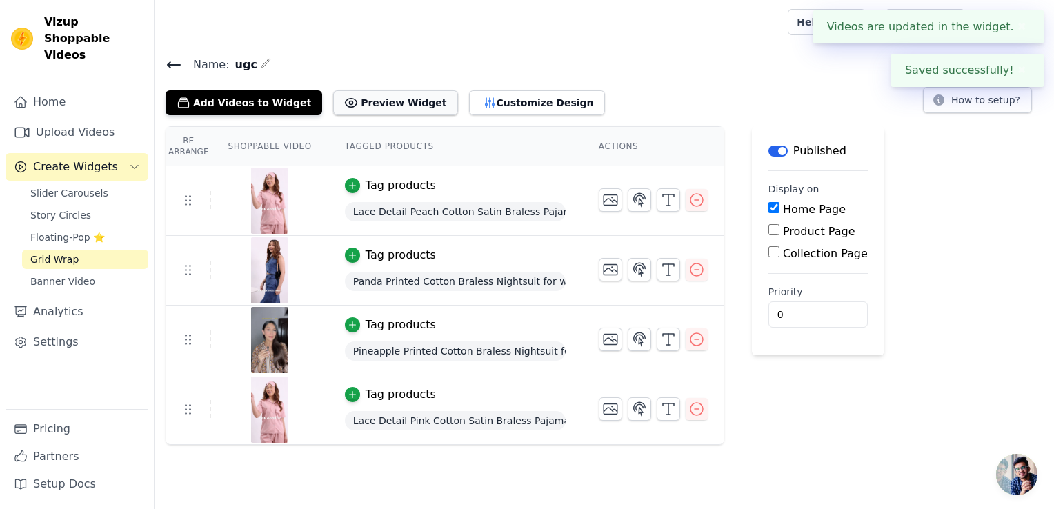
click at [395, 108] on button "Preview Widget" at bounding box center [395, 102] width 124 height 25
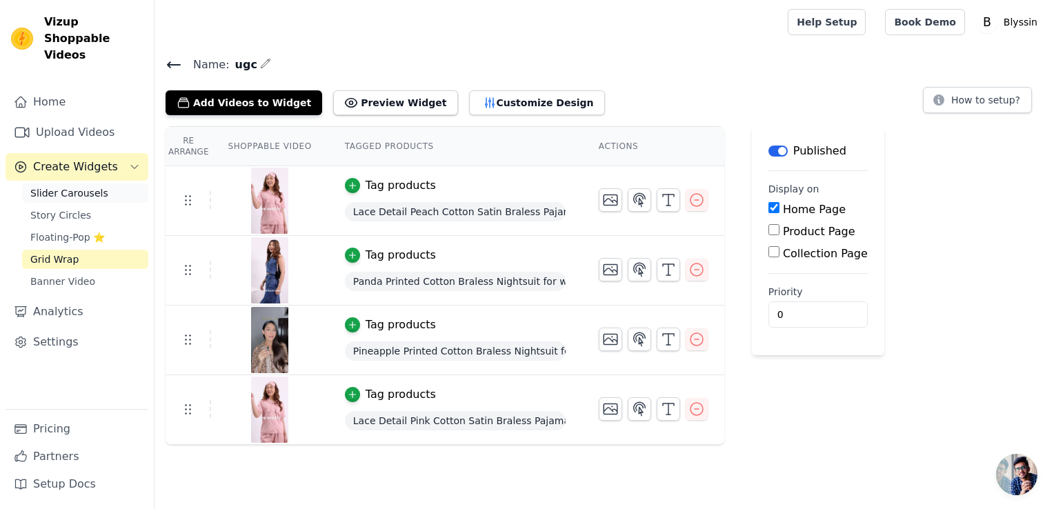
click at [84, 186] on span "Slider Carousels" at bounding box center [69, 193] width 78 height 14
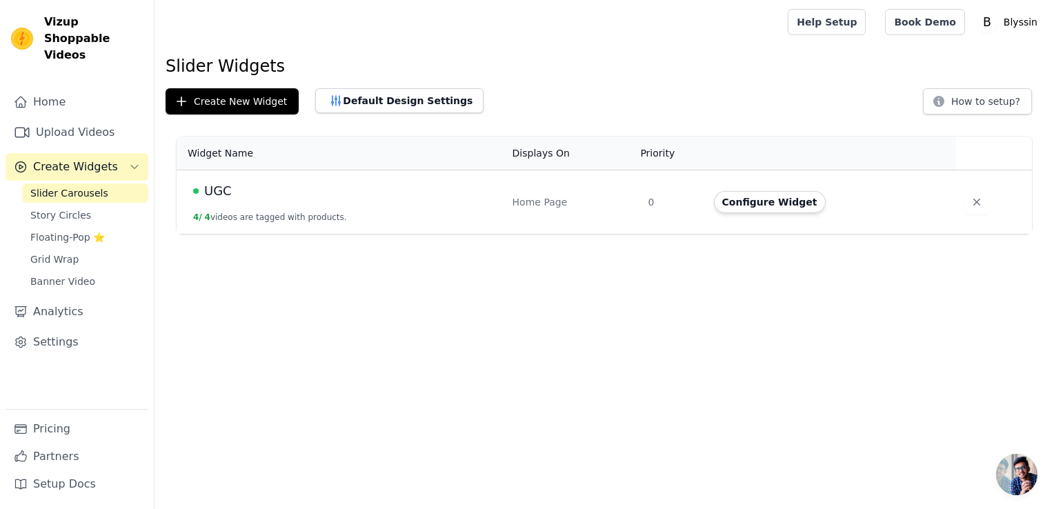
click at [211, 189] on span "UGC" at bounding box center [218, 190] width 28 height 19
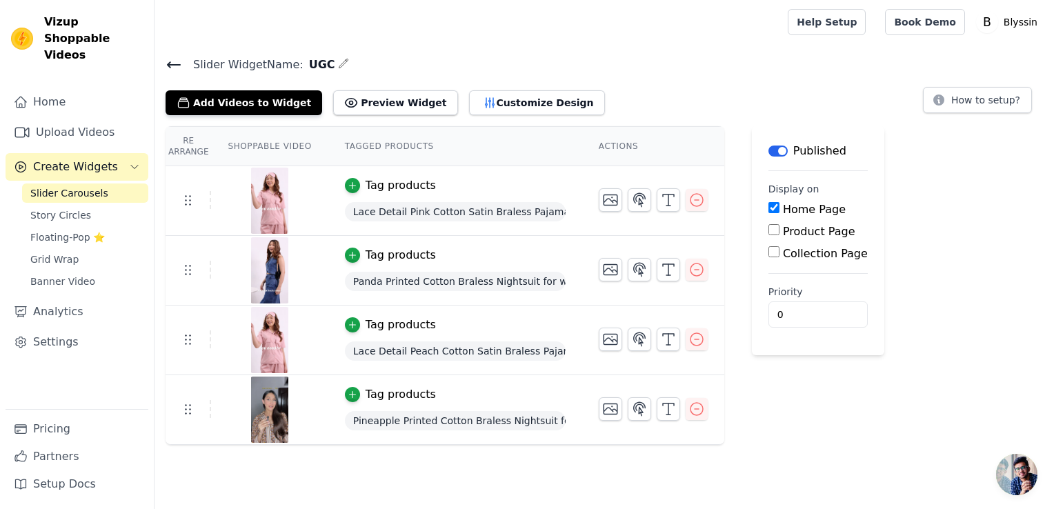
click at [63, 186] on span "Slider Carousels" at bounding box center [69, 193] width 78 height 14
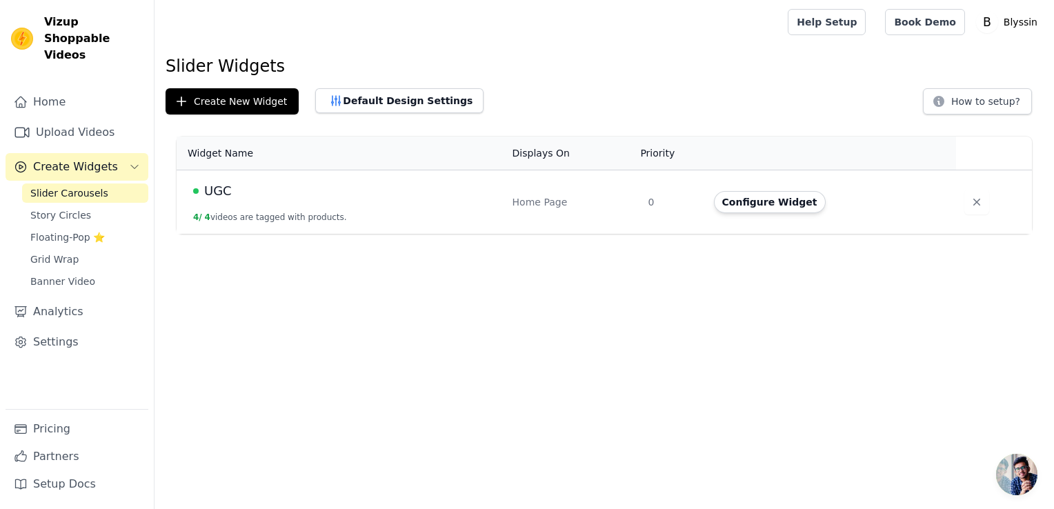
click at [370, 114] on div "Slider Widgets Create New Widget Default Design Settings How to setup? Widget N…" at bounding box center [603, 147] width 899 height 184
click at [403, 99] on button "Default Design Settings" at bounding box center [399, 100] width 168 height 25
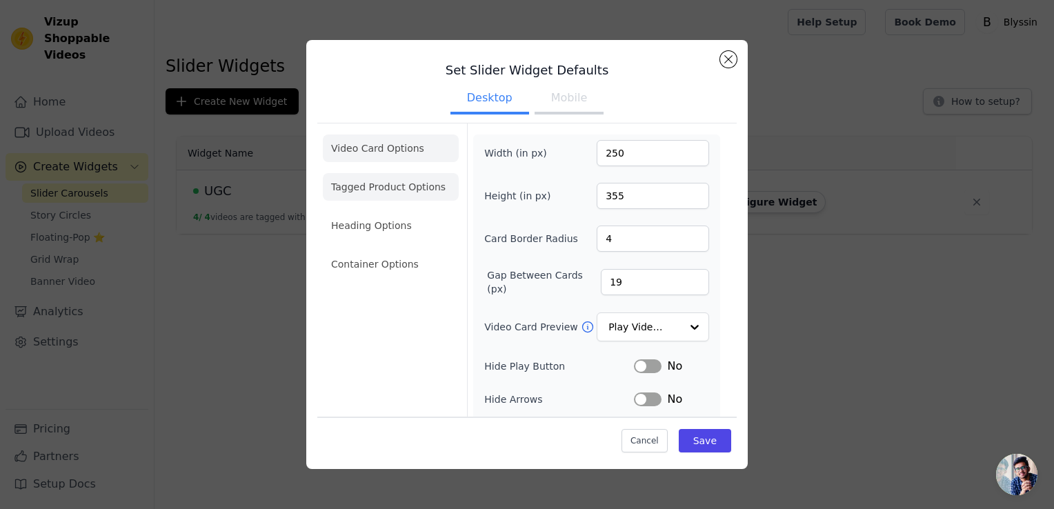
click at [378, 250] on li "Tagged Product Options" at bounding box center [391, 264] width 136 height 28
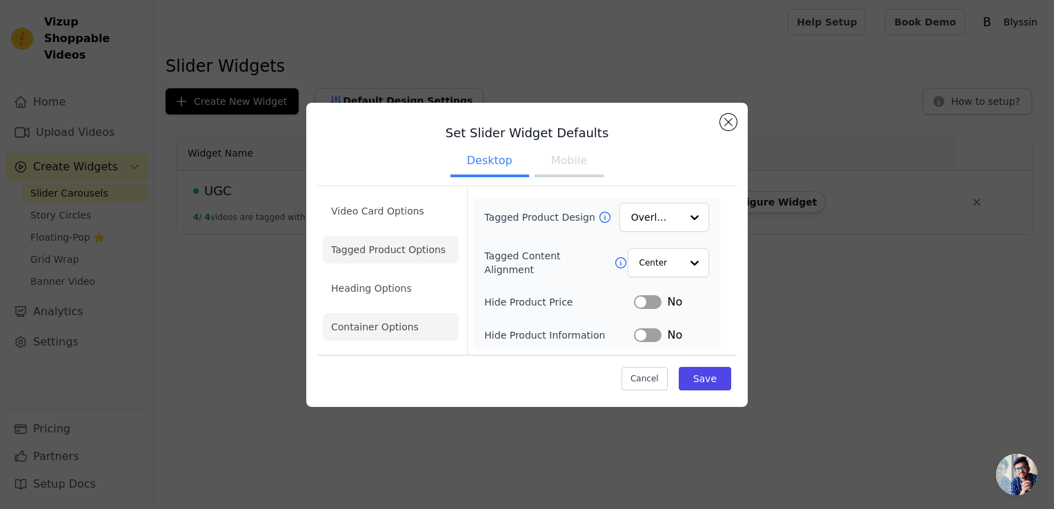
click at [386, 330] on li "Container Options" at bounding box center [391, 327] width 136 height 28
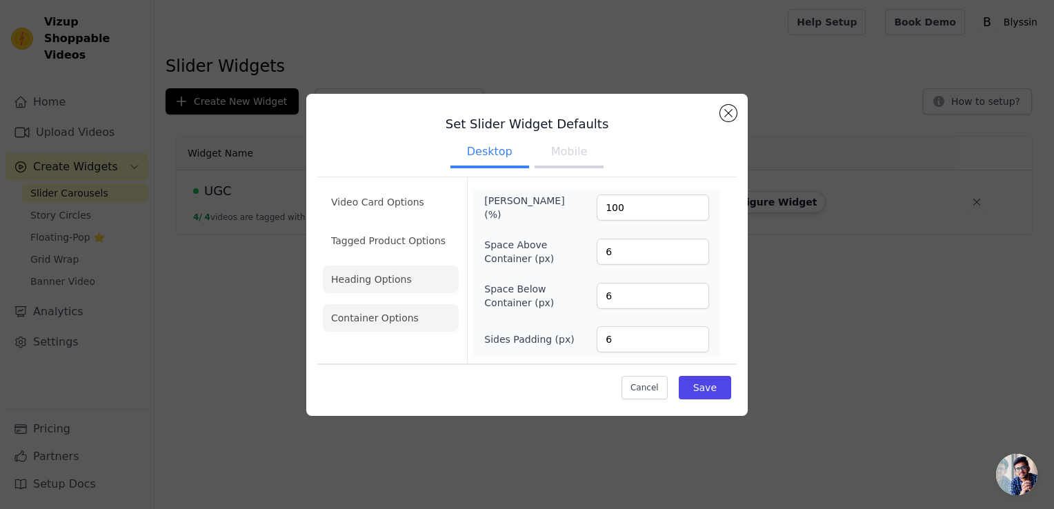
click at [389, 282] on li "Heading Options" at bounding box center [391, 280] width 136 height 28
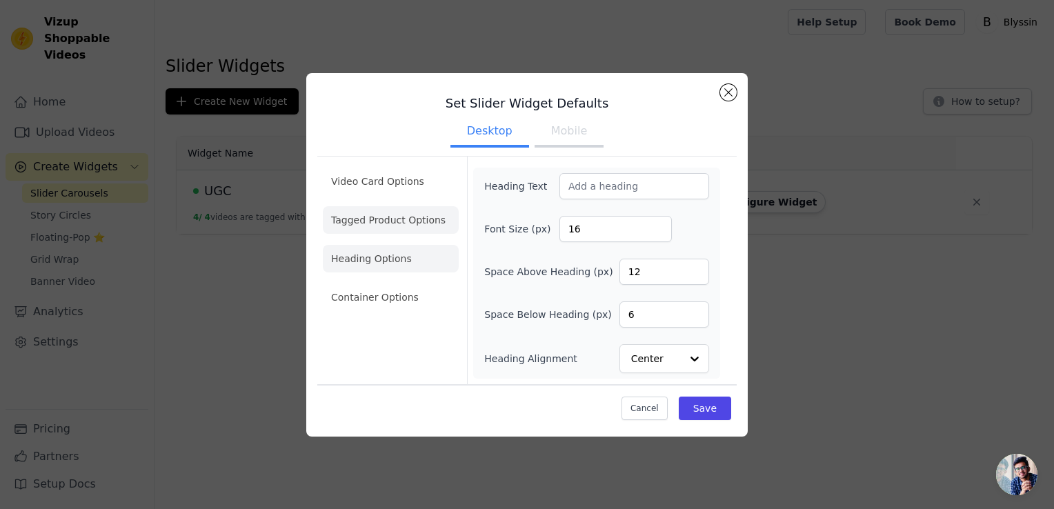
click at [390, 283] on li "Tagged Product Options" at bounding box center [391, 297] width 136 height 28
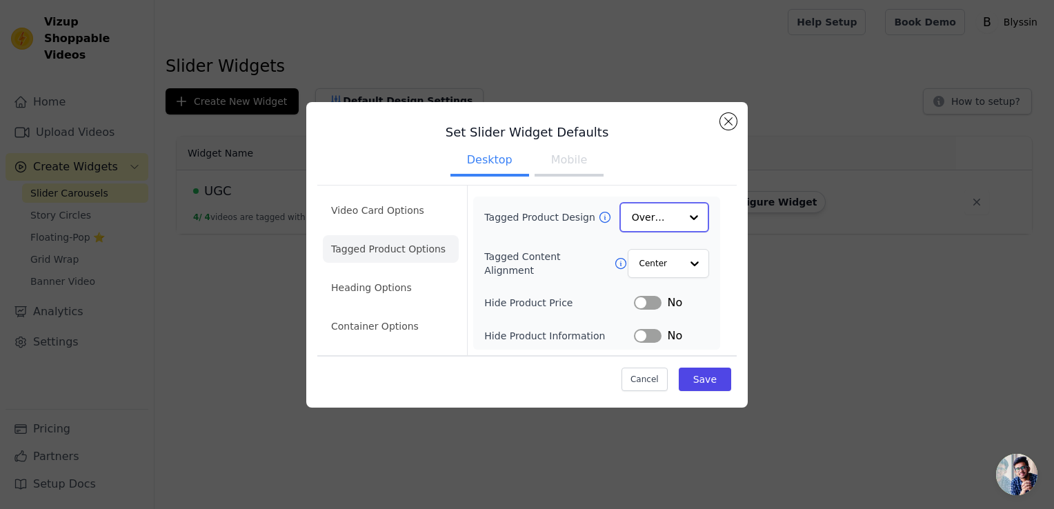
click at [670, 224] on input "Tagged Product Design" at bounding box center [656, 217] width 48 height 28
click at [681, 218] on div at bounding box center [694, 217] width 28 height 28
click at [651, 250] on div "Card" at bounding box center [664, 249] width 90 height 29
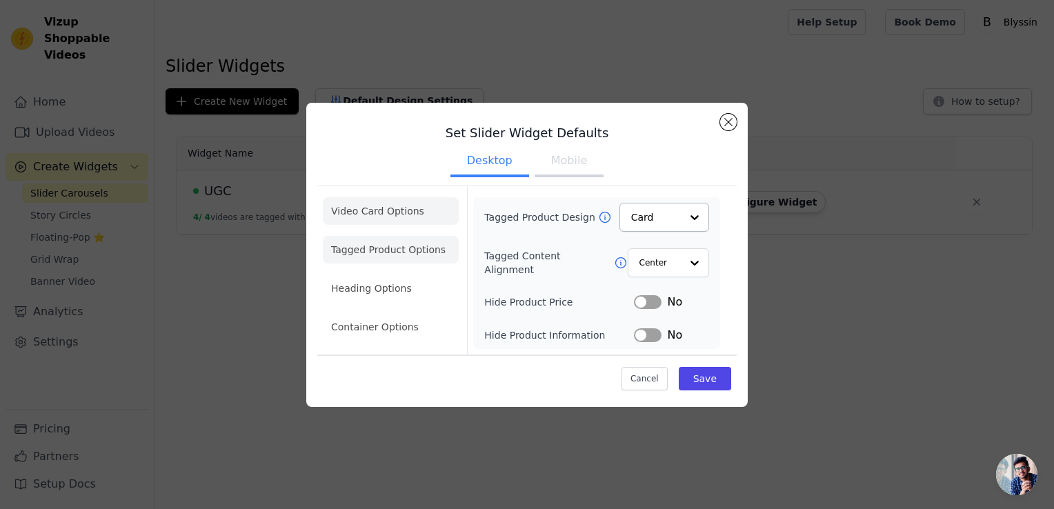
click at [383, 236] on li "Video Card Options" at bounding box center [391, 250] width 136 height 28
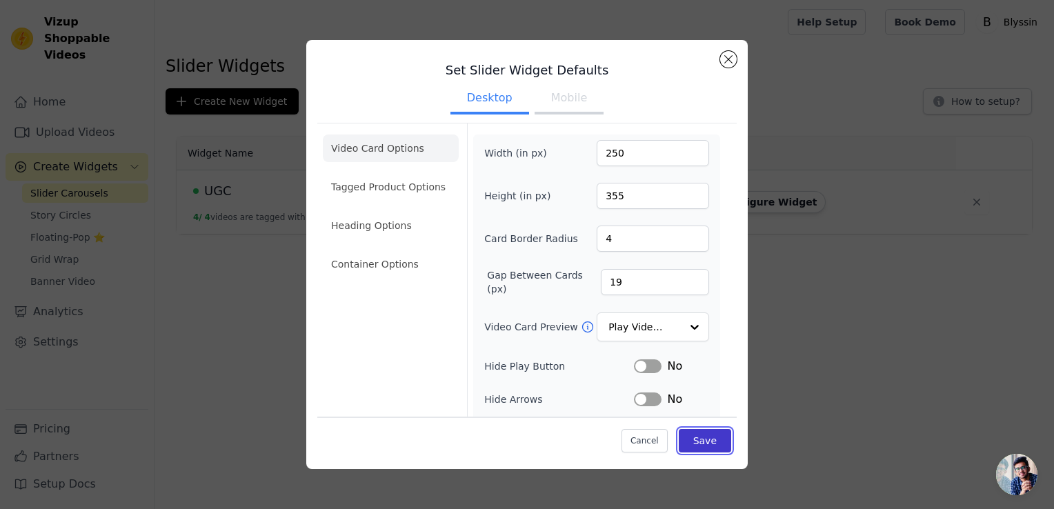
click at [692, 437] on button "Save" at bounding box center [705, 440] width 52 height 23
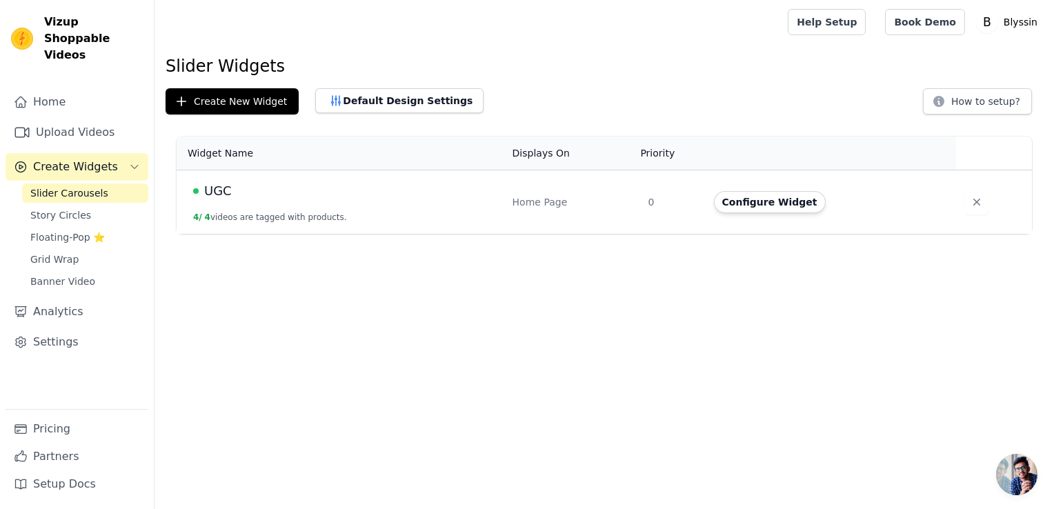
click at [41, 186] on span "Slider Carousels" at bounding box center [69, 193] width 78 height 14
click at [88, 186] on span "Slider Carousels" at bounding box center [69, 193] width 78 height 14
click at [218, 196] on span "UGC" at bounding box center [218, 190] width 28 height 19
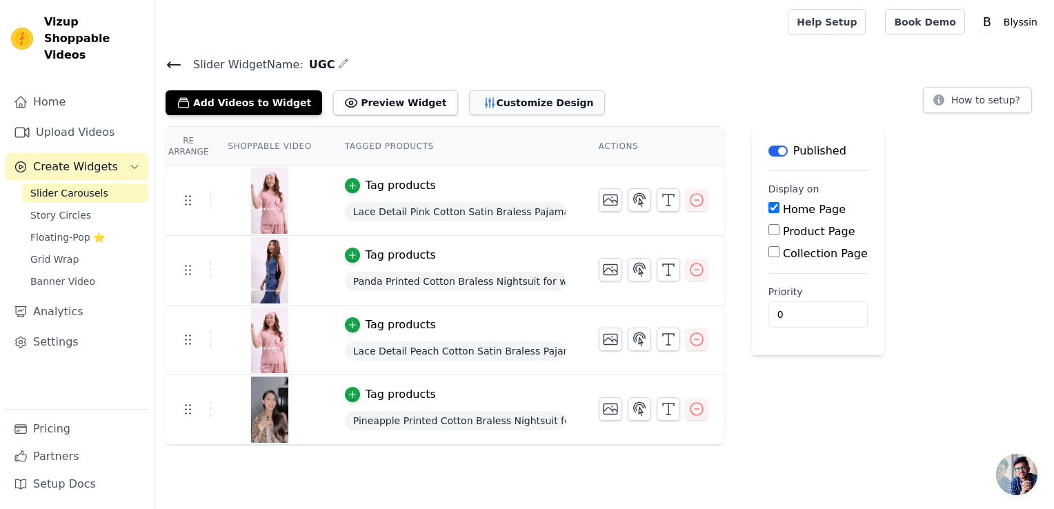
click at [469, 106] on button "Customize Design" at bounding box center [537, 102] width 136 height 25
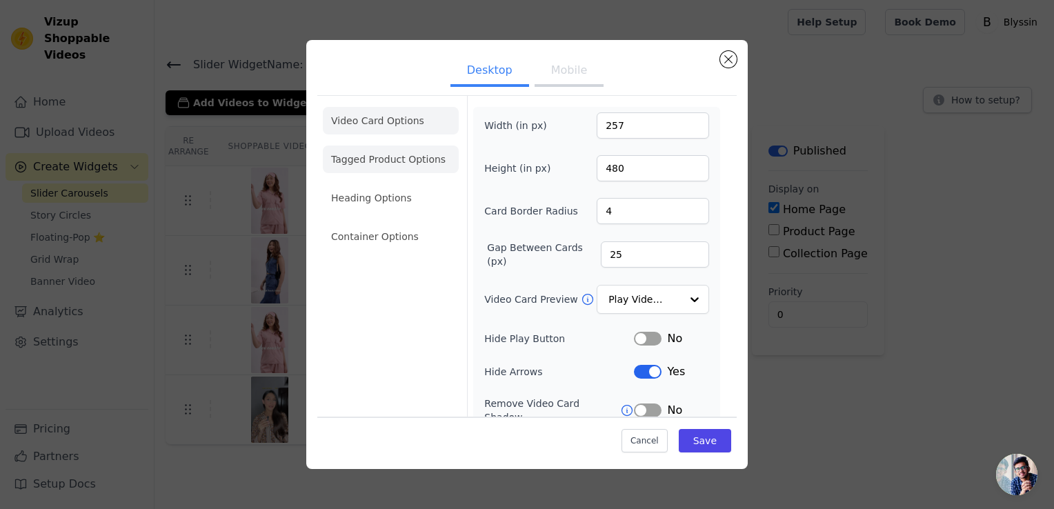
click at [386, 223] on li "Tagged Product Options" at bounding box center [391, 237] width 136 height 28
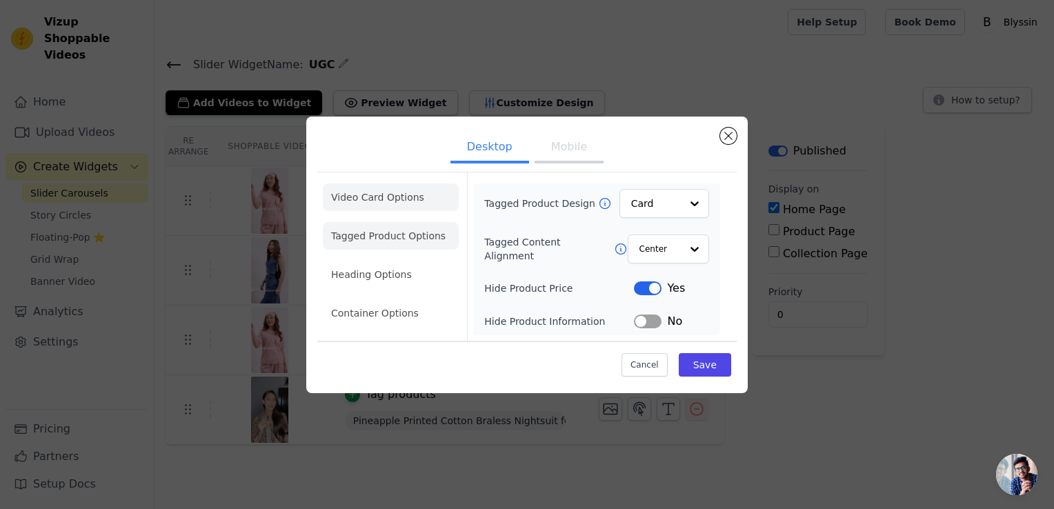
click at [392, 222] on li "Video Card Options" at bounding box center [391, 236] width 136 height 28
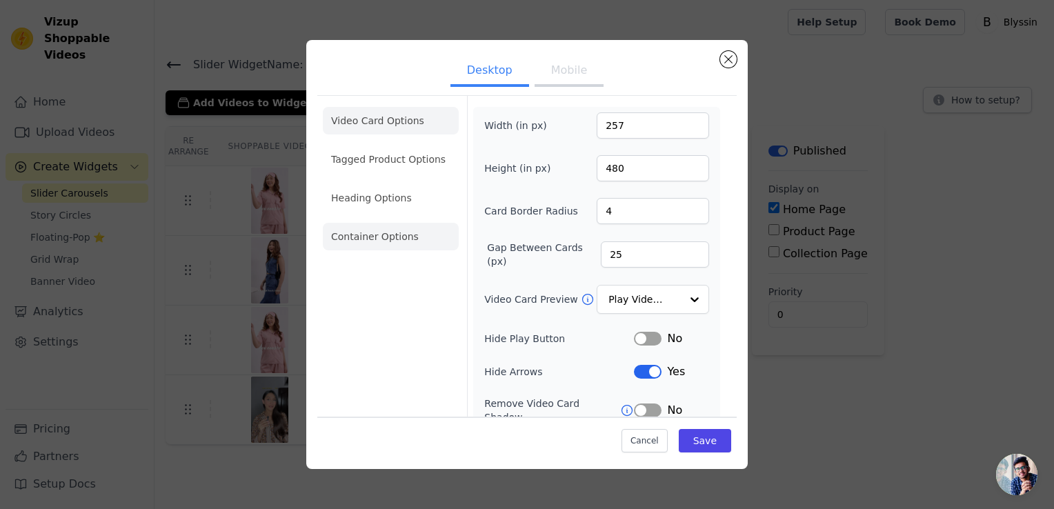
click at [389, 235] on li "Container Options" at bounding box center [391, 237] width 136 height 28
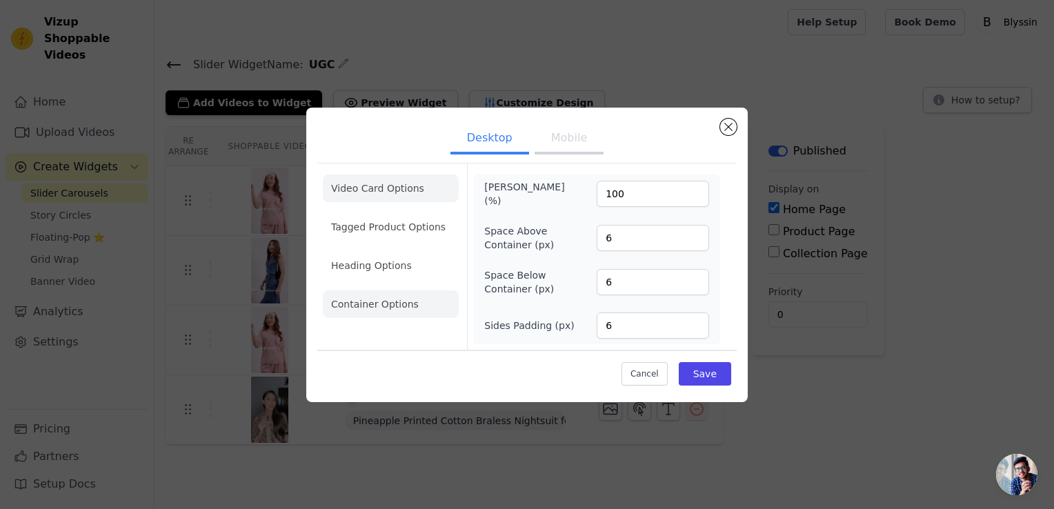
click at [406, 213] on li "Video Card Options" at bounding box center [391, 227] width 136 height 28
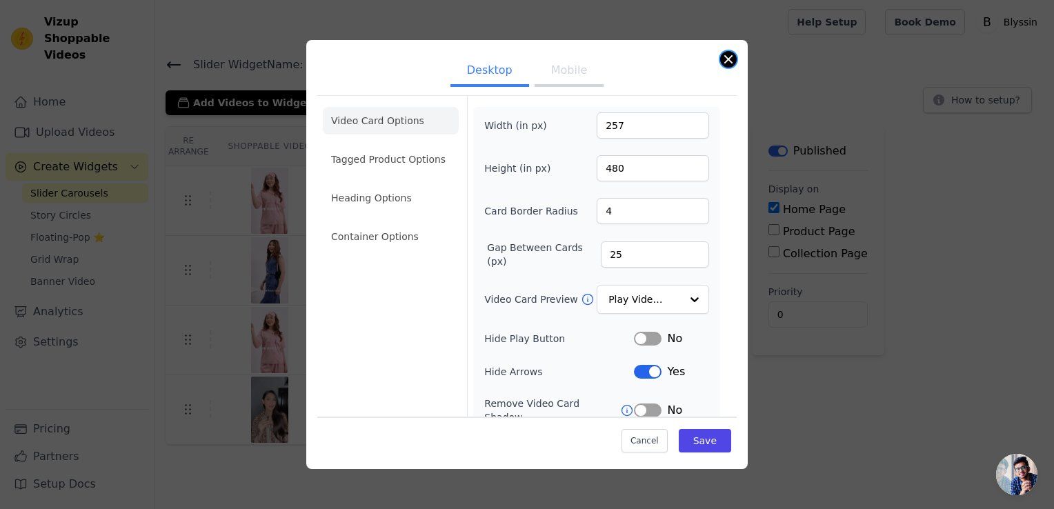
click at [732, 57] on button "Close modal" at bounding box center [728, 59] width 17 height 17
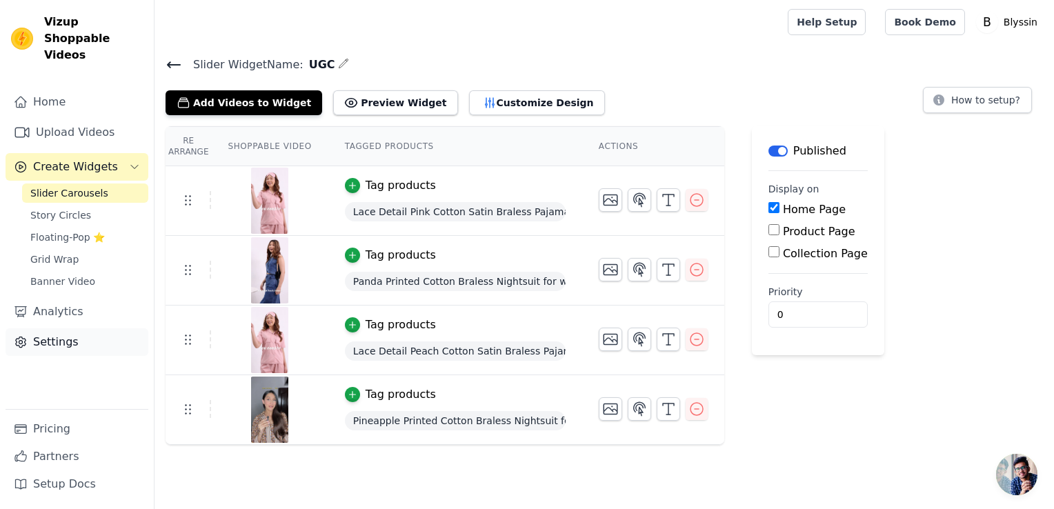
click at [73, 328] on link "Settings" at bounding box center [77, 342] width 143 height 28
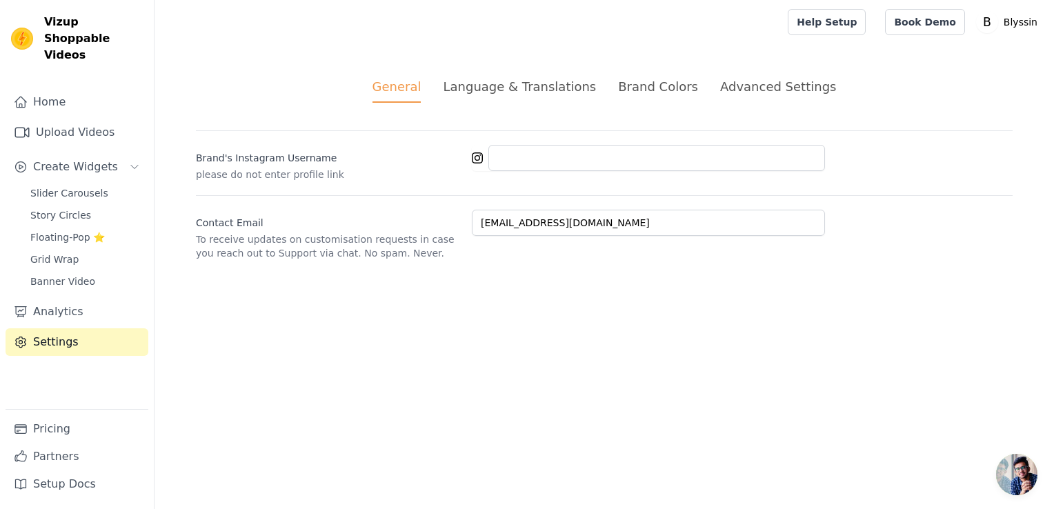
click at [742, 94] on div "Advanced Settings" at bounding box center [778, 86] width 116 height 19
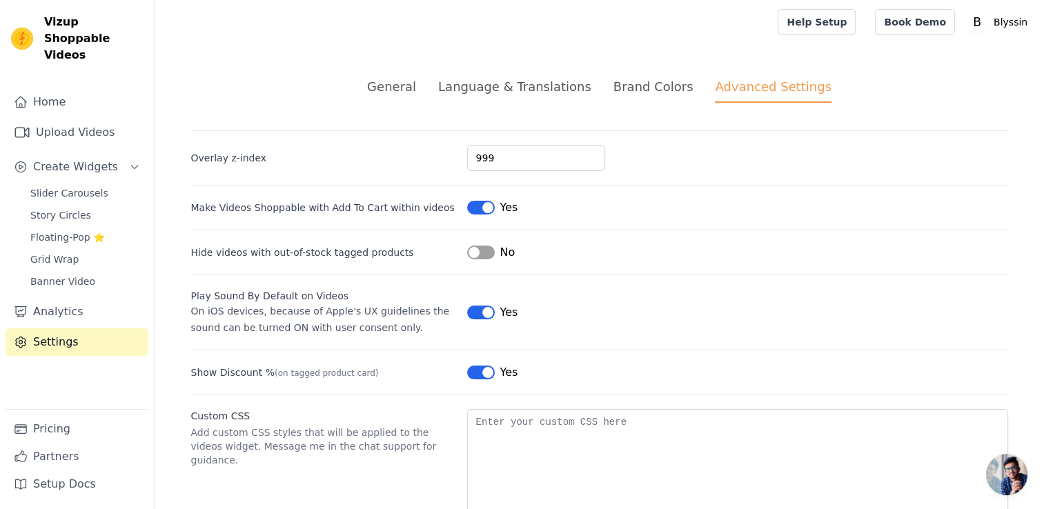
click at [681, 85] on ul "General Language & Translations Brand Colors Advanced Settings" at bounding box center [599, 90] width 817 height 26
click at [661, 88] on div "Brand Colors" at bounding box center [653, 86] width 80 height 19
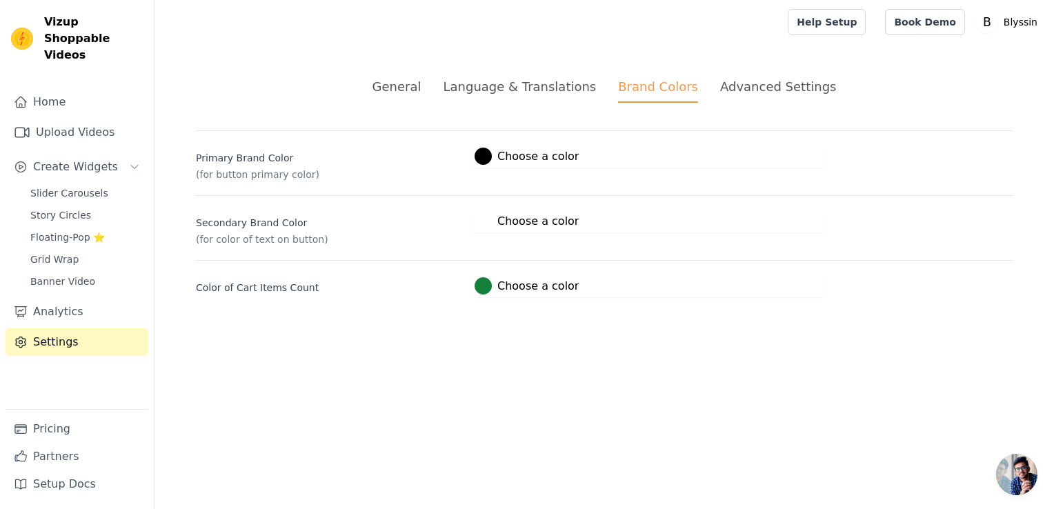
click at [485, 157] on div at bounding box center [483, 156] width 17 height 17
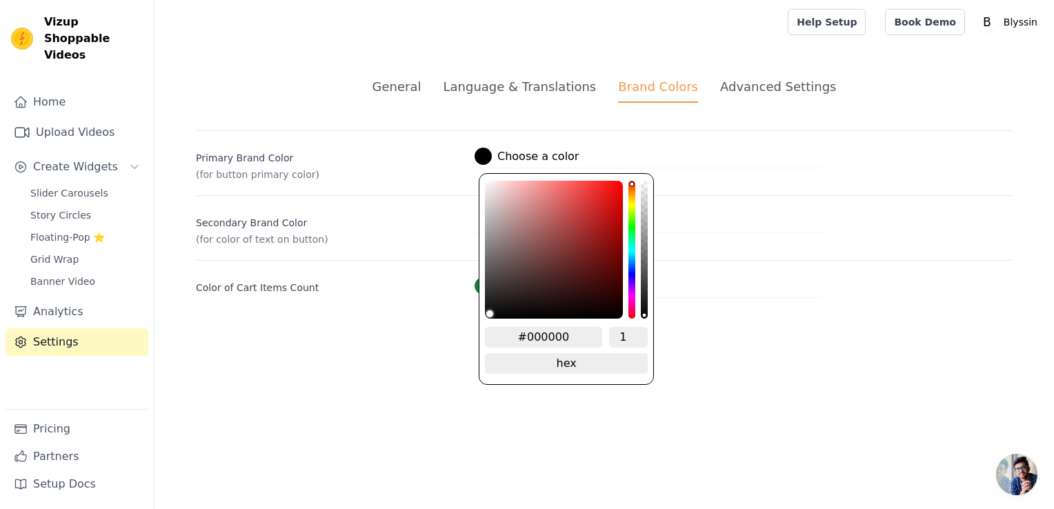
click at [228, 330] on html "Vizup Shoppable Videos Home Upload Videos Create Widgets Slider Carousels Story…" at bounding box center [527, 165] width 1054 height 330
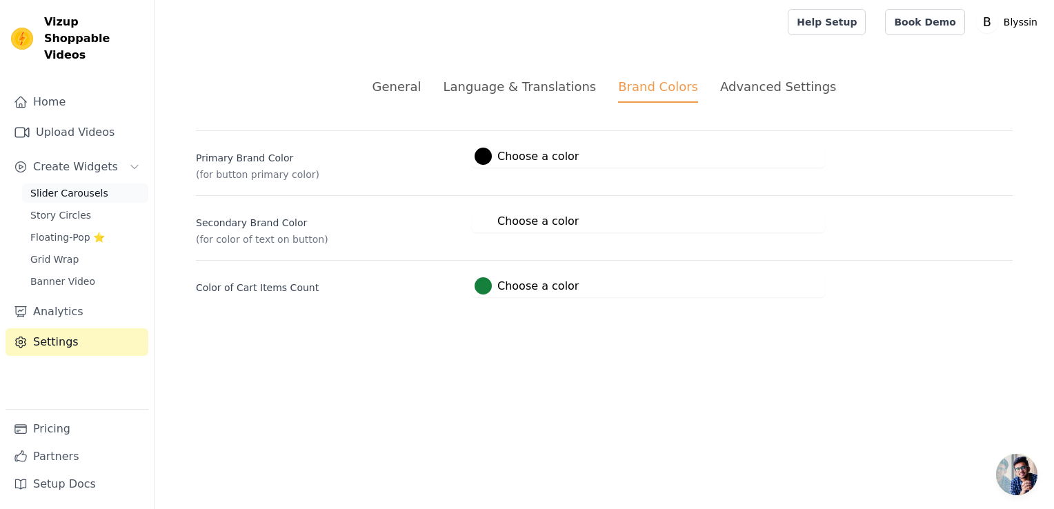
click at [59, 186] on span "Slider Carousels" at bounding box center [69, 193] width 78 height 14
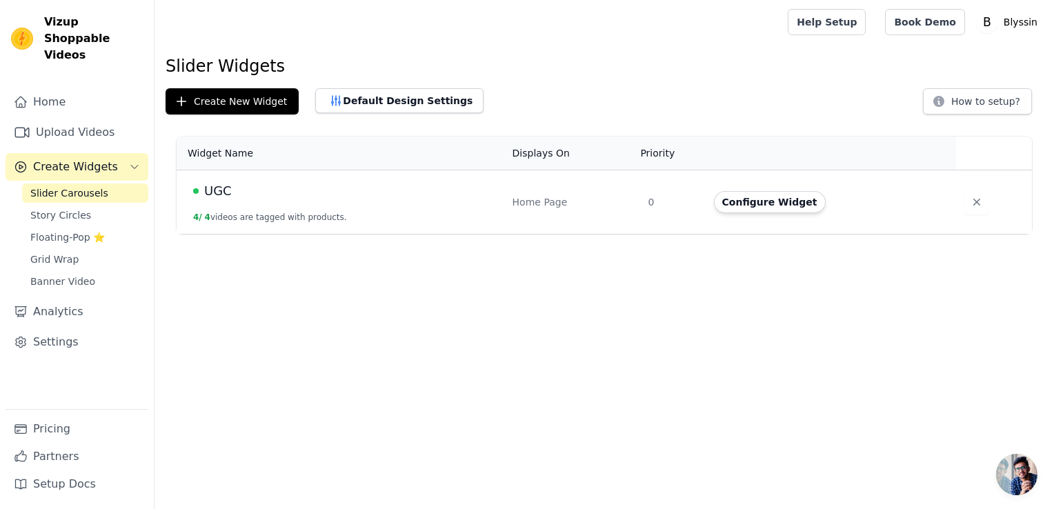
click at [69, 159] on span "Create Widgets" at bounding box center [75, 167] width 85 height 17
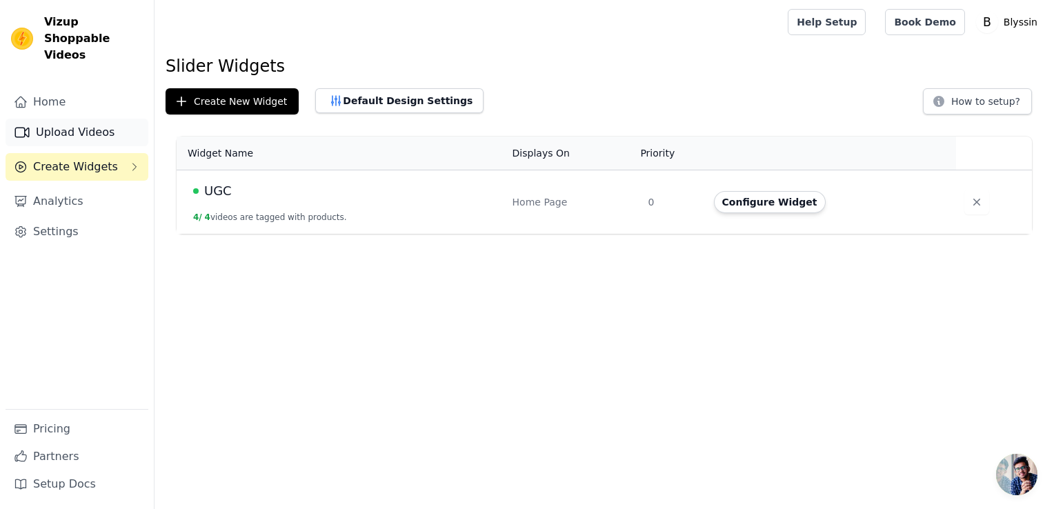
click at [64, 119] on link "Upload Videos" at bounding box center [77, 133] width 143 height 28
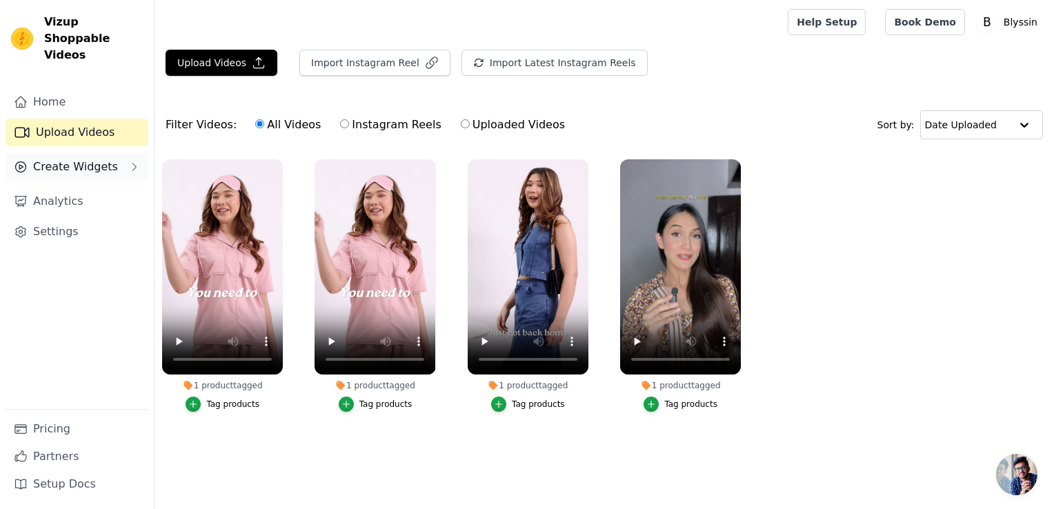
click at [63, 159] on span "Create Widgets" at bounding box center [75, 167] width 85 height 17
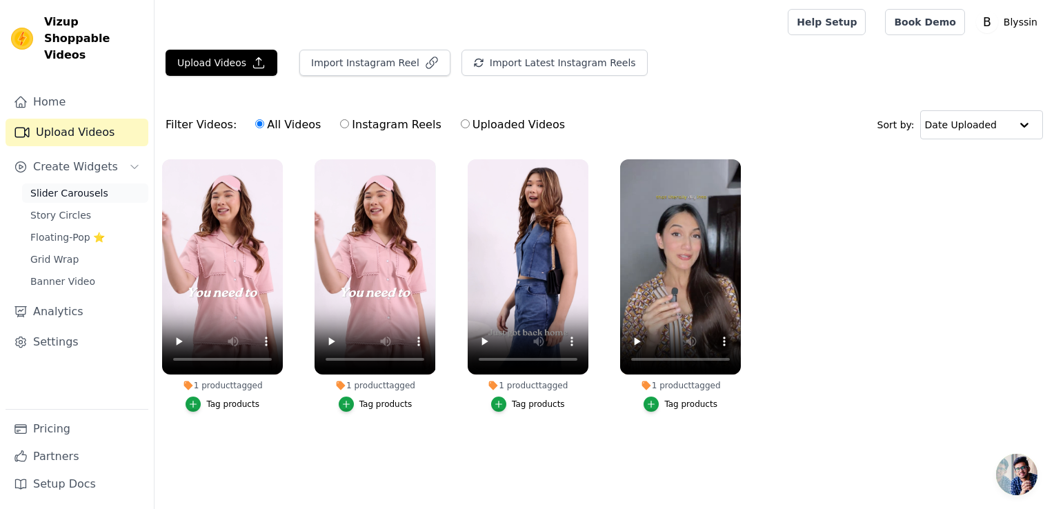
click at [66, 186] on span "Slider Carousels" at bounding box center [69, 193] width 78 height 14
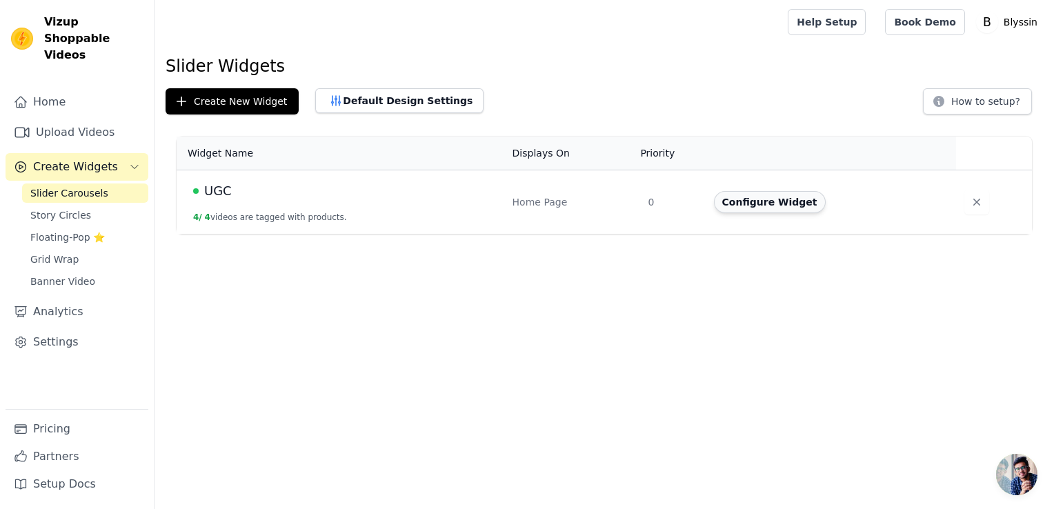
click at [757, 201] on button "Configure Widget" at bounding box center [770, 202] width 112 height 22
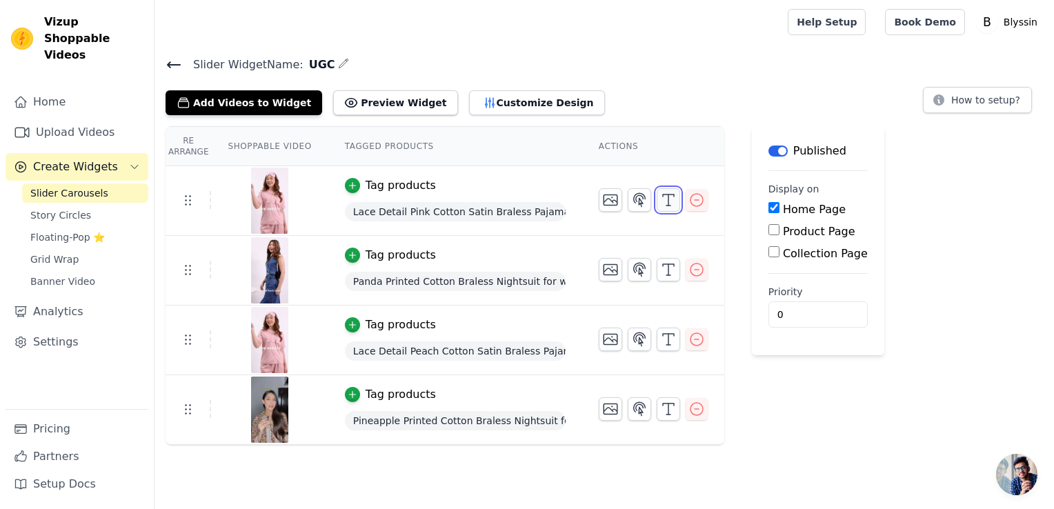
click at [660, 197] on icon "button" at bounding box center [668, 200] width 17 height 17
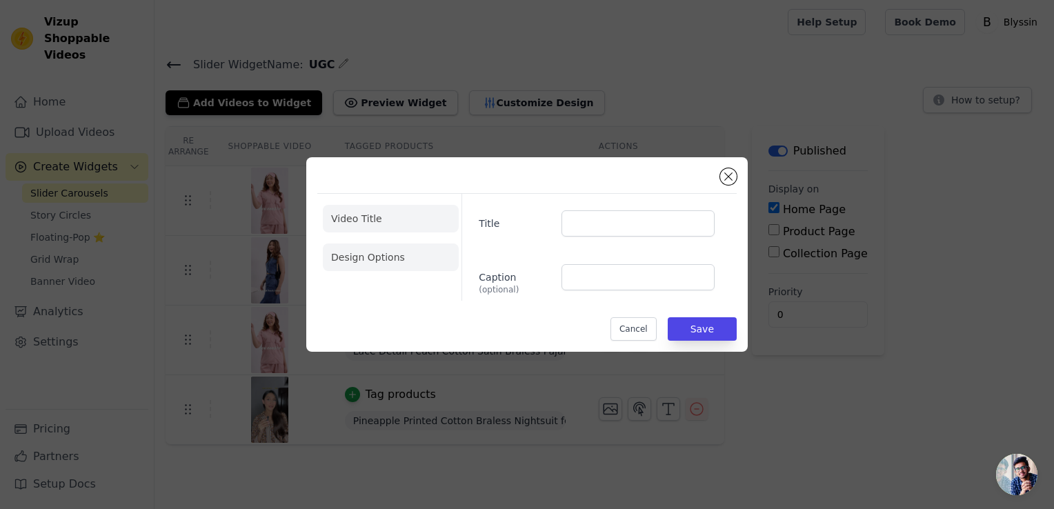
click at [412, 257] on li "Design Options" at bounding box center [391, 257] width 136 height 28
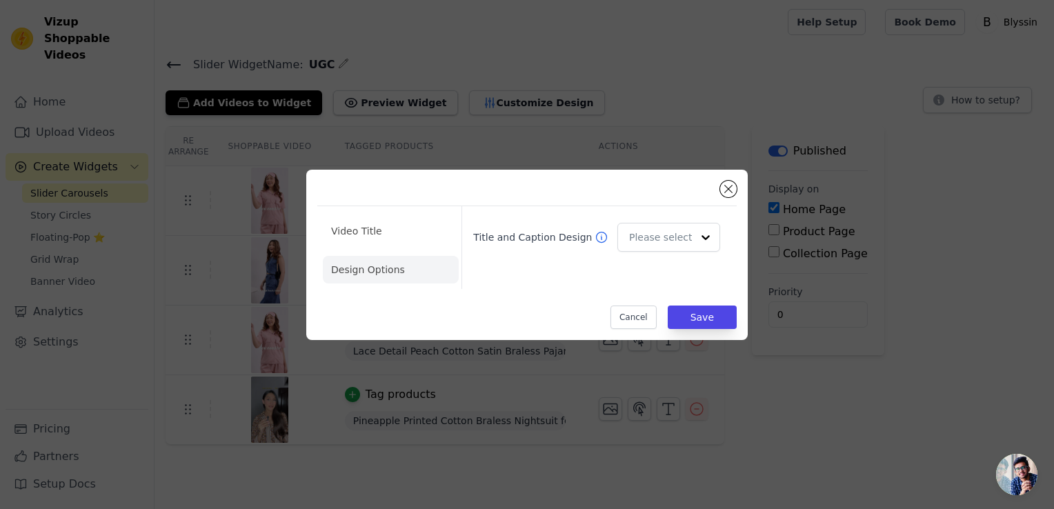
click at [721, 239] on div "Title and Caption Design" at bounding box center [597, 237] width 258 height 40
click at [715, 240] on div at bounding box center [705, 238] width 28 height 28
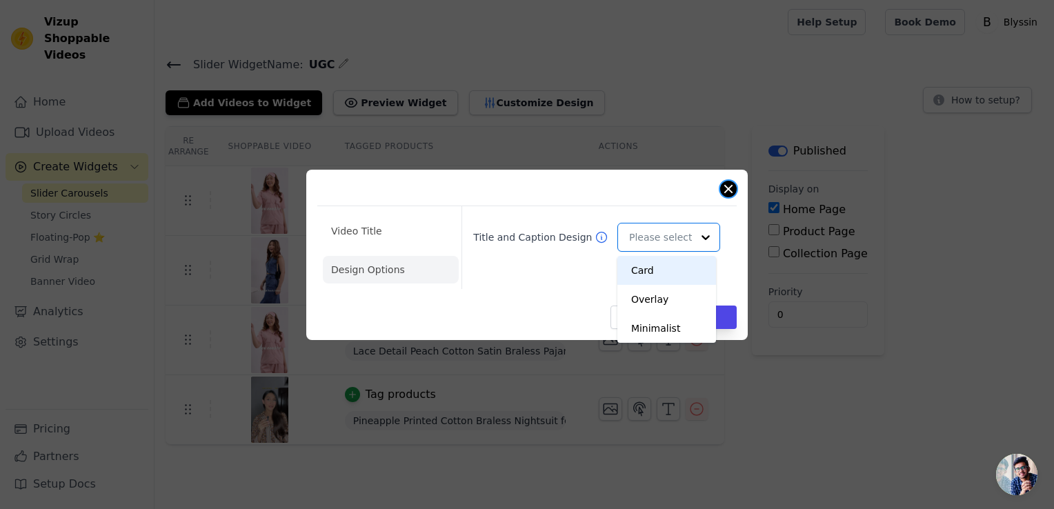
click at [730, 188] on button "Close modal" at bounding box center [728, 189] width 17 height 17
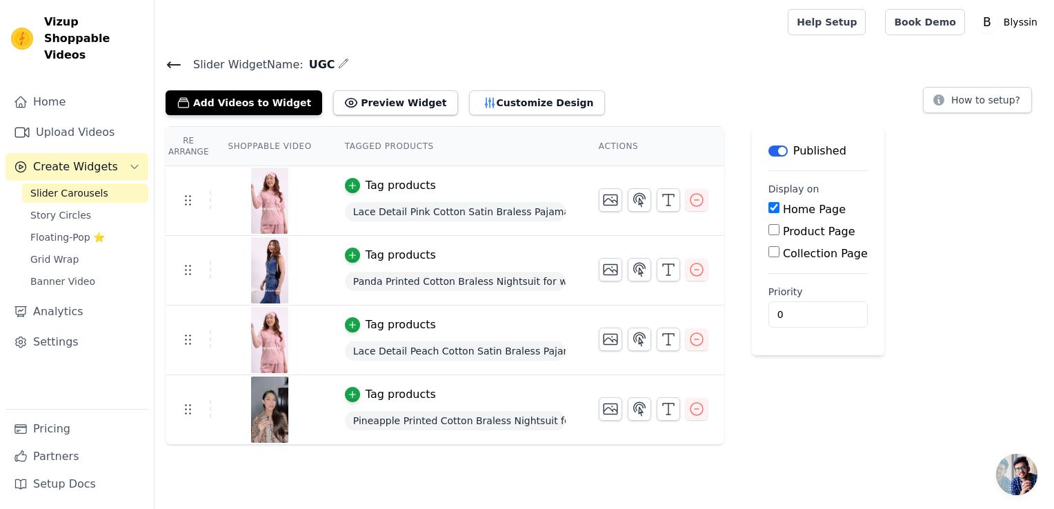
click at [799, 206] on label "Home Page" at bounding box center [814, 209] width 63 height 13
click at [779, 206] on input "Home Page" at bounding box center [773, 207] width 11 height 11
checkbox input "false"
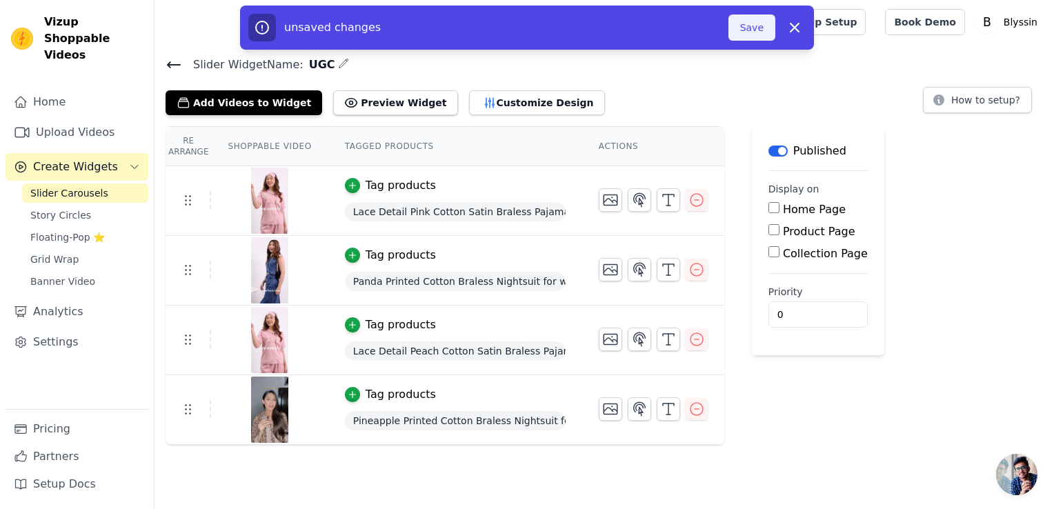
click at [744, 29] on button "Save" at bounding box center [751, 27] width 47 height 26
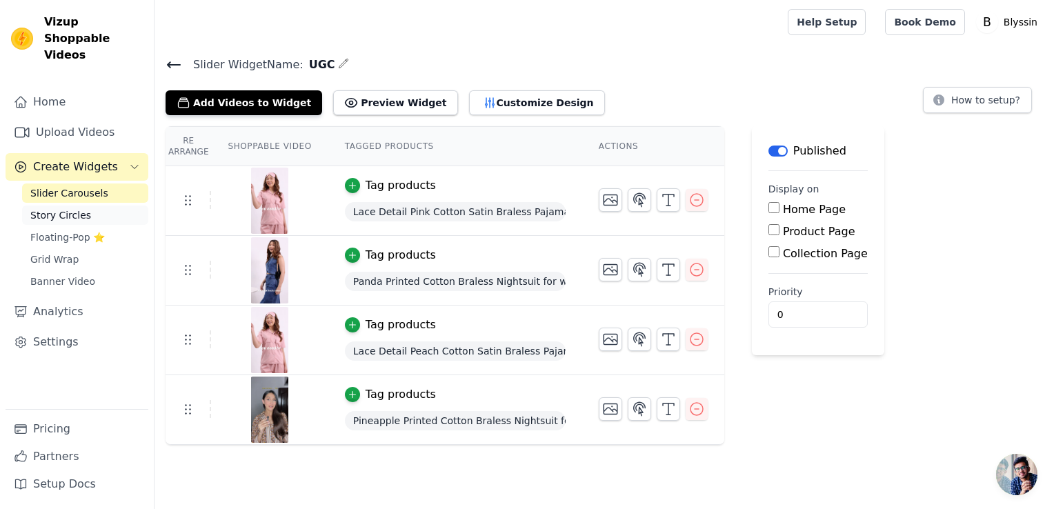
click at [65, 208] on span "Story Circles" at bounding box center [60, 215] width 61 height 14
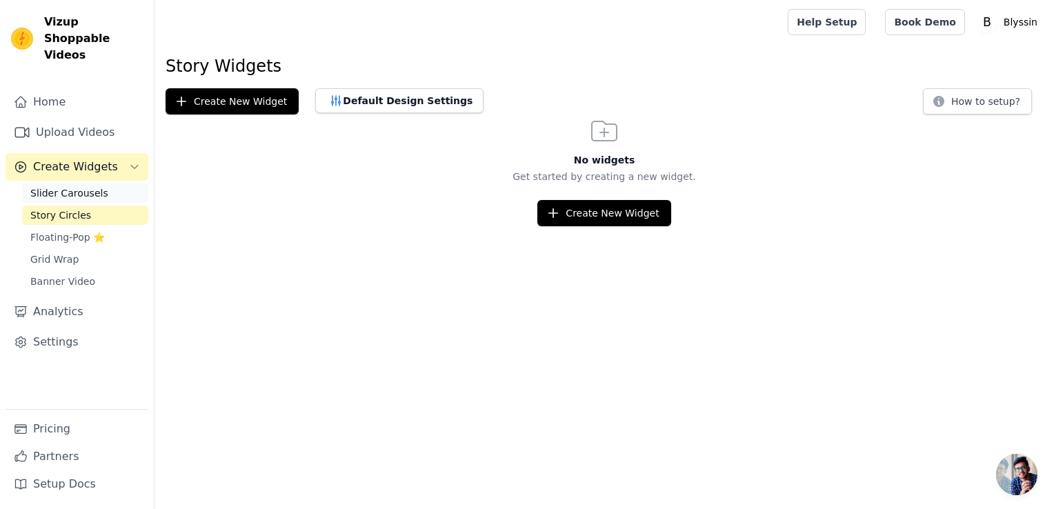
click at [66, 186] on span "Slider Carousels" at bounding box center [69, 193] width 78 height 14
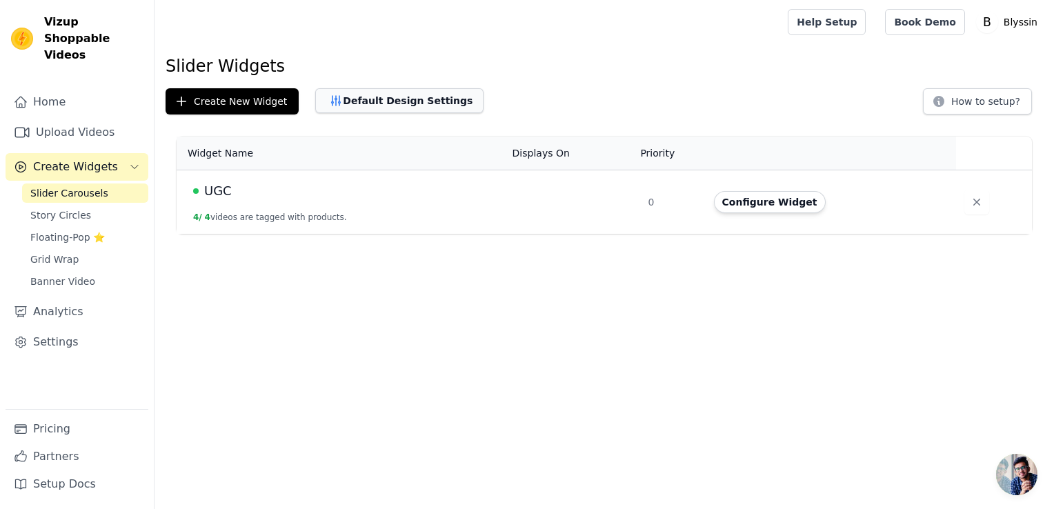
click at [387, 99] on button "Default Design Settings" at bounding box center [399, 100] width 168 height 25
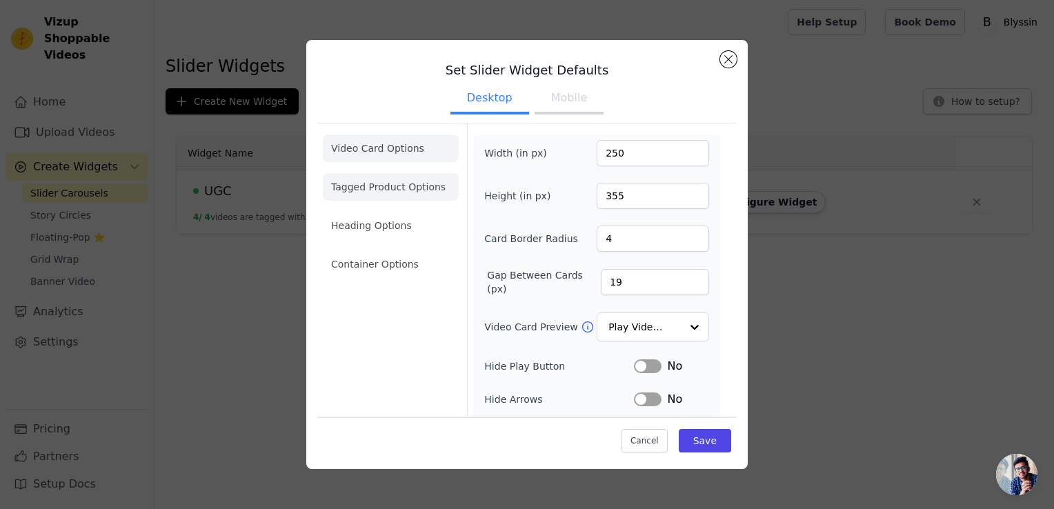
click at [398, 250] on li "Tagged Product Options" at bounding box center [391, 264] width 136 height 28
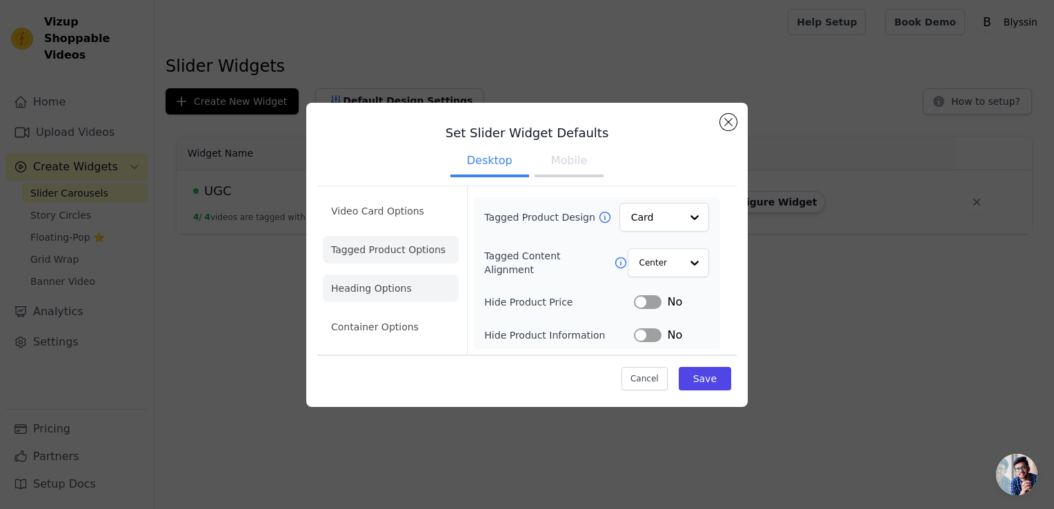
click at [375, 292] on li "Heading Options" at bounding box center [391, 289] width 136 height 28
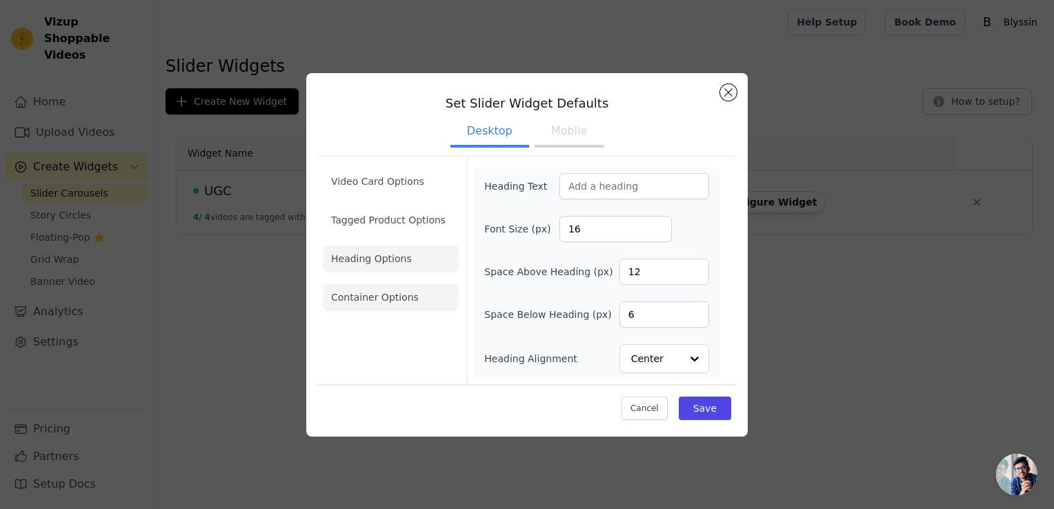
click at [375, 308] on li "Container Options" at bounding box center [391, 297] width 136 height 28
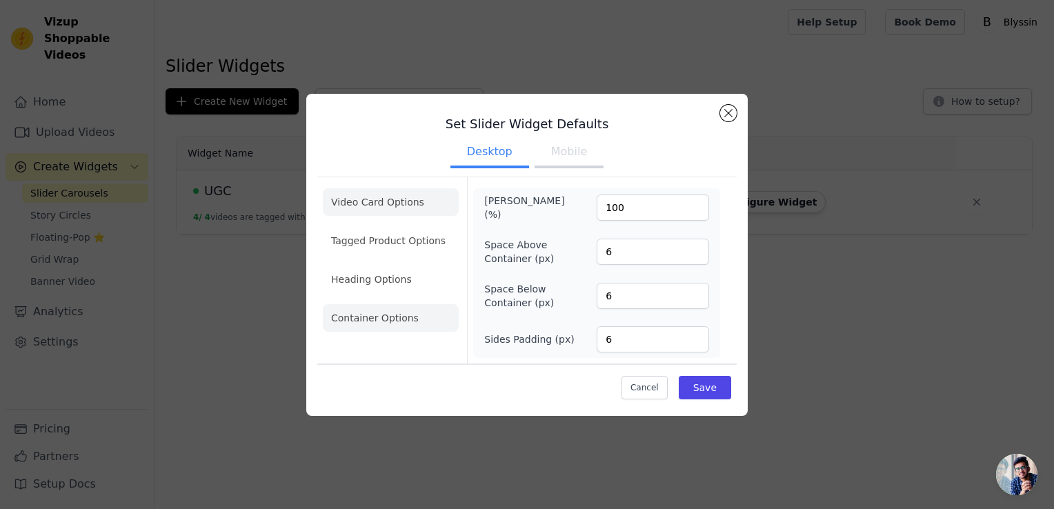
click at [392, 227] on li "Video Card Options" at bounding box center [391, 241] width 136 height 28
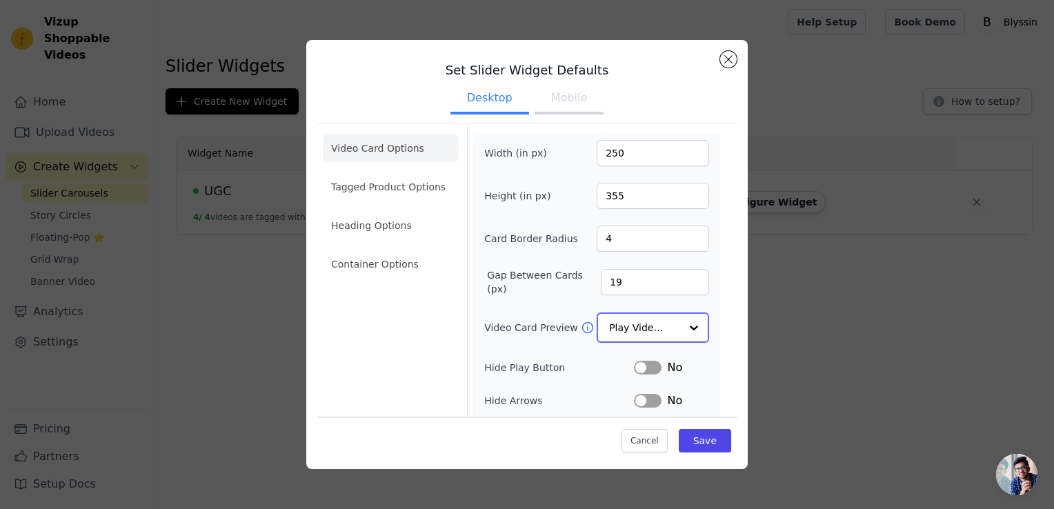
click at [662, 326] on input "Video Card Preview" at bounding box center [644, 328] width 71 height 28
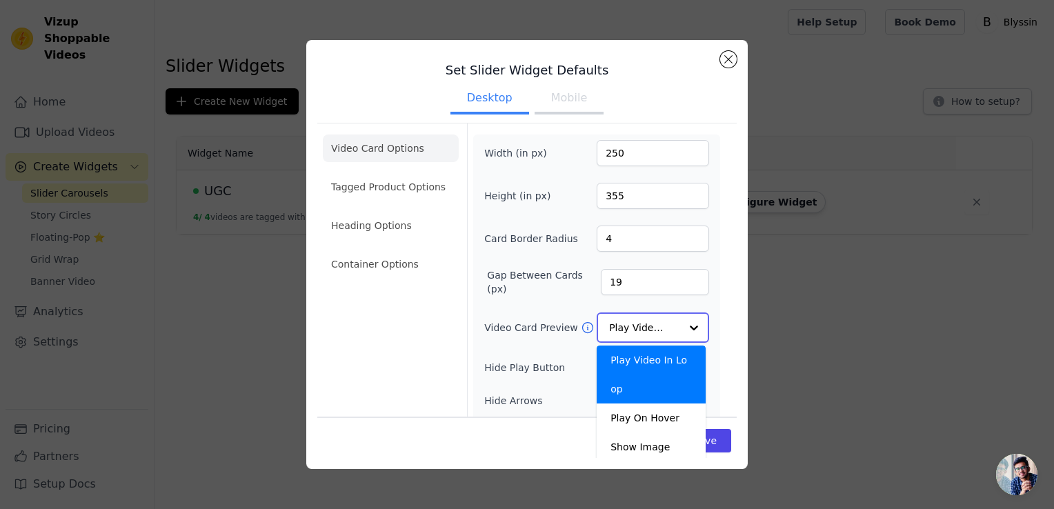
click at [662, 326] on input "Video Card Preview" at bounding box center [644, 328] width 71 height 28
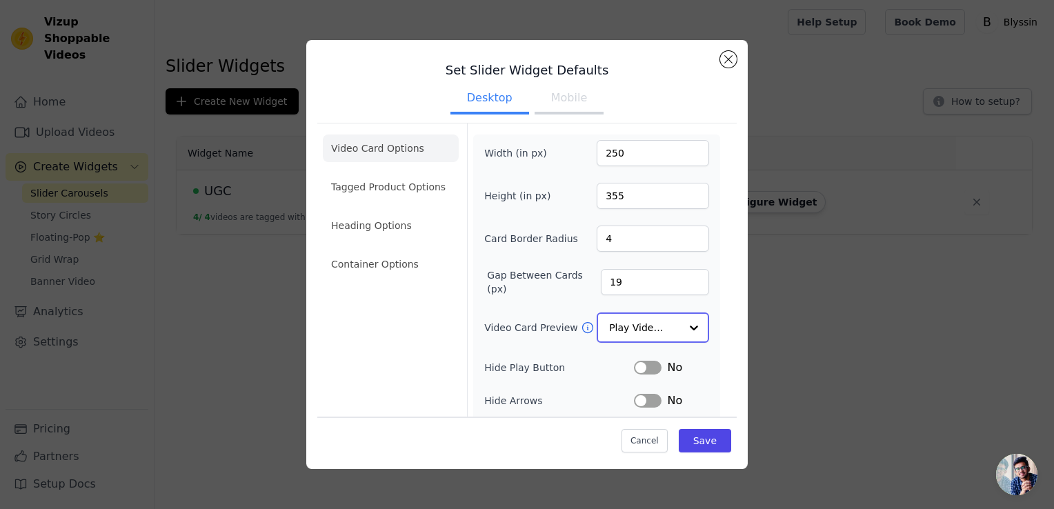
click at [662, 326] on input "Video Card Preview" at bounding box center [644, 328] width 71 height 28
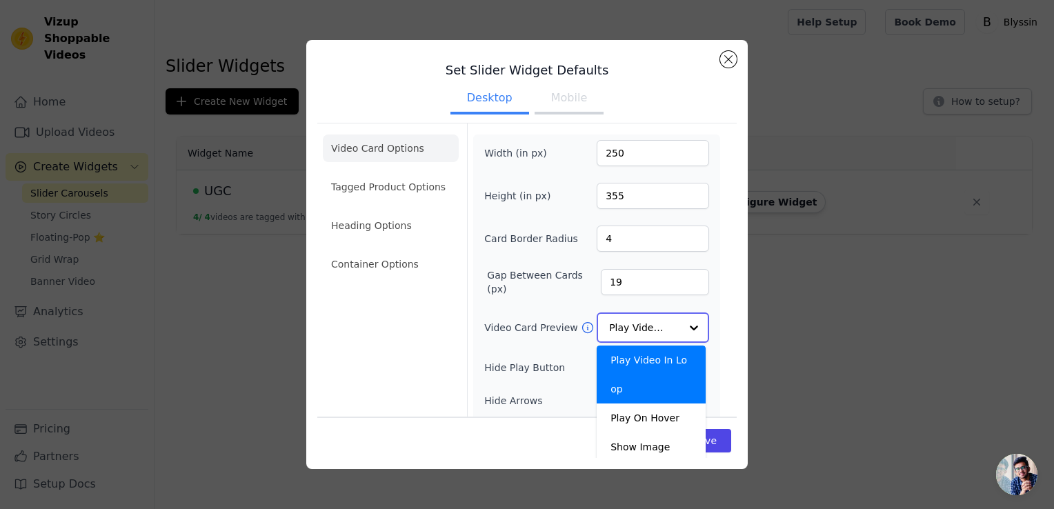
click at [662, 326] on input "Video Card Preview" at bounding box center [644, 328] width 71 height 28
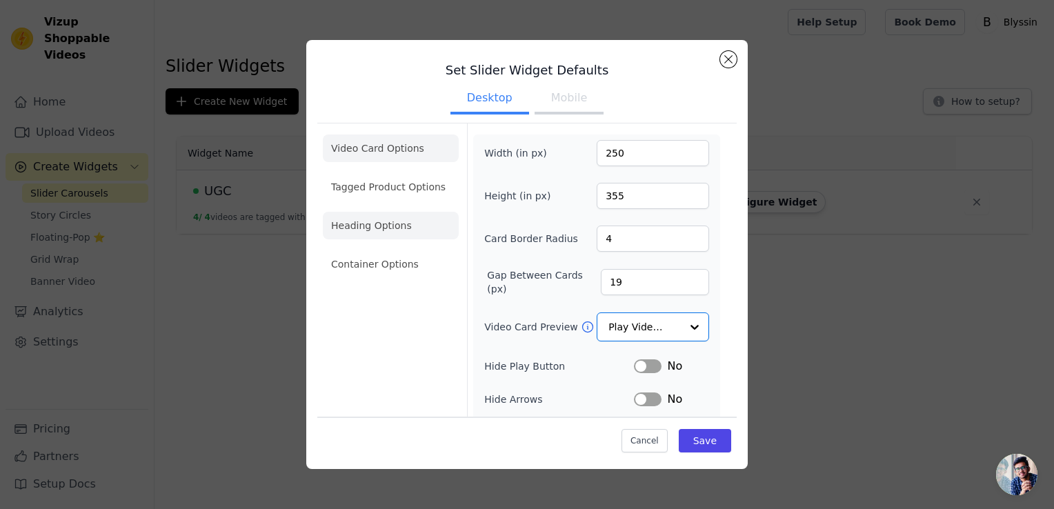
click at [366, 228] on li "Heading Options" at bounding box center [391, 226] width 136 height 28
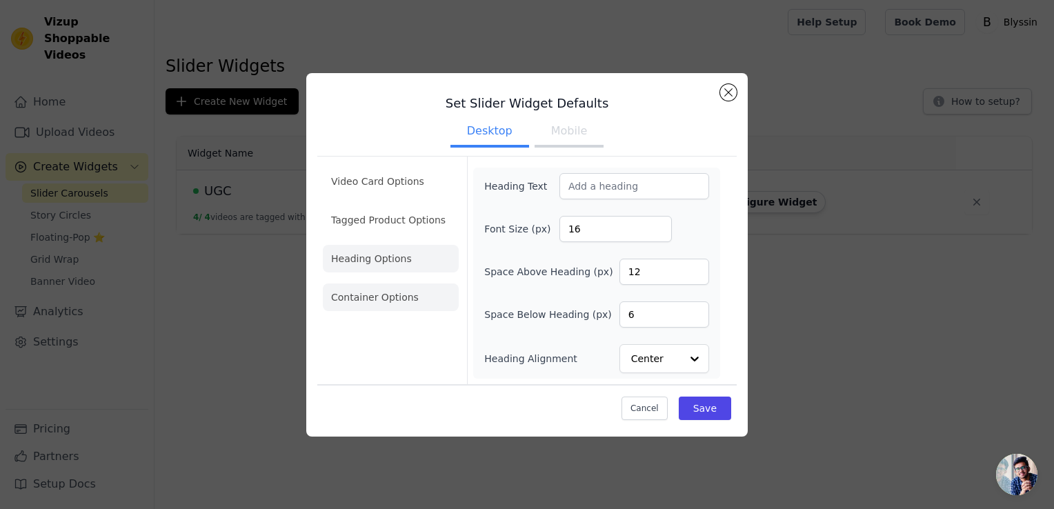
click at [370, 301] on li "Container Options" at bounding box center [391, 297] width 136 height 28
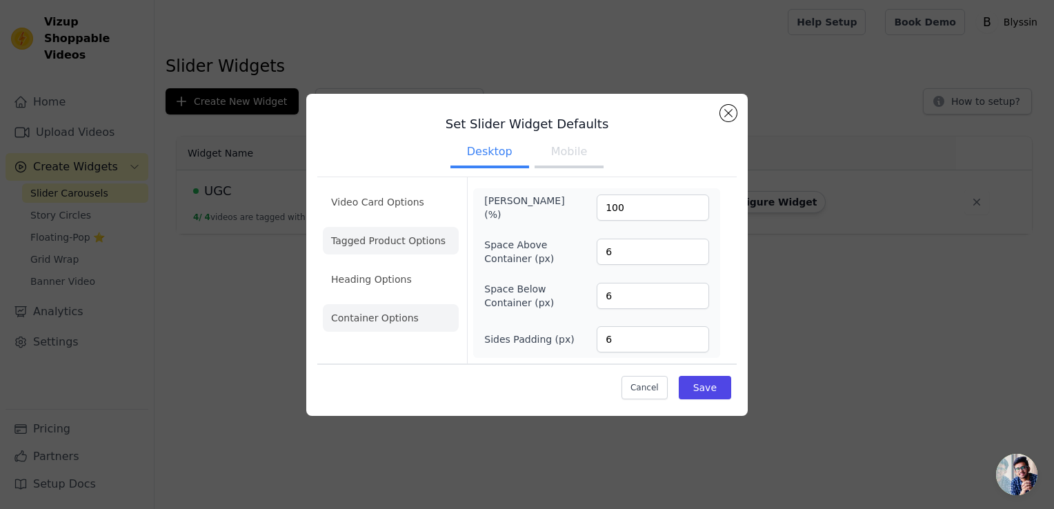
click at [381, 304] on li "Tagged Product Options" at bounding box center [391, 318] width 136 height 28
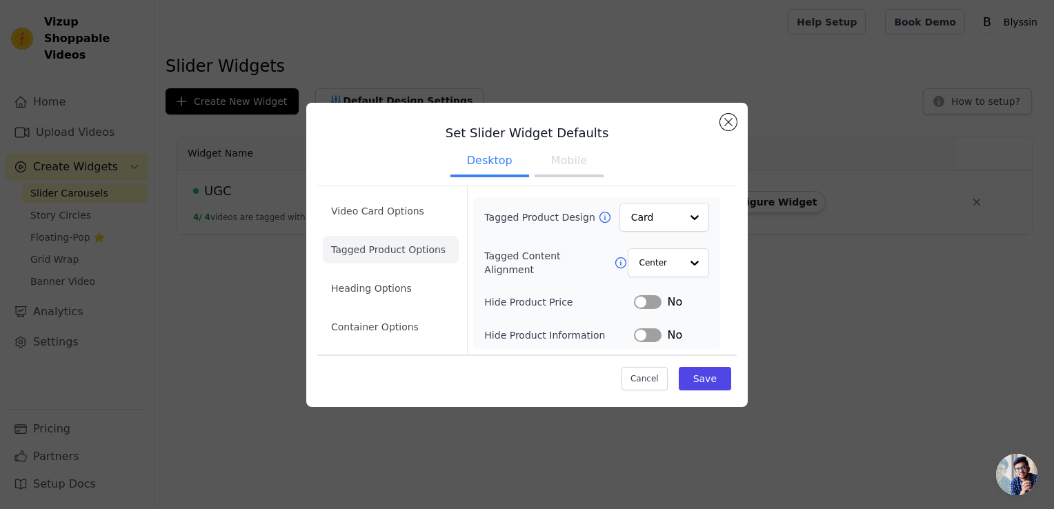
click at [598, 214] on icon at bounding box center [605, 217] width 14 height 14
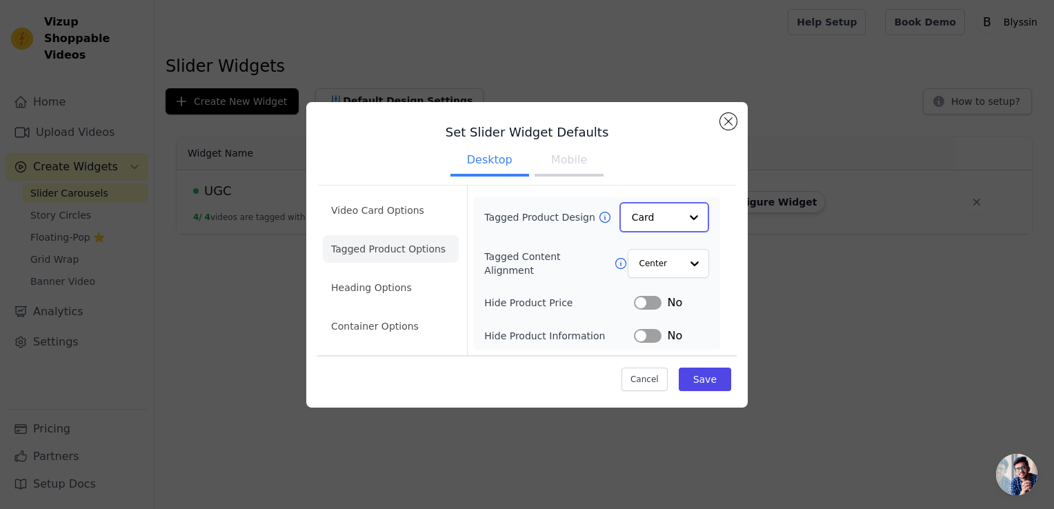
click at [684, 226] on div at bounding box center [694, 217] width 28 height 28
click at [667, 275] on div "Overlay" at bounding box center [664, 278] width 90 height 29
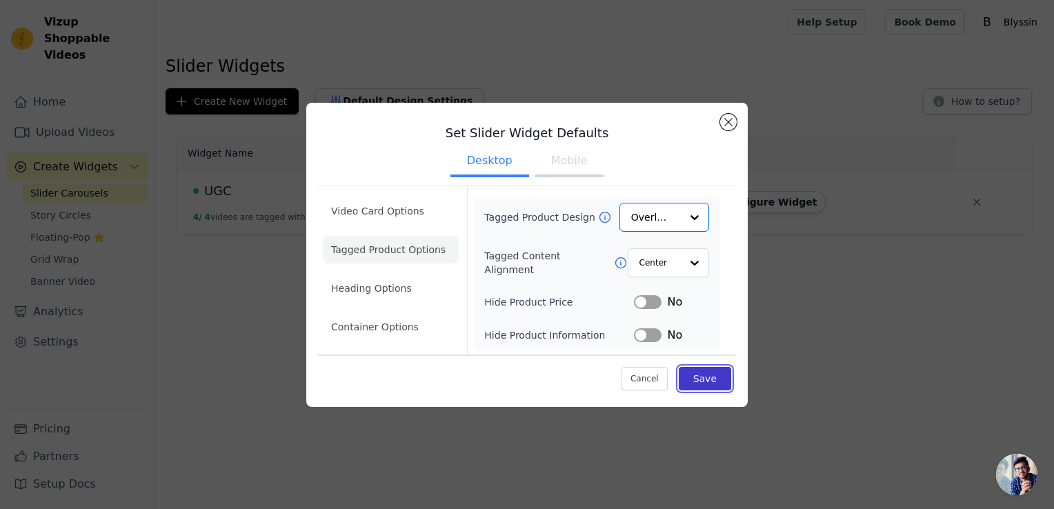
click at [715, 383] on button "Save" at bounding box center [705, 378] width 52 height 23
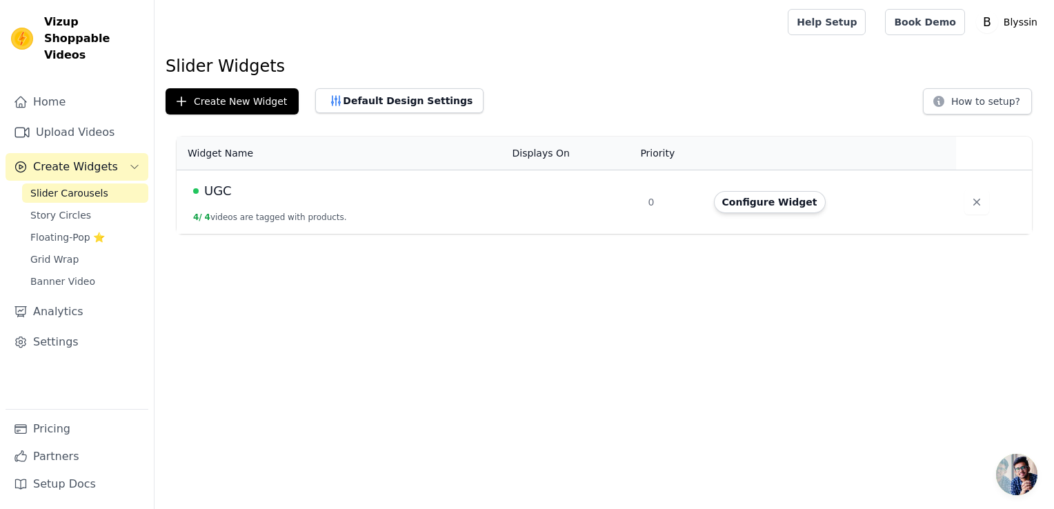
click at [68, 186] on span "Slider Carousels" at bounding box center [69, 193] width 78 height 14
click at [417, 95] on button "Default Design Settings" at bounding box center [399, 100] width 168 height 25
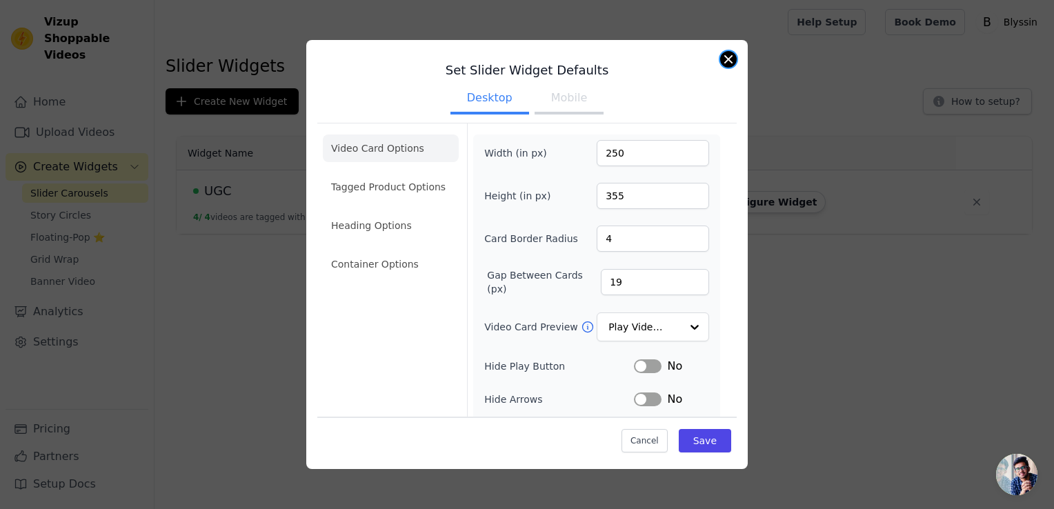
click at [720, 59] on button "Close modal" at bounding box center [728, 59] width 17 height 17
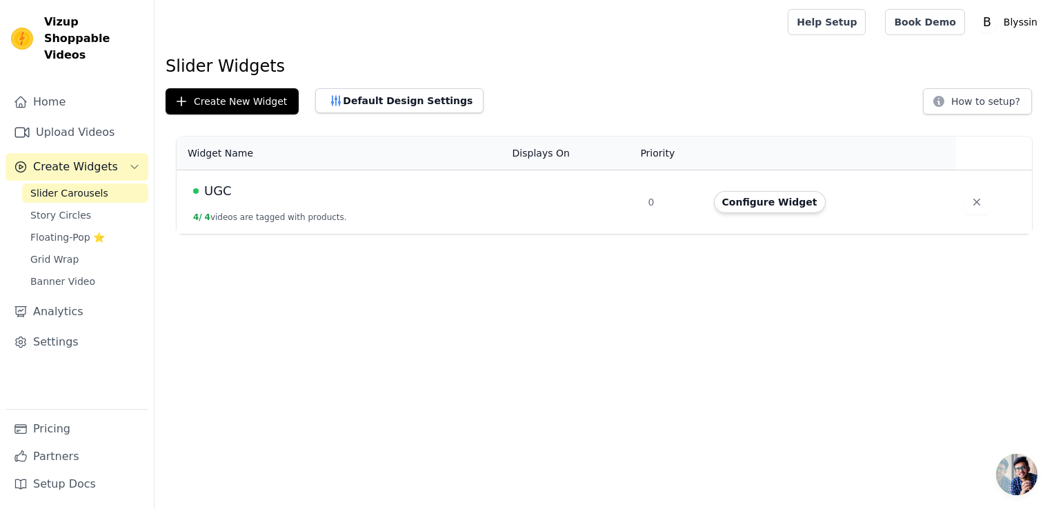
click at [206, 190] on span "UGC" at bounding box center [218, 190] width 28 height 19
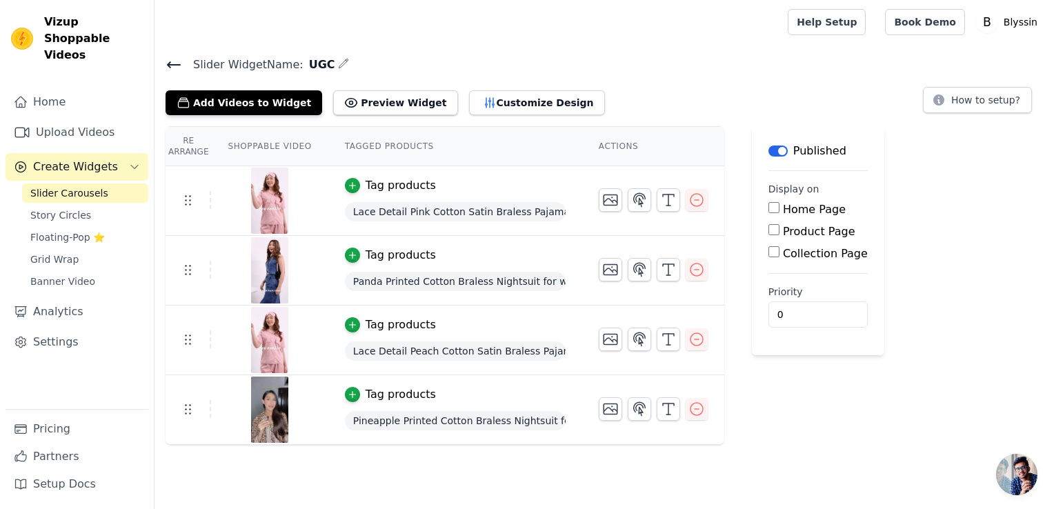
click at [768, 203] on input "Home Page" at bounding box center [773, 207] width 11 height 11
checkbox input "true"
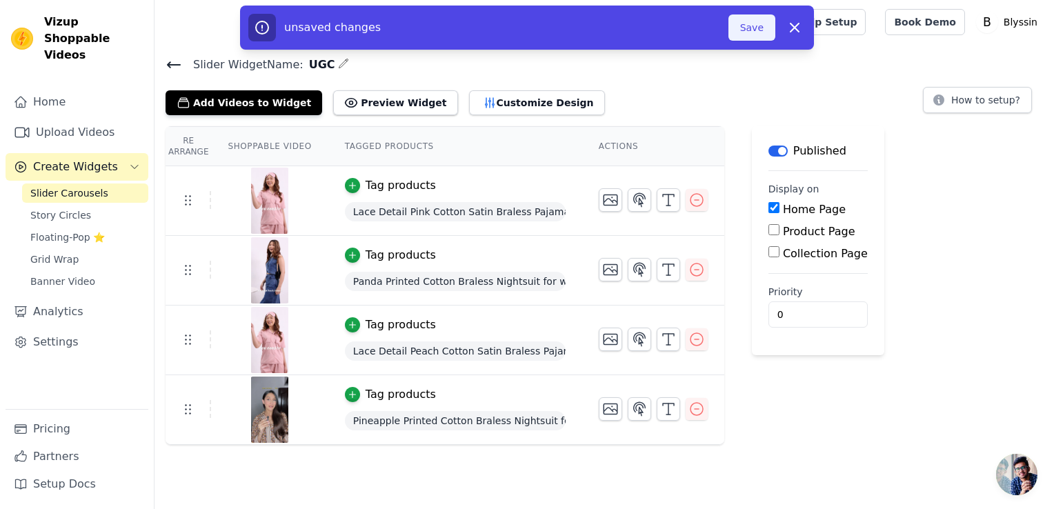
click at [747, 32] on button "Save" at bounding box center [751, 27] width 47 height 26
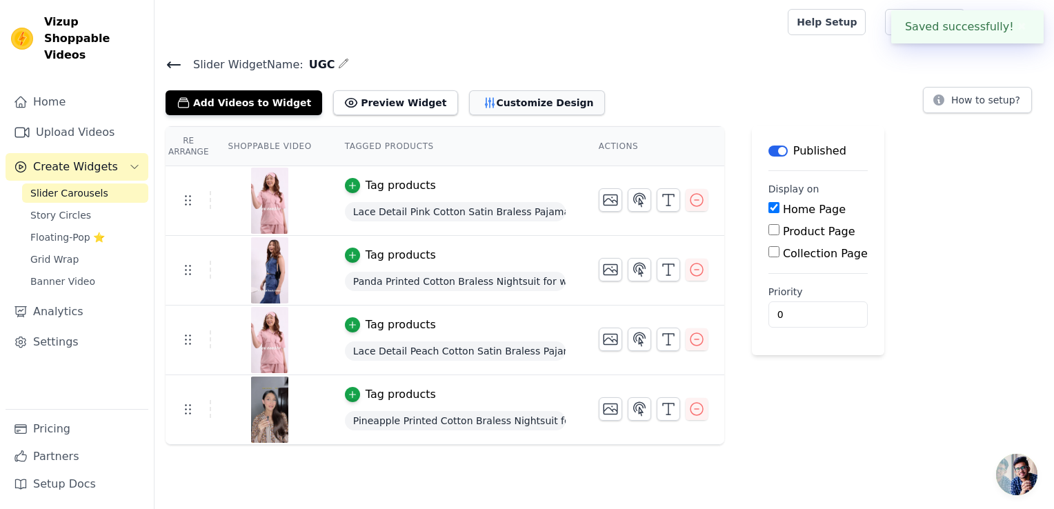
click at [513, 103] on button "Customize Design" at bounding box center [537, 102] width 136 height 25
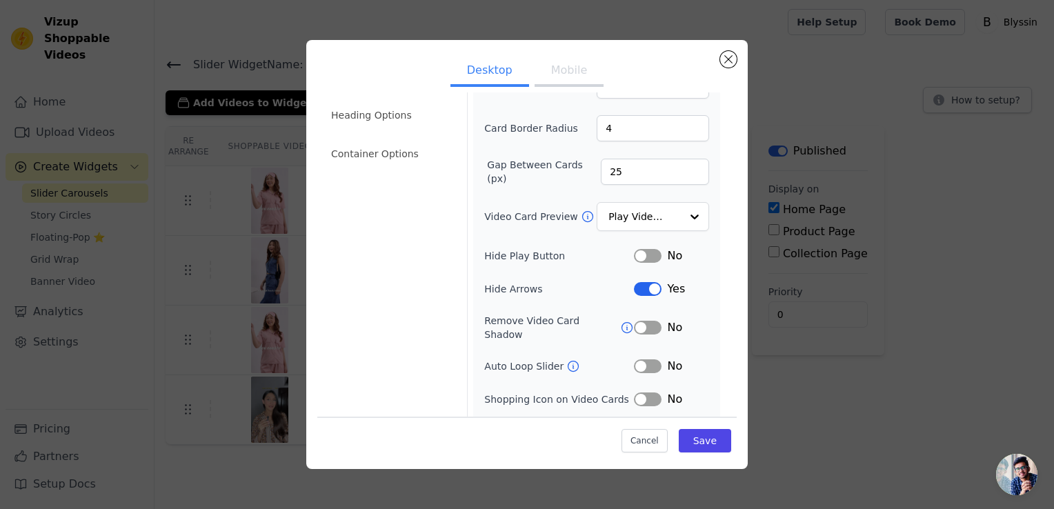
scroll to position [103, 0]
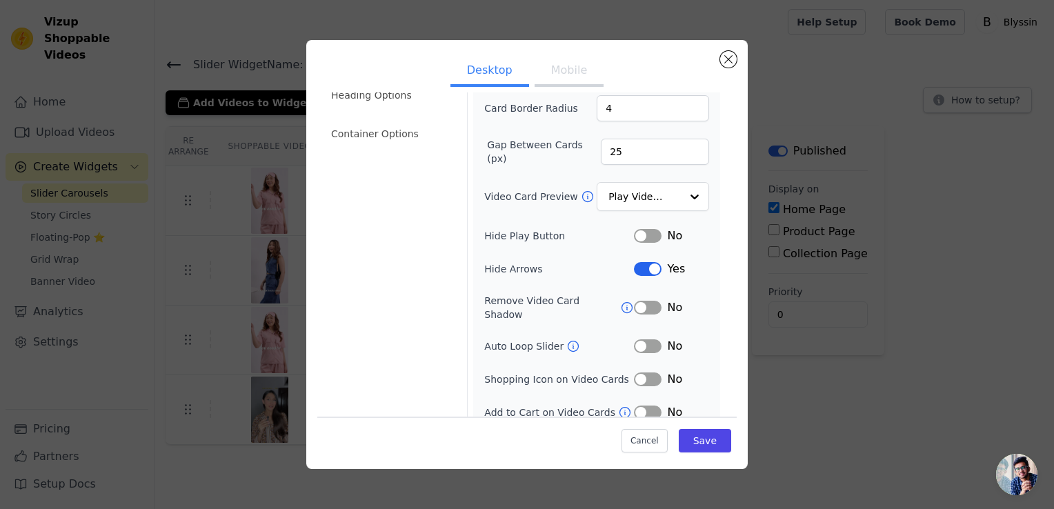
click at [641, 406] on button "Label" at bounding box center [648, 413] width 28 height 14
click at [641, 372] on button "Label" at bounding box center [648, 379] width 28 height 14
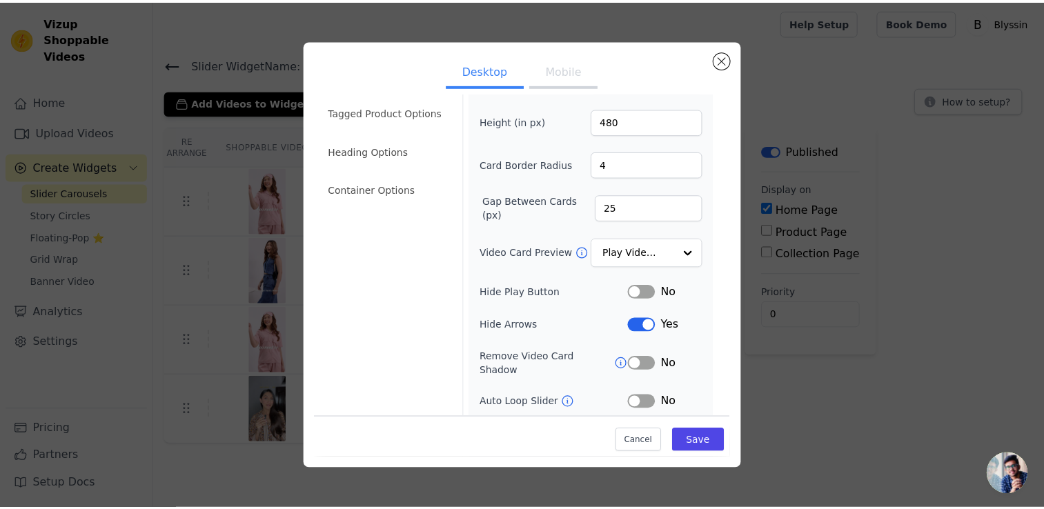
scroll to position [0, 0]
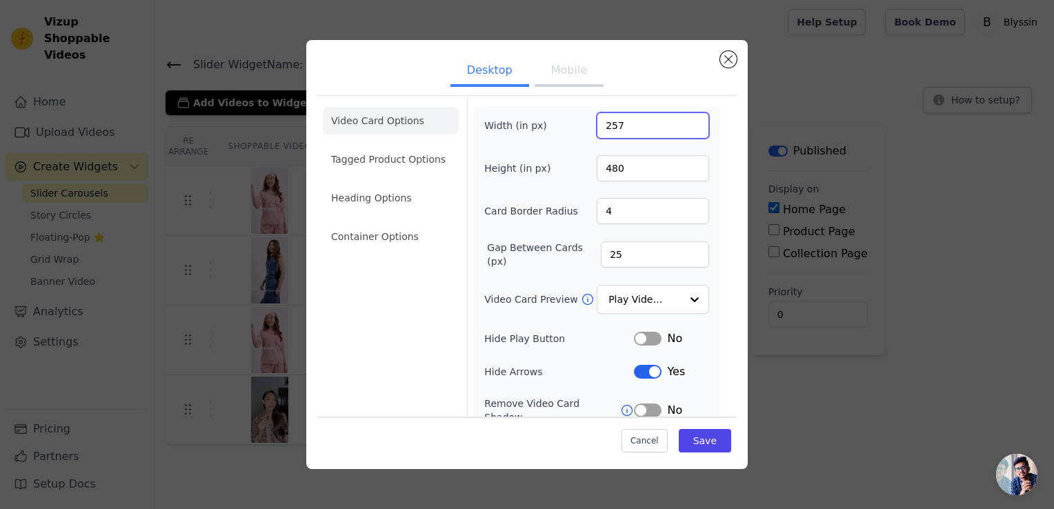
click at [643, 127] on input "257" at bounding box center [653, 125] width 112 height 26
drag, startPoint x: 608, startPoint y: 126, endPoint x: 596, endPoint y: 130, distance: 13.1
click at [597, 130] on input "280" at bounding box center [653, 125] width 112 height 26
type input "300"
click at [572, 76] on button "Mobile" at bounding box center [569, 72] width 69 height 30
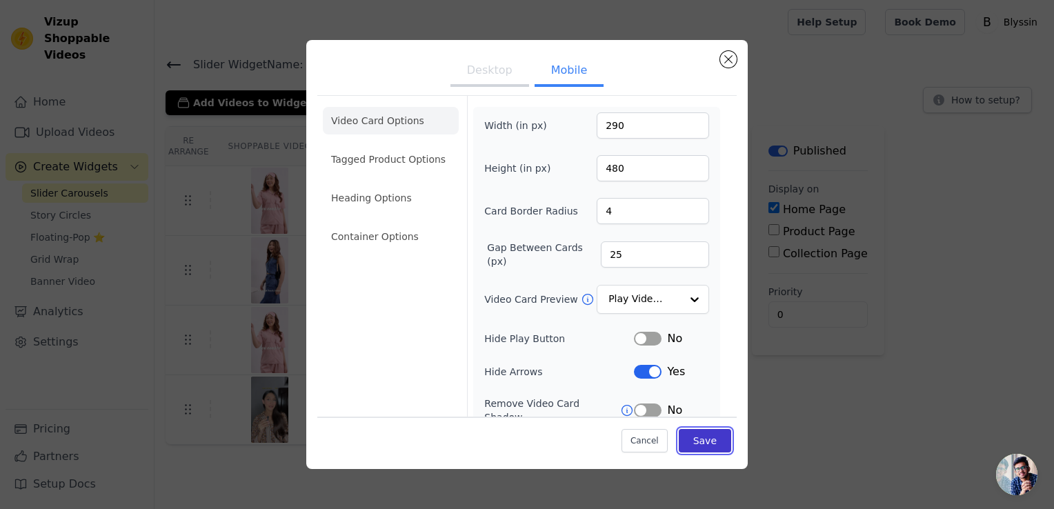
click at [698, 446] on button "Save" at bounding box center [705, 440] width 52 height 23
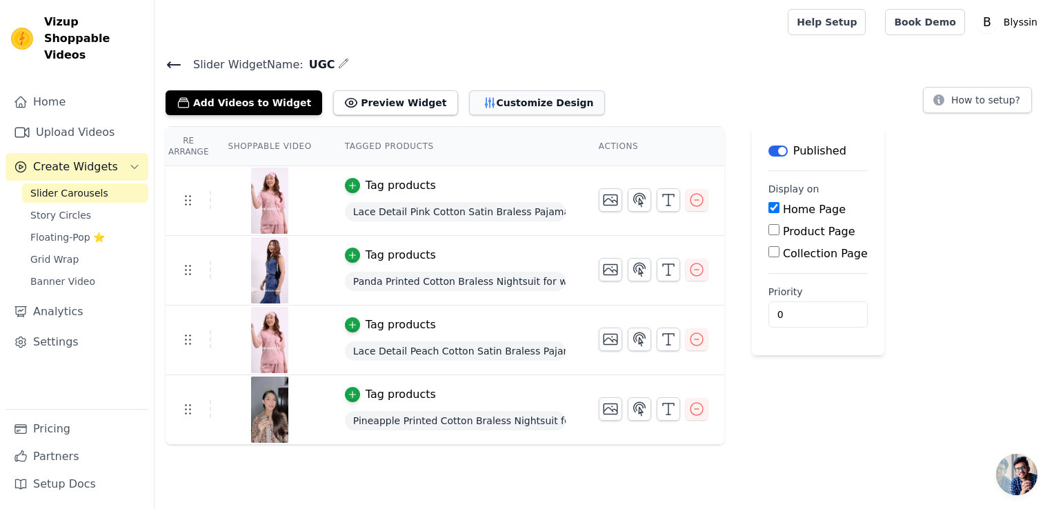
click at [472, 106] on button "Customize Design" at bounding box center [537, 102] width 136 height 25
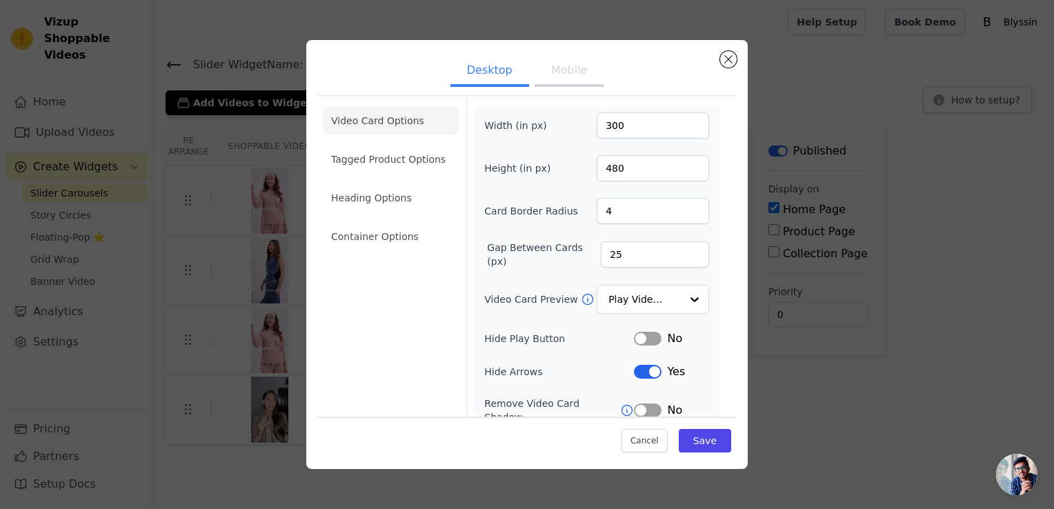
click at [36, 328] on div "Desktop Mobile Video Card Options Tagged Product Options Heading Options Contai…" at bounding box center [527, 254] width 1010 height 473
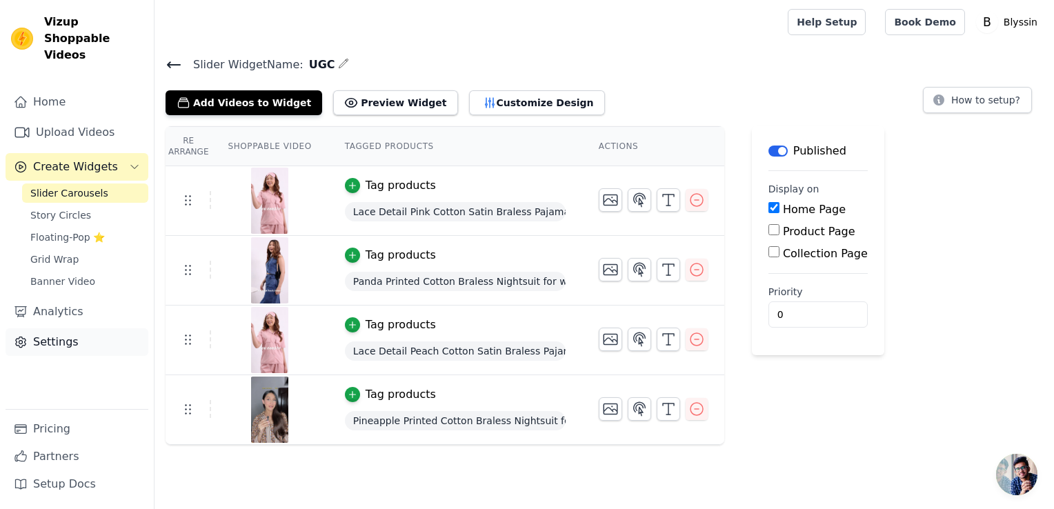
click at [39, 330] on link "Settings" at bounding box center [77, 342] width 143 height 28
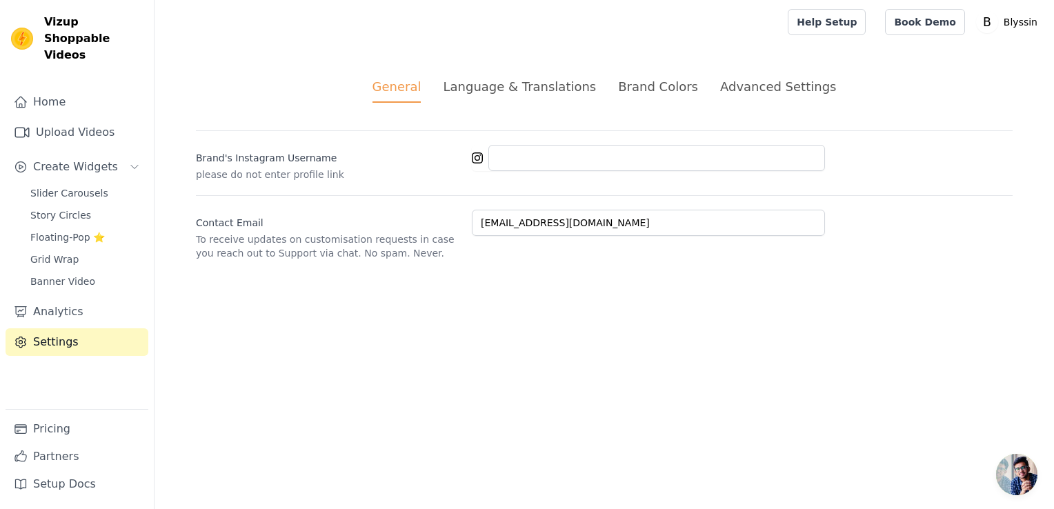
click at [747, 92] on div "Advanced Settings" at bounding box center [778, 86] width 116 height 19
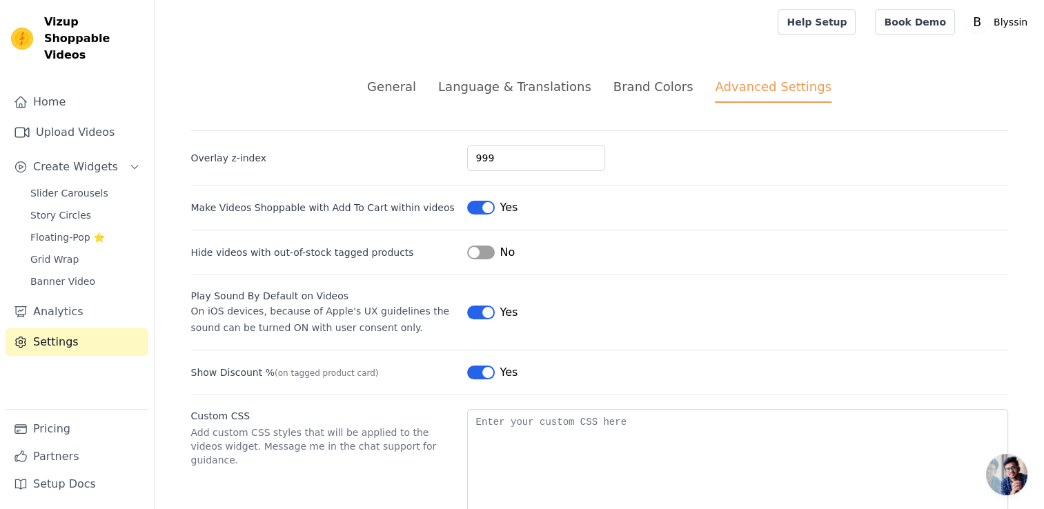
click at [648, 79] on div "Brand Colors" at bounding box center [653, 86] width 80 height 19
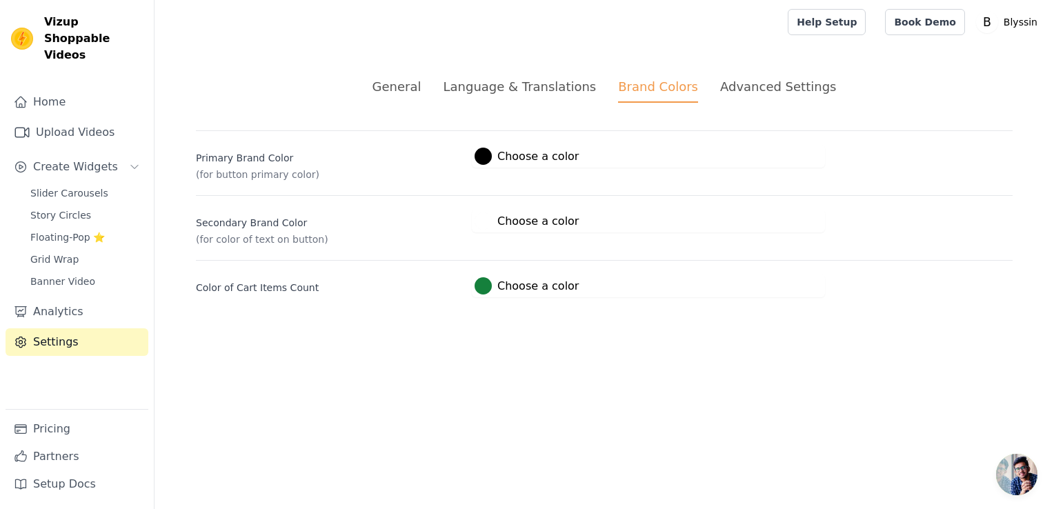
click at [483, 148] on span "#000000 Choose a color #000000 1 hex change to rgb" at bounding box center [527, 154] width 110 height 13
click at [482, 161] on div at bounding box center [483, 156] width 17 height 17
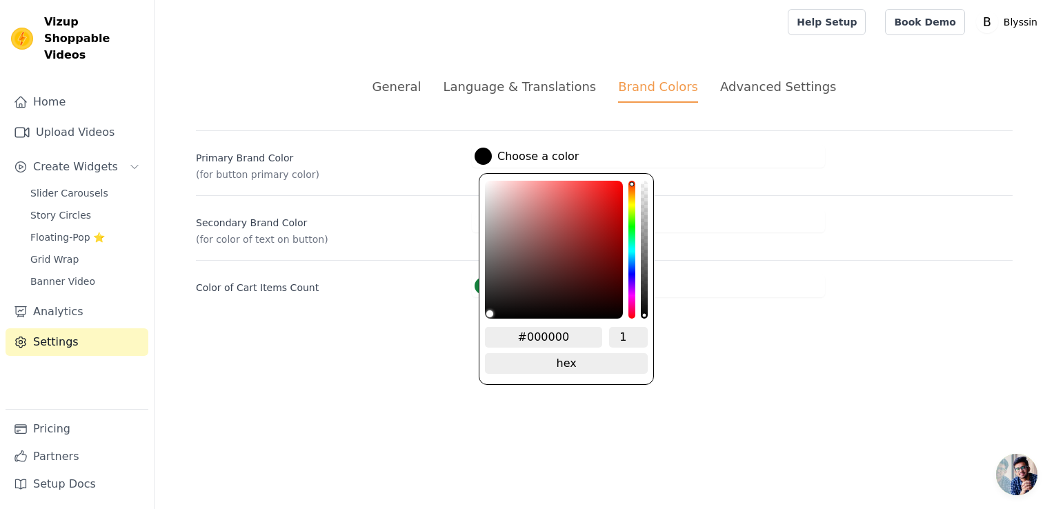
drag, startPoint x: 576, startPoint y: 332, endPoint x: 516, endPoint y: 340, distance: 60.5
click at [516, 340] on input "#000000" at bounding box center [543, 337] width 117 height 21
paste input "9c617"
type input "#9c6170"
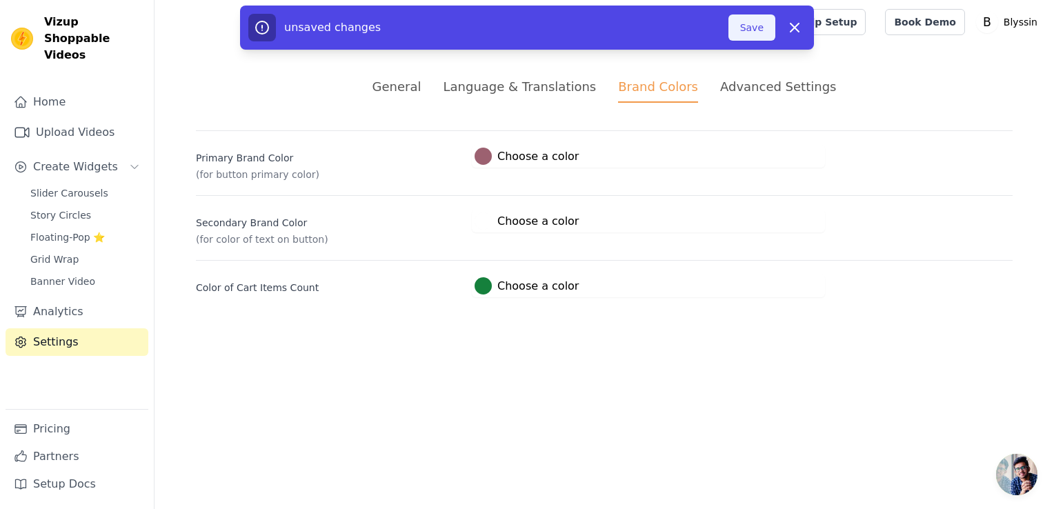
click at [750, 32] on button "Save" at bounding box center [751, 27] width 47 height 26
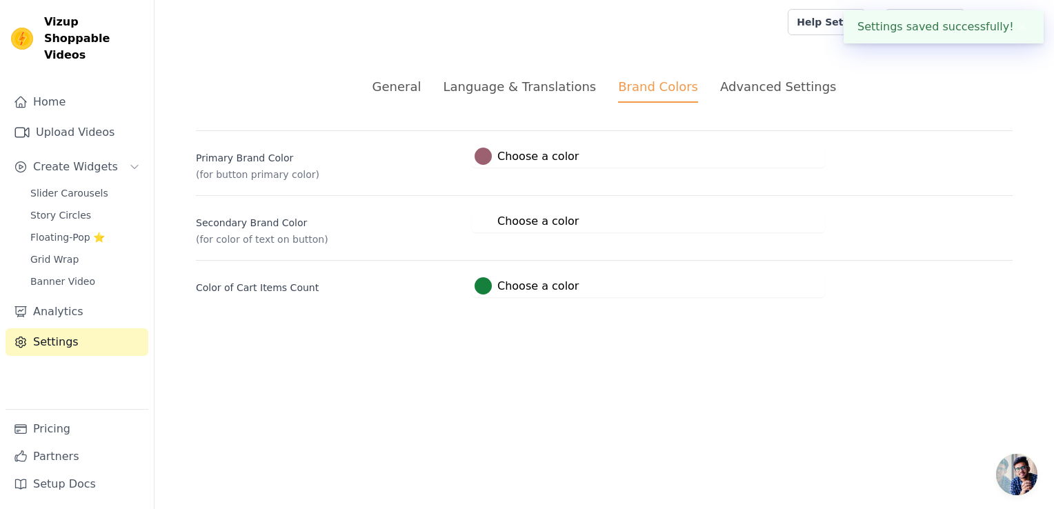
click at [737, 85] on div "Advanced Settings" at bounding box center [778, 86] width 116 height 19
